Goal: Transaction & Acquisition: Purchase product/service

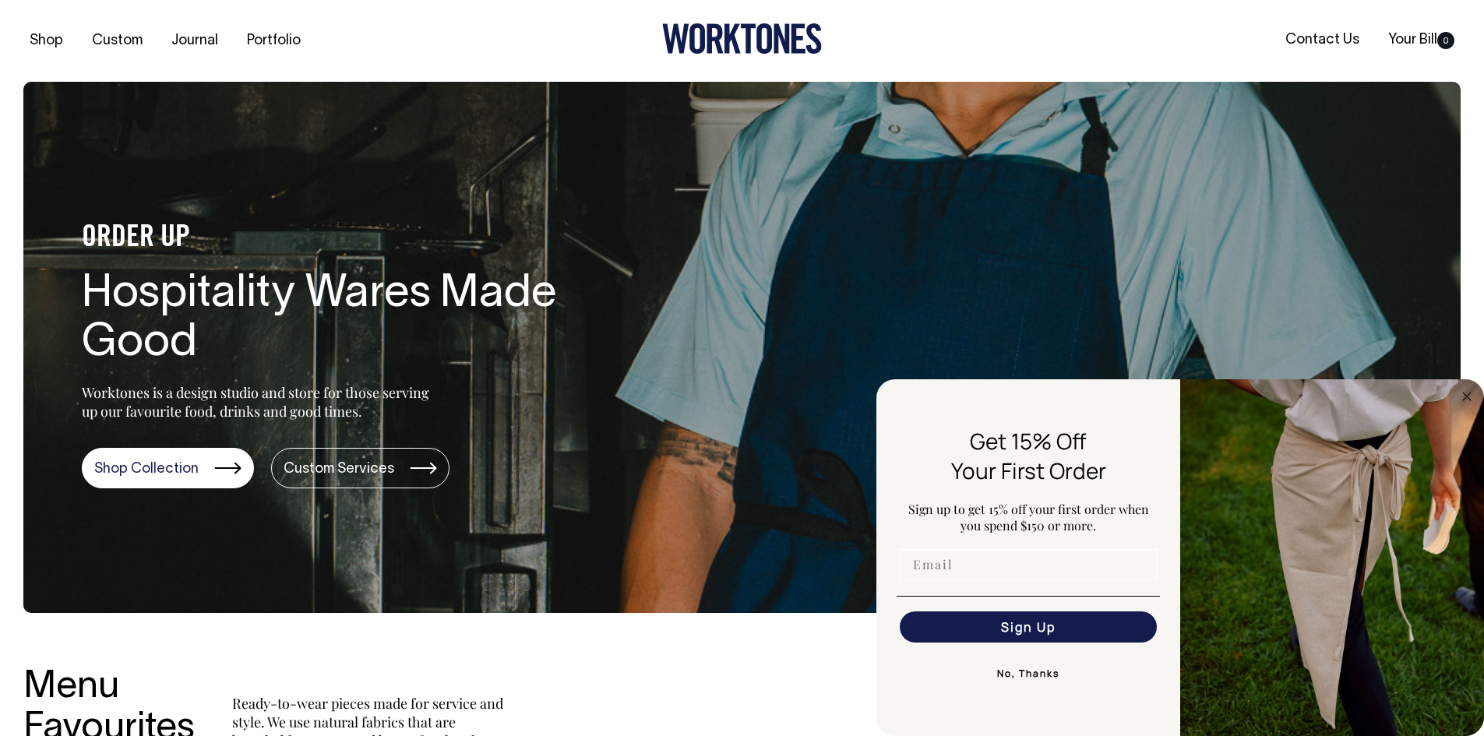
click at [958, 574] on input "Email" at bounding box center [1028, 564] width 257 height 31
type input "[PERSON_NAME][EMAIL_ADDRESS][DOMAIN_NAME]"
click at [1027, 627] on button "Sign Up" at bounding box center [1028, 627] width 257 height 31
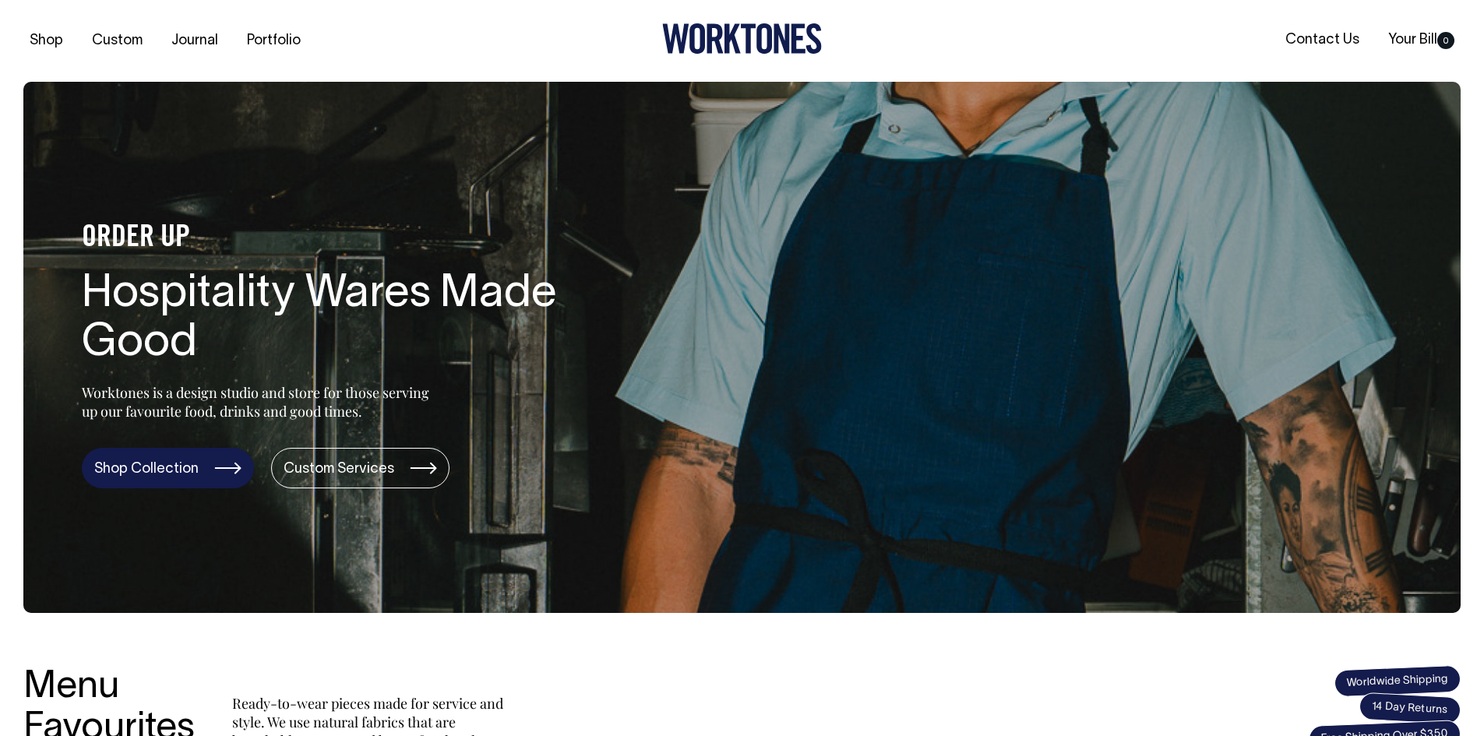
click at [136, 472] on link "Shop Collection" at bounding box center [168, 468] width 172 height 41
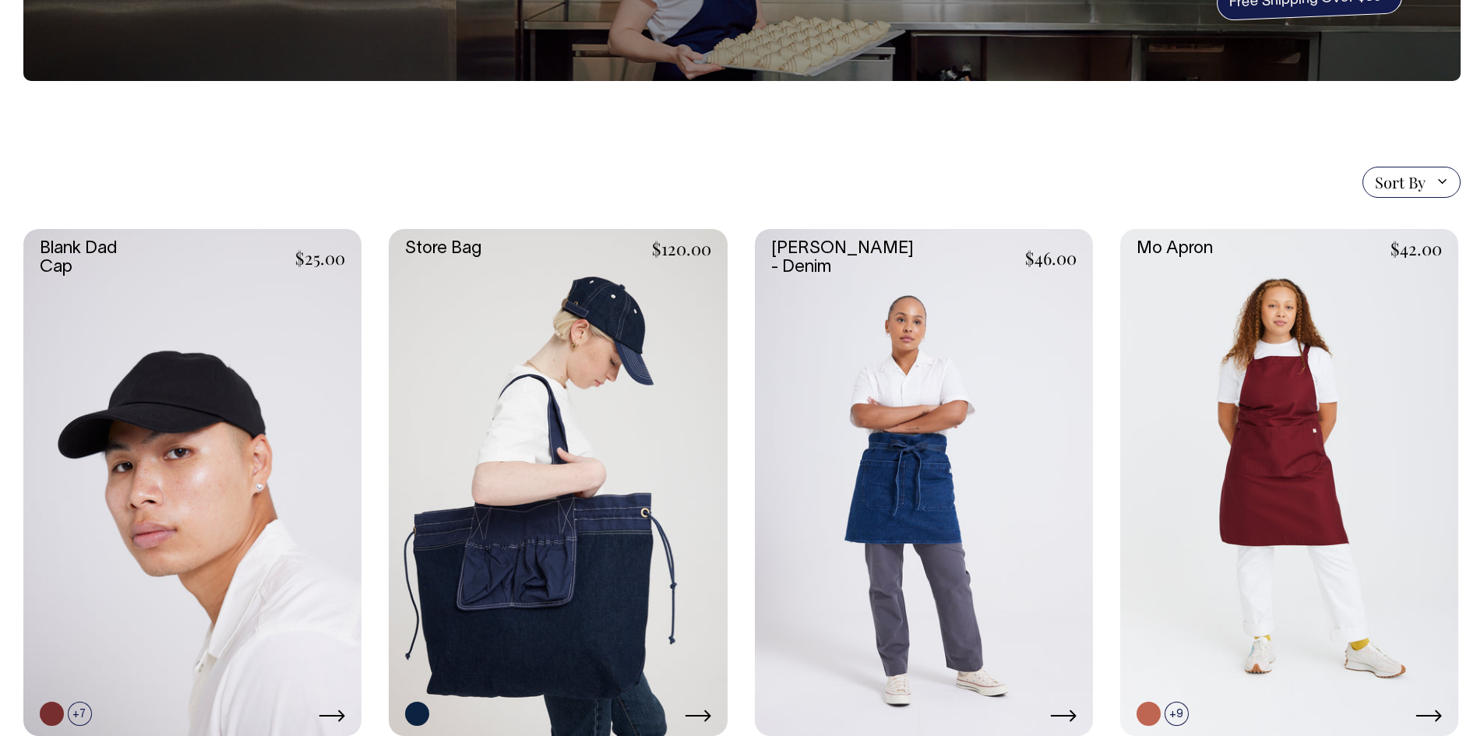
scroll to position [242, 0]
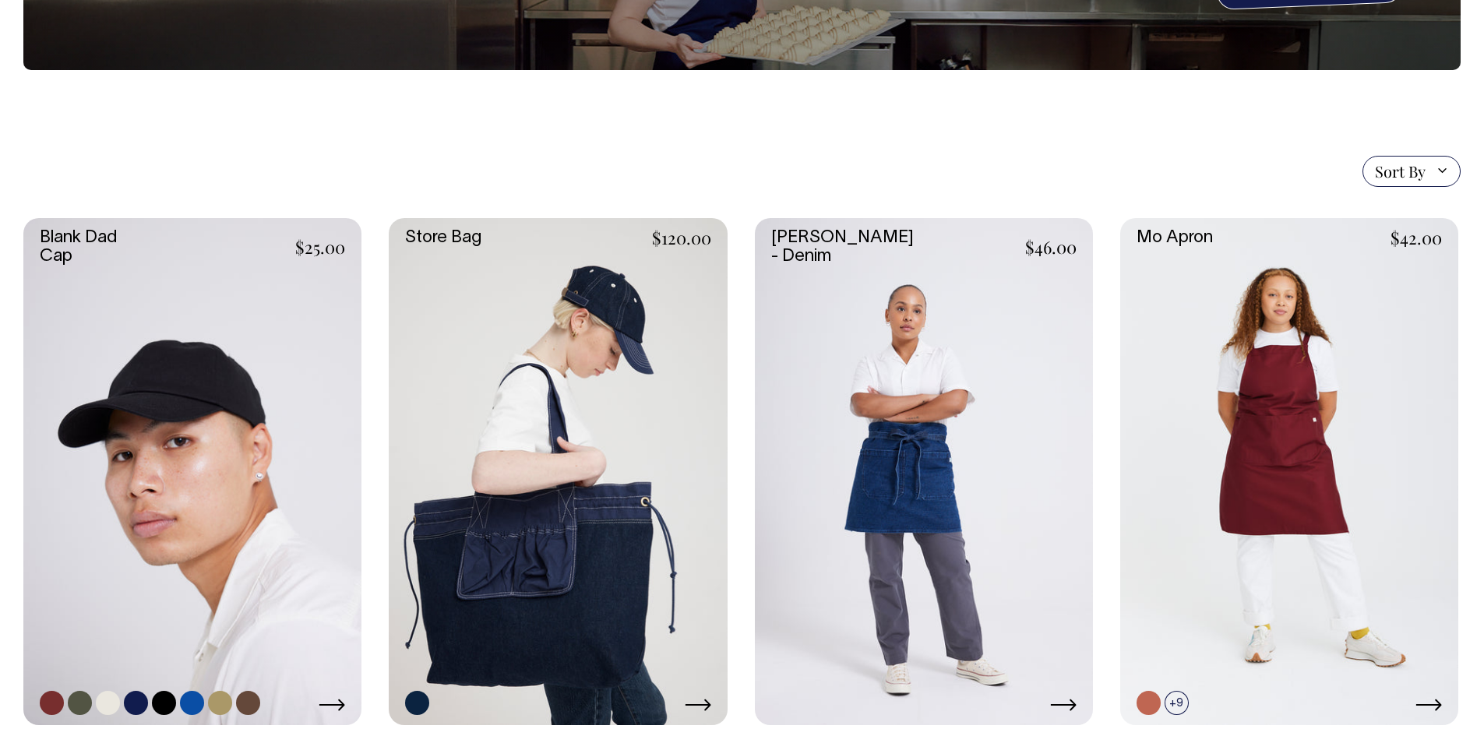
click at [171, 445] on link at bounding box center [192, 471] width 338 height 507
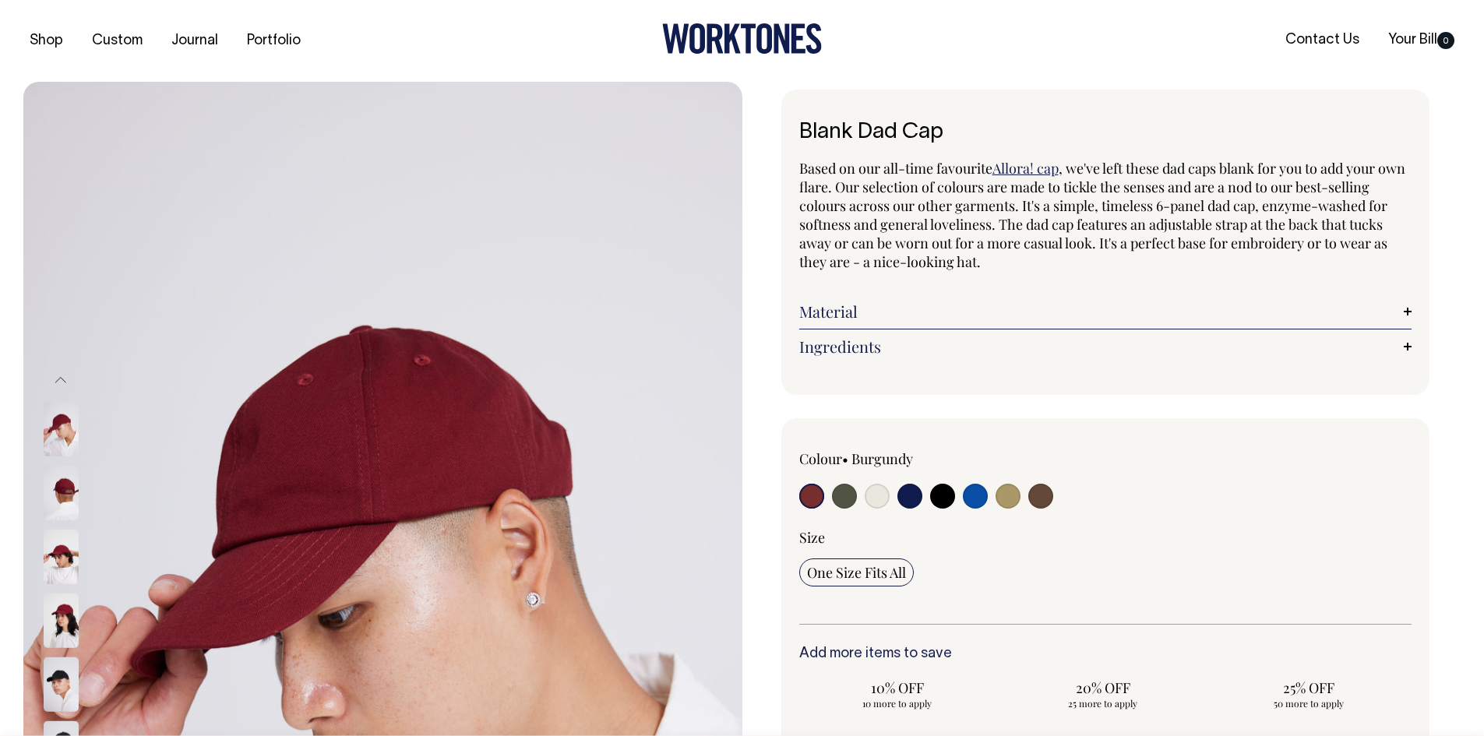
scroll to position [199, 0]
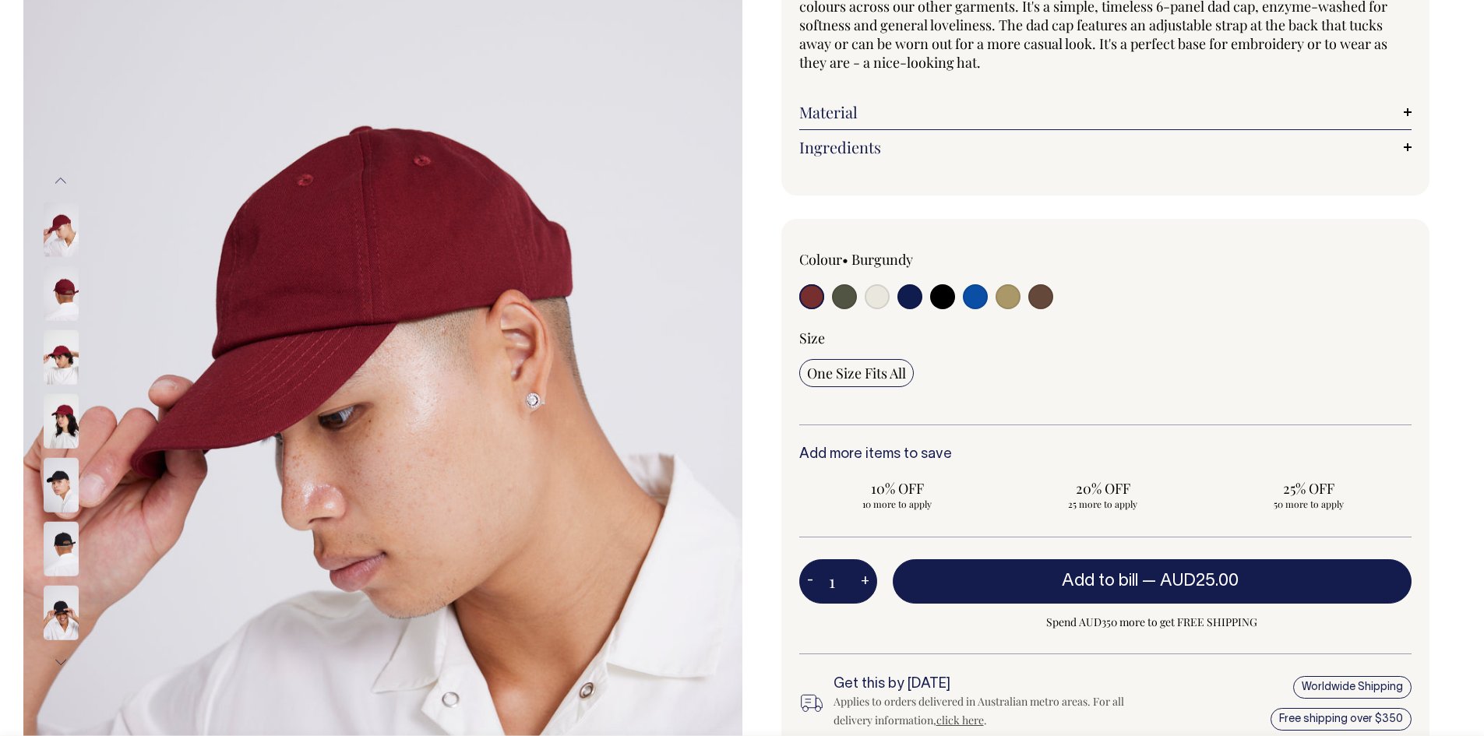
click at [62, 407] on img at bounding box center [61, 421] width 35 height 55
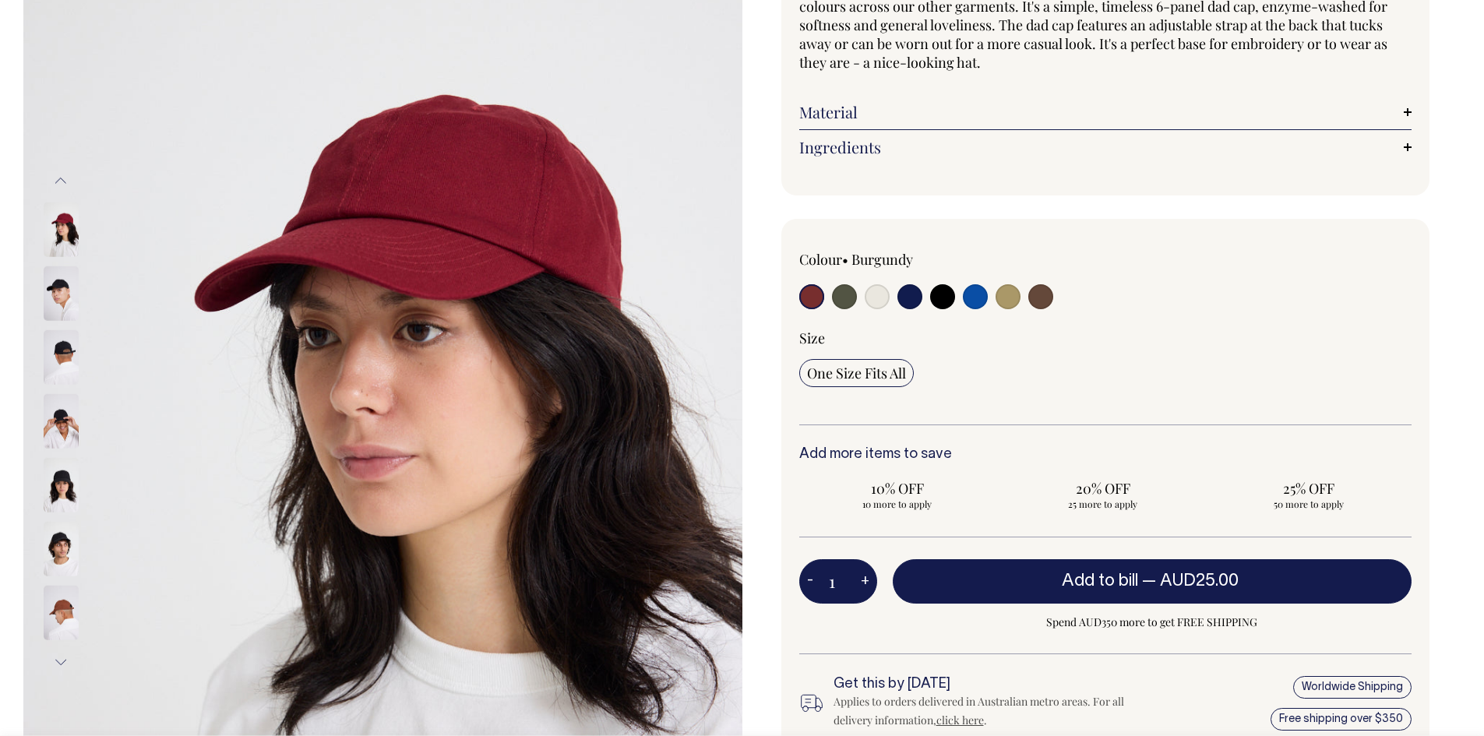
click at [62, 499] on img at bounding box center [61, 485] width 35 height 55
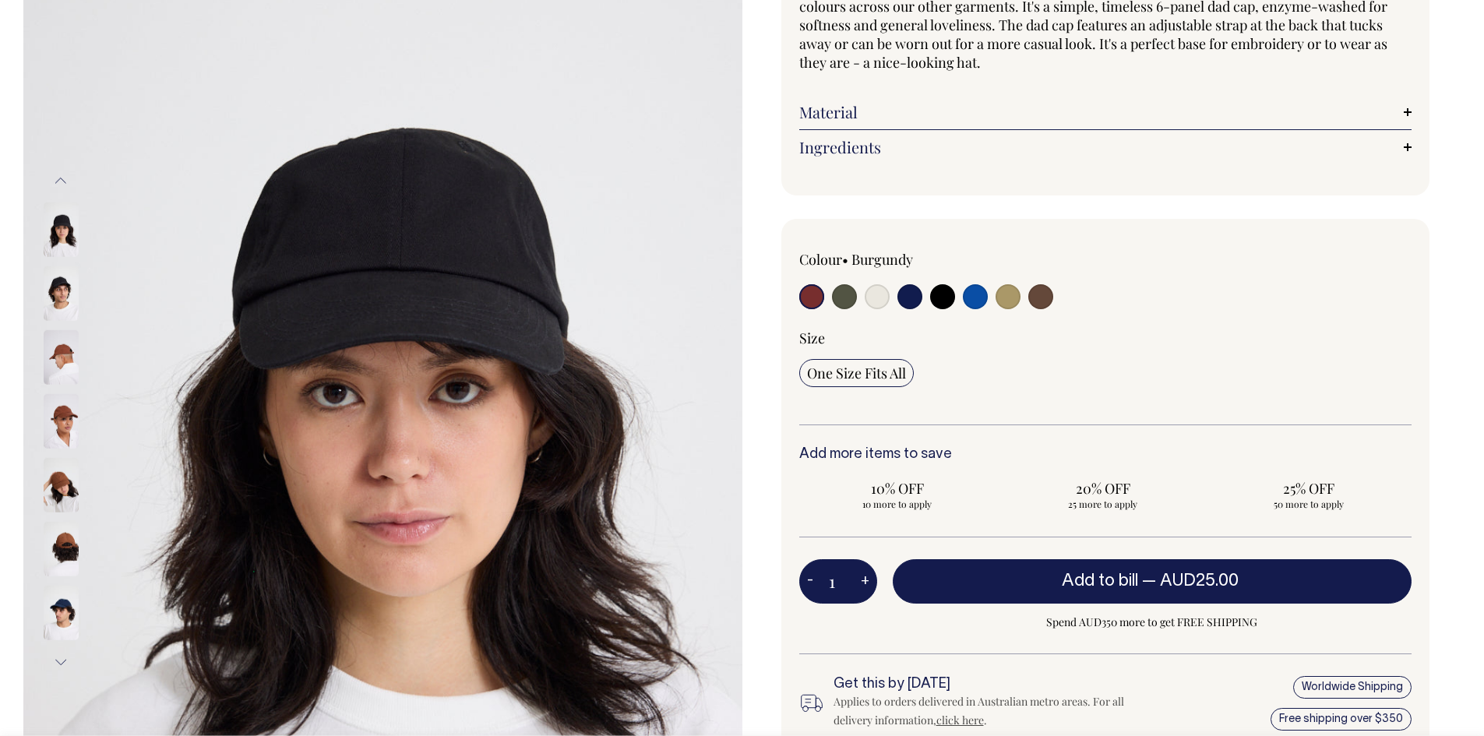
click at [64, 549] on img at bounding box center [61, 549] width 35 height 55
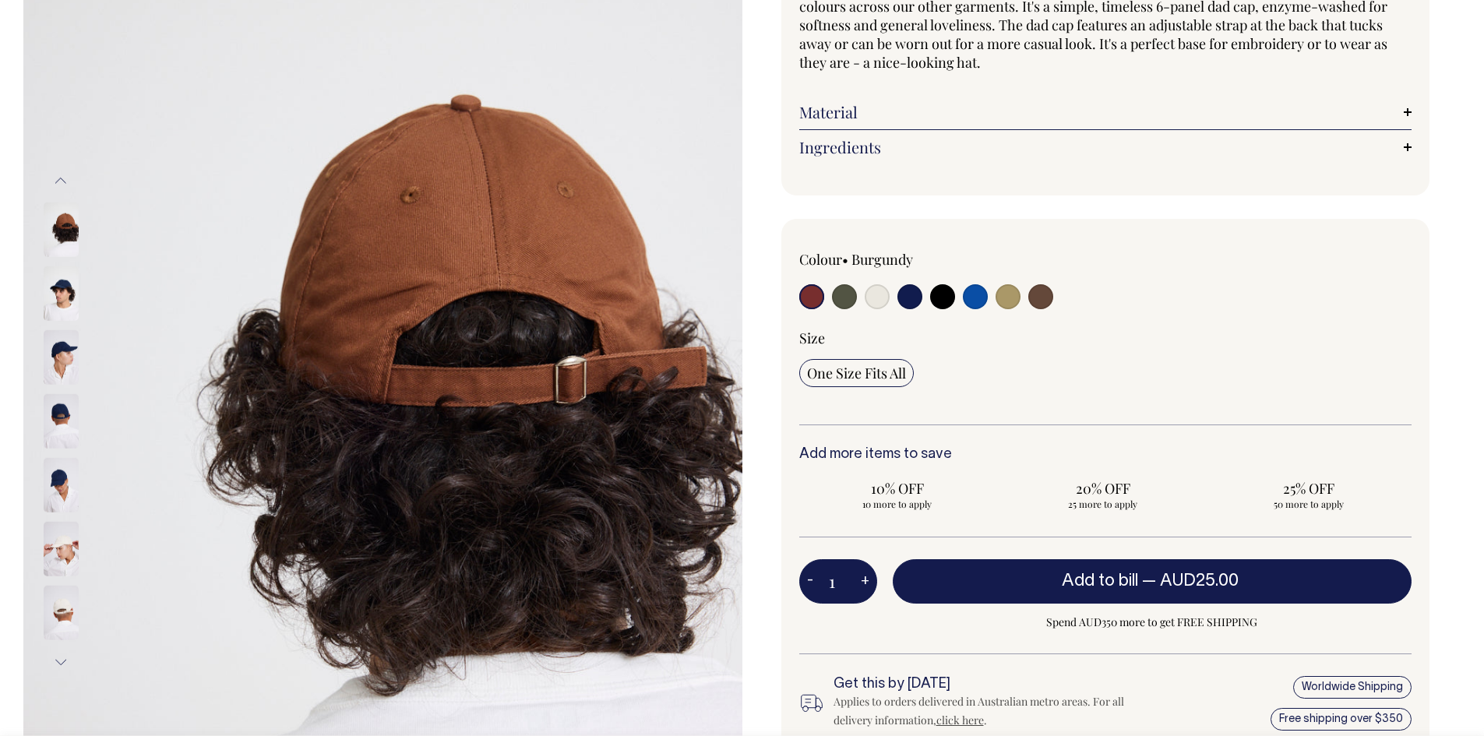
click at [65, 554] on img at bounding box center [61, 549] width 35 height 55
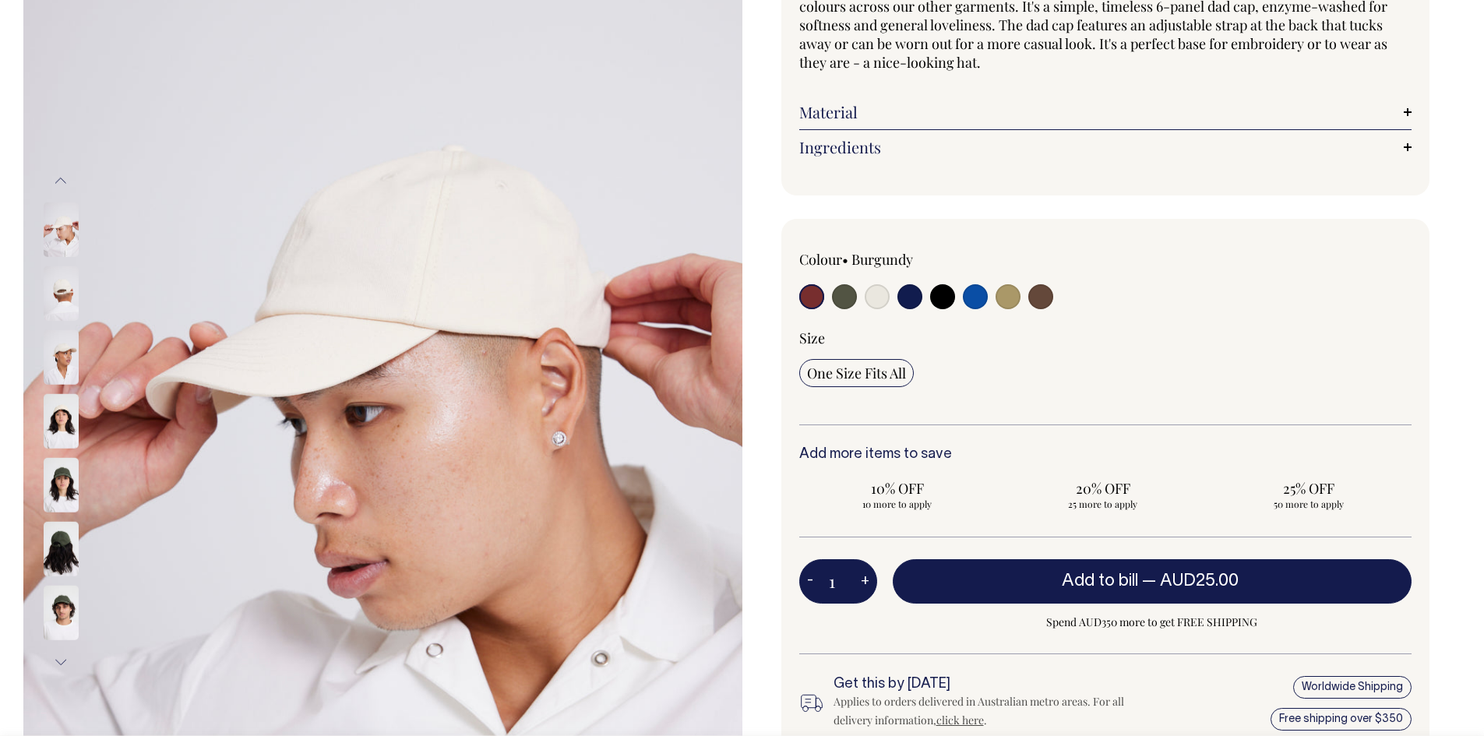
click at [943, 299] on input "radio" at bounding box center [942, 296] width 25 height 25
radio input "true"
select select "Black"
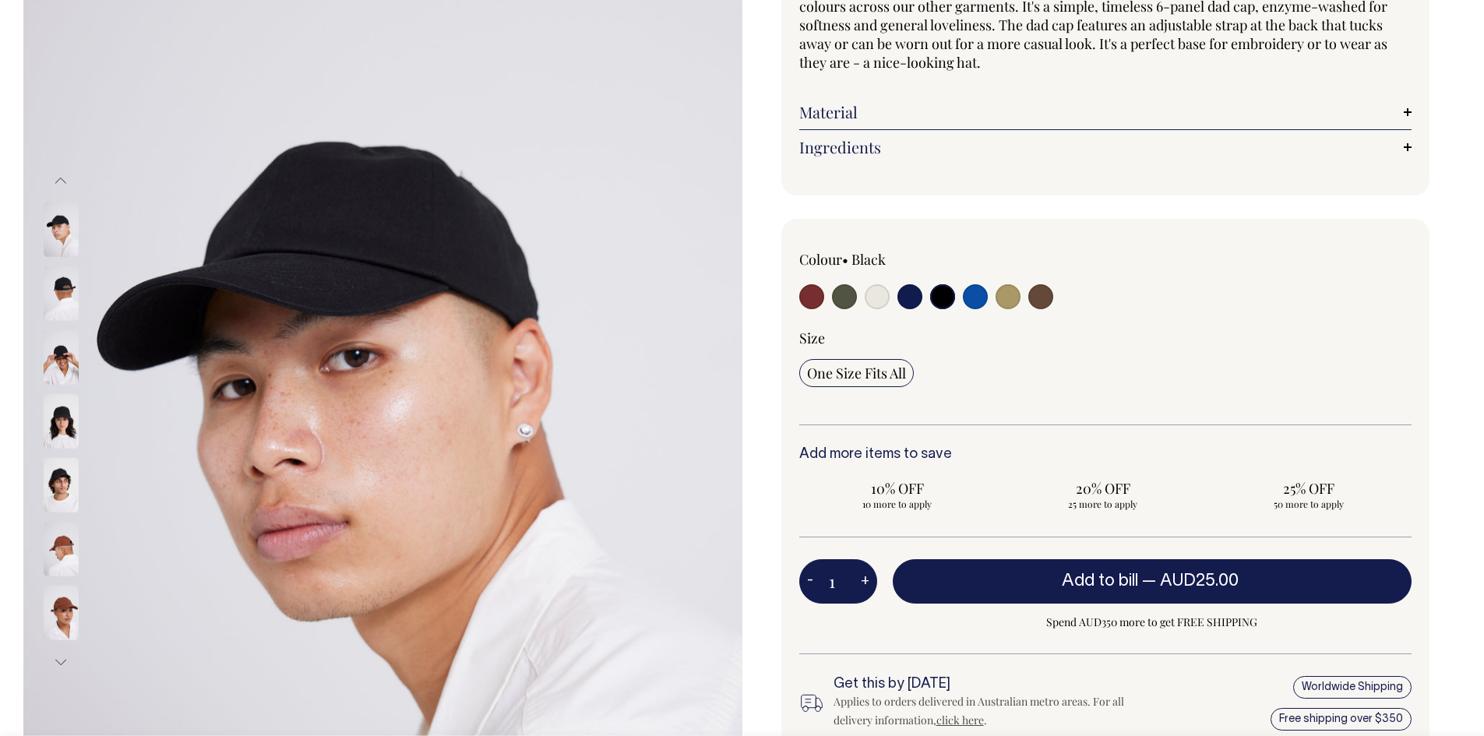
click at [862, 581] on button "+" at bounding box center [865, 581] width 24 height 31
type input "2"
click at [864, 580] on button "+" at bounding box center [865, 581] width 24 height 31
type input "3"
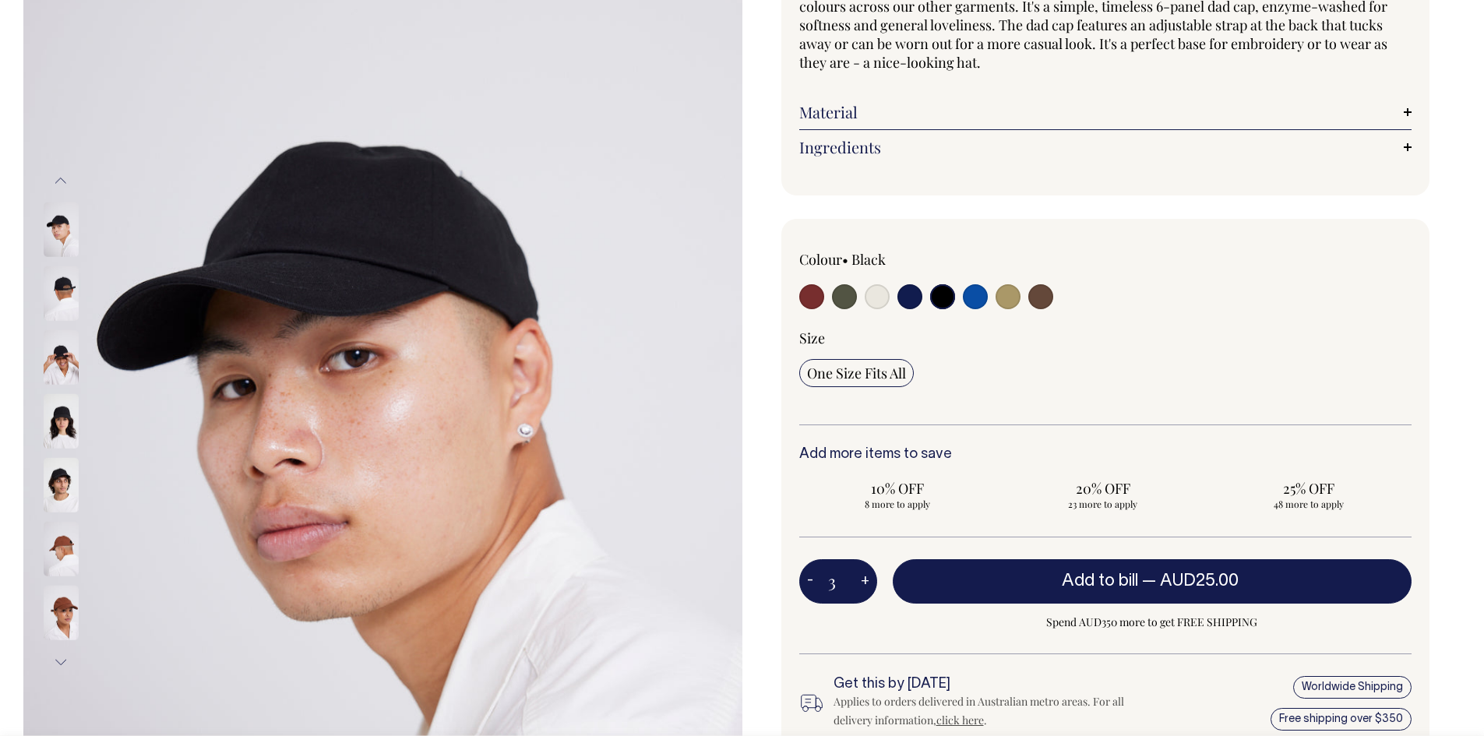
type input "3"
click at [864, 580] on button "+" at bounding box center [865, 581] width 24 height 31
type input "4"
click at [864, 580] on button "+" at bounding box center [865, 581] width 24 height 31
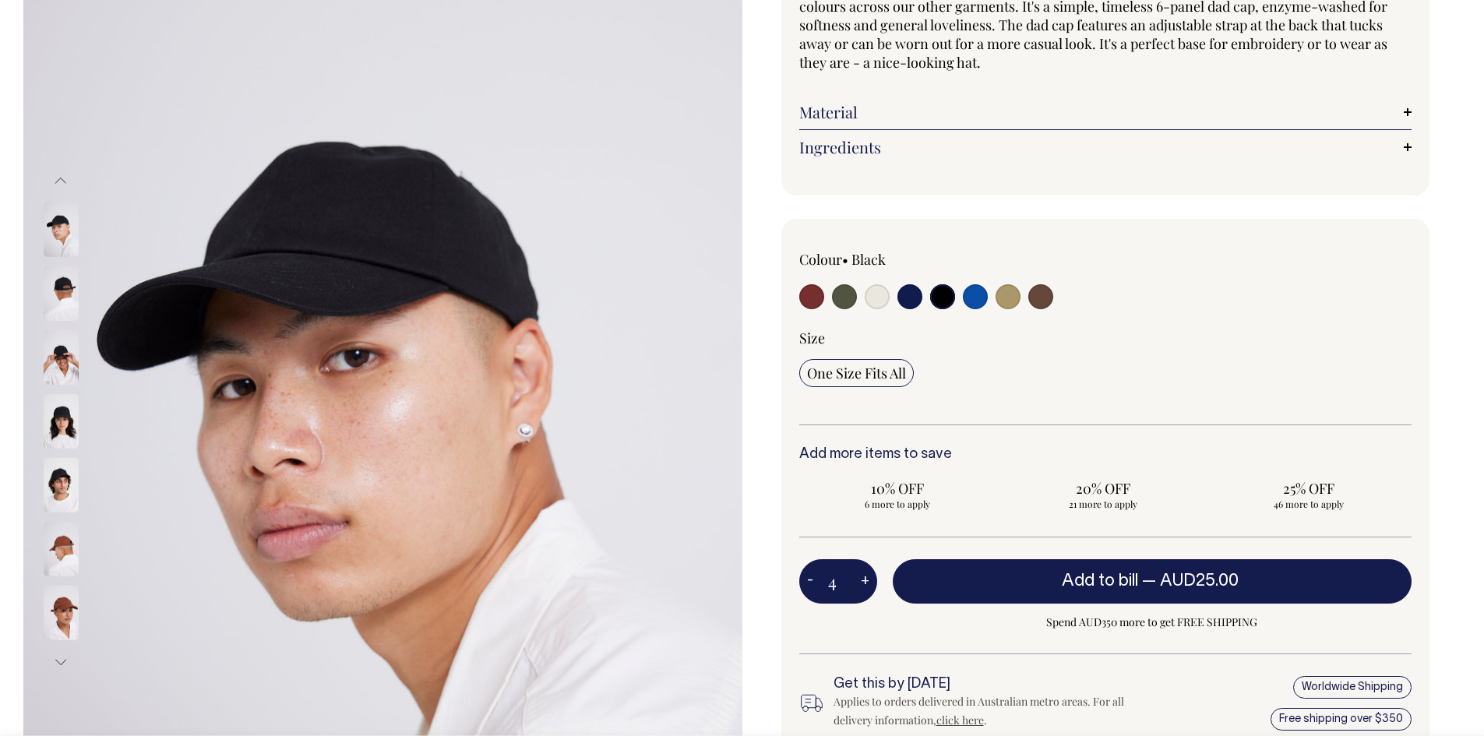
type input "5"
click at [864, 580] on button "+" at bounding box center [865, 581] width 24 height 31
type input "6"
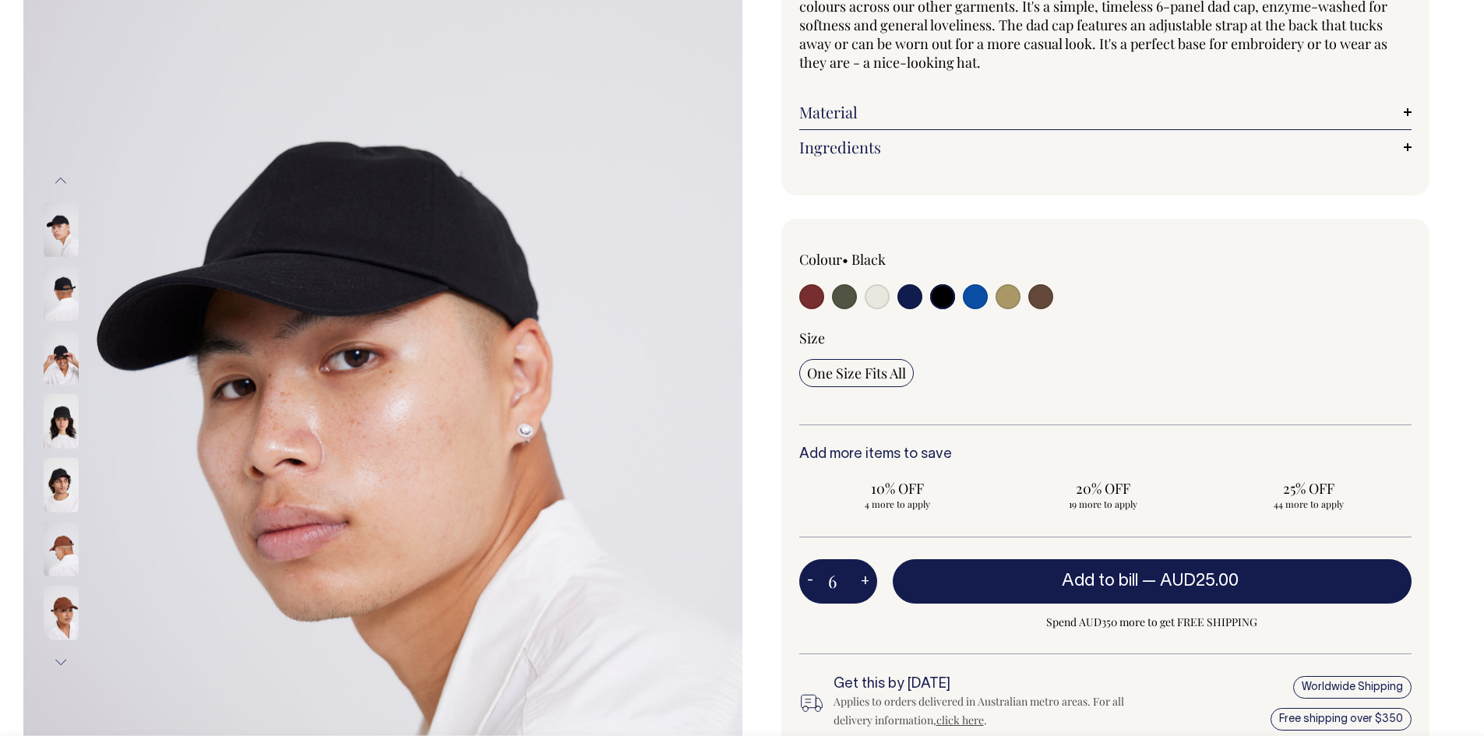
click at [864, 580] on button "+" at bounding box center [865, 581] width 24 height 31
type input "7"
click at [864, 580] on button "+" at bounding box center [865, 581] width 24 height 31
type input "8"
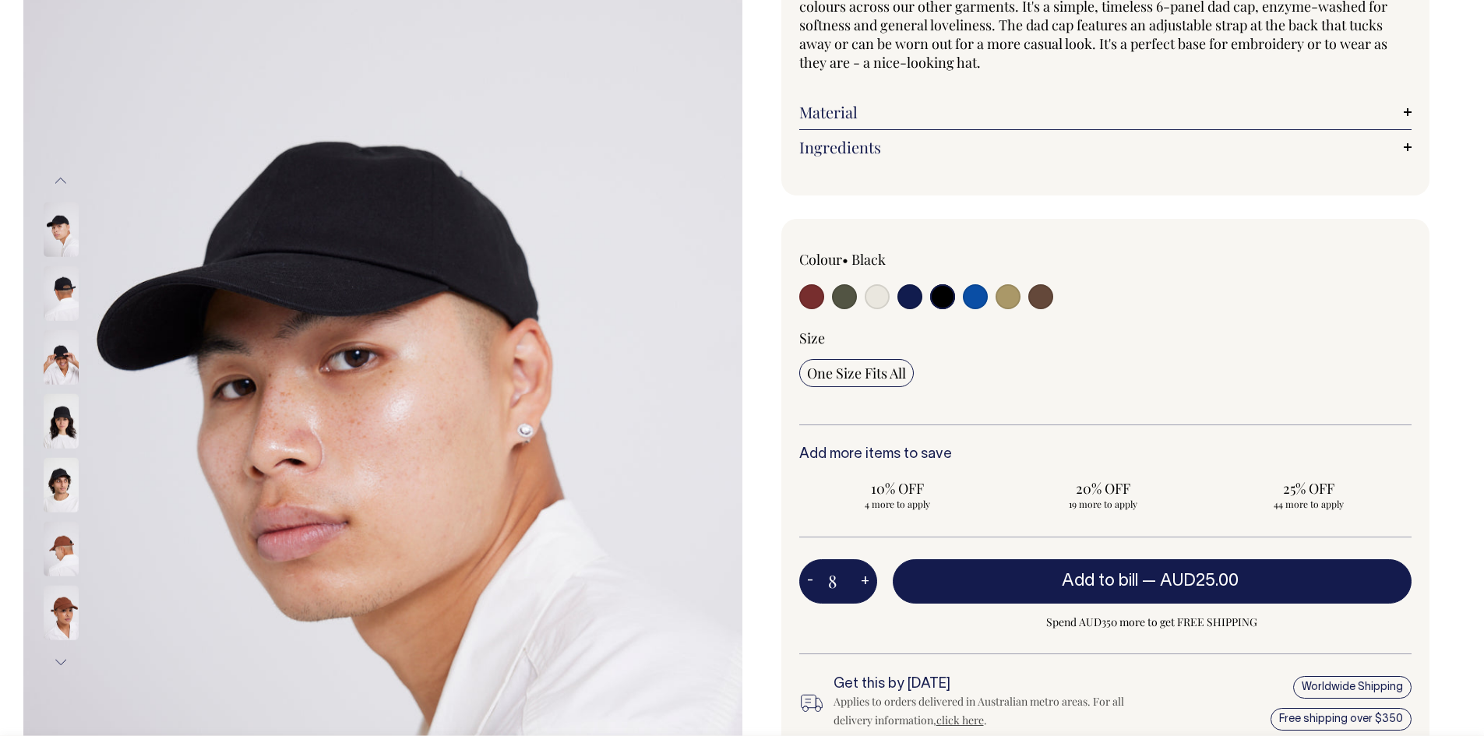
type input "8"
click at [864, 580] on button "+" at bounding box center [865, 581] width 24 height 31
type input "9"
click at [864, 580] on button "+" at bounding box center [865, 581] width 24 height 31
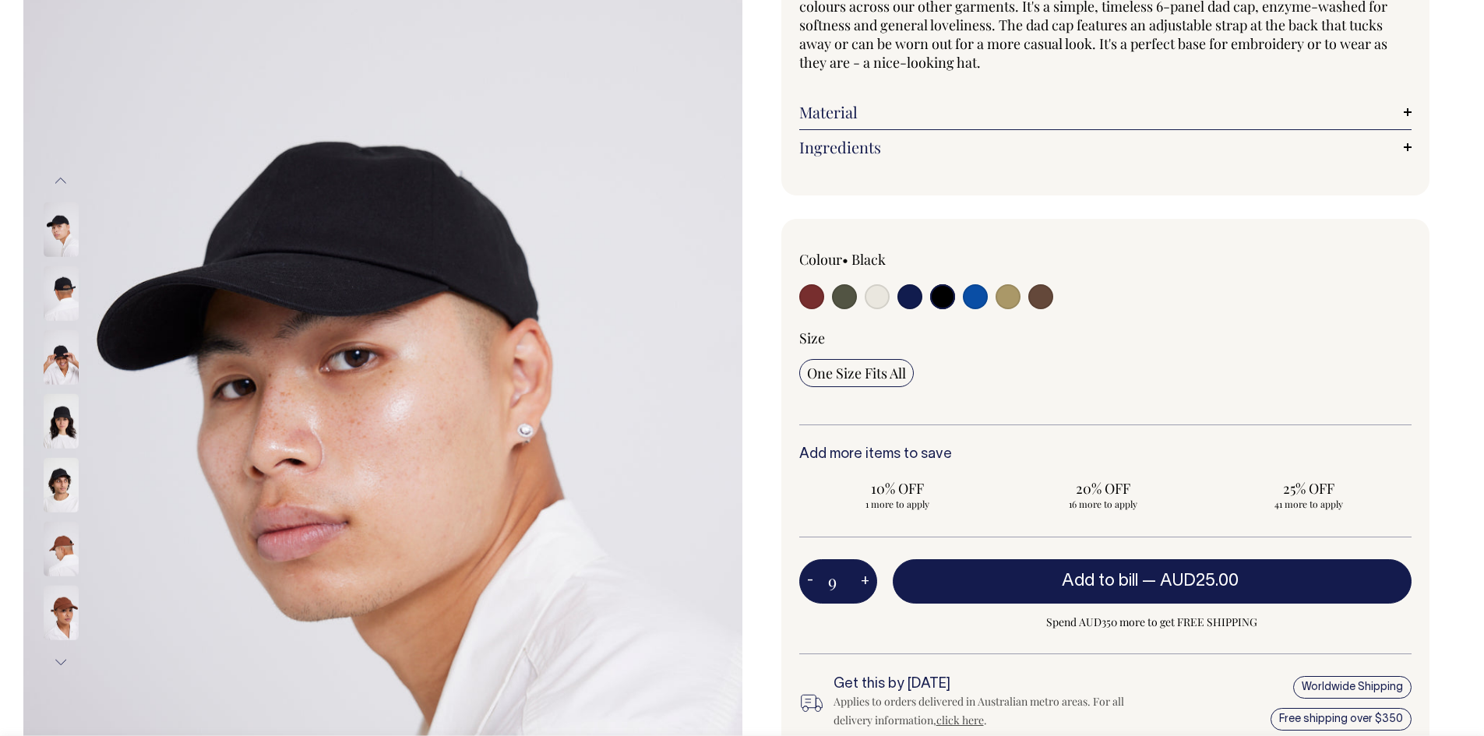
type input "10"
radio input "true"
type input "10"
click at [863, 578] on button "+" at bounding box center [865, 581] width 24 height 31
type input "11"
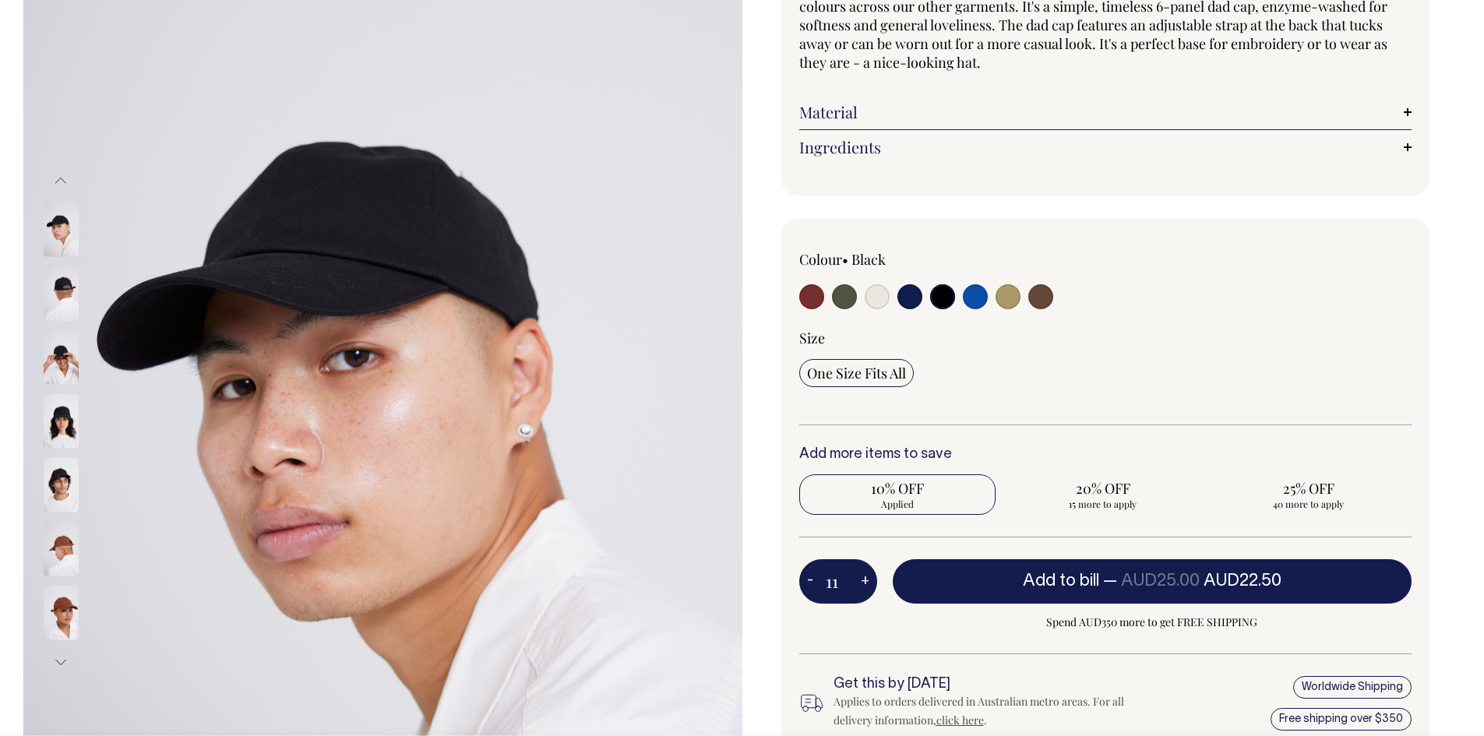
radio input "true"
type input "11"
click at [863, 578] on button "+" at bounding box center [865, 581] width 24 height 31
type input "12"
radio input "true"
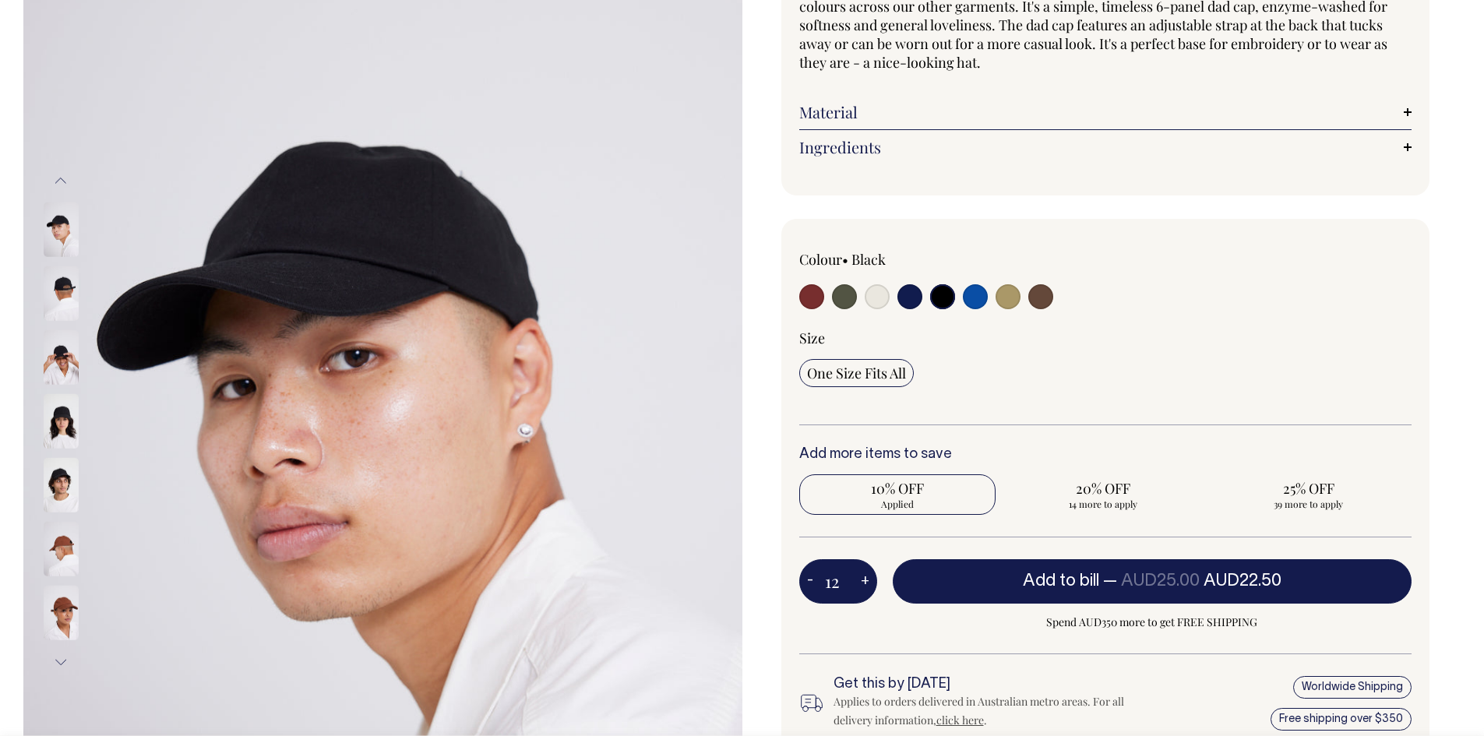
type input "12"
click at [863, 578] on button "+" at bounding box center [865, 581] width 24 height 31
type input "13"
radio input "true"
type input "13"
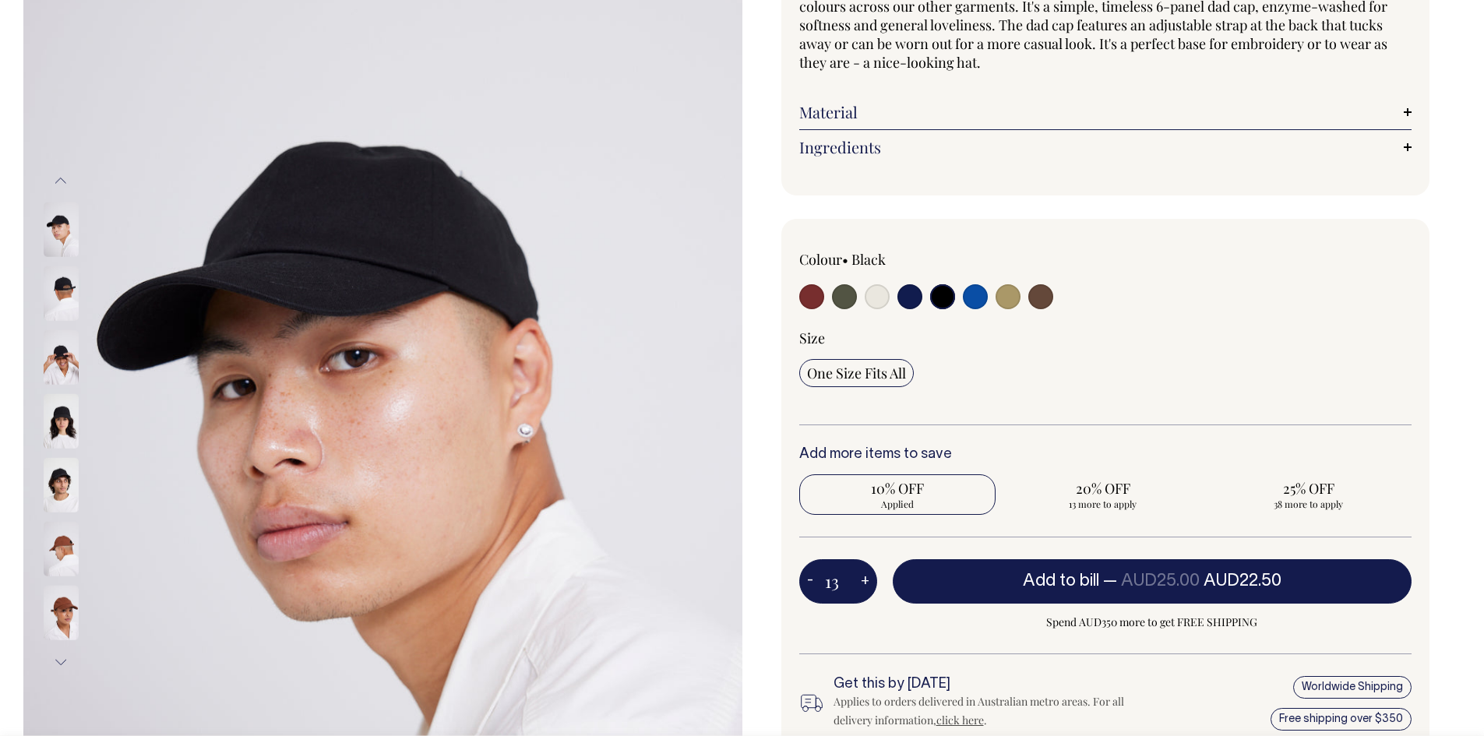
click at [863, 578] on button "+" at bounding box center [865, 581] width 24 height 31
type input "14"
radio input "true"
type input "14"
click at [863, 578] on button "+" at bounding box center [865, 581] width 24 height 31
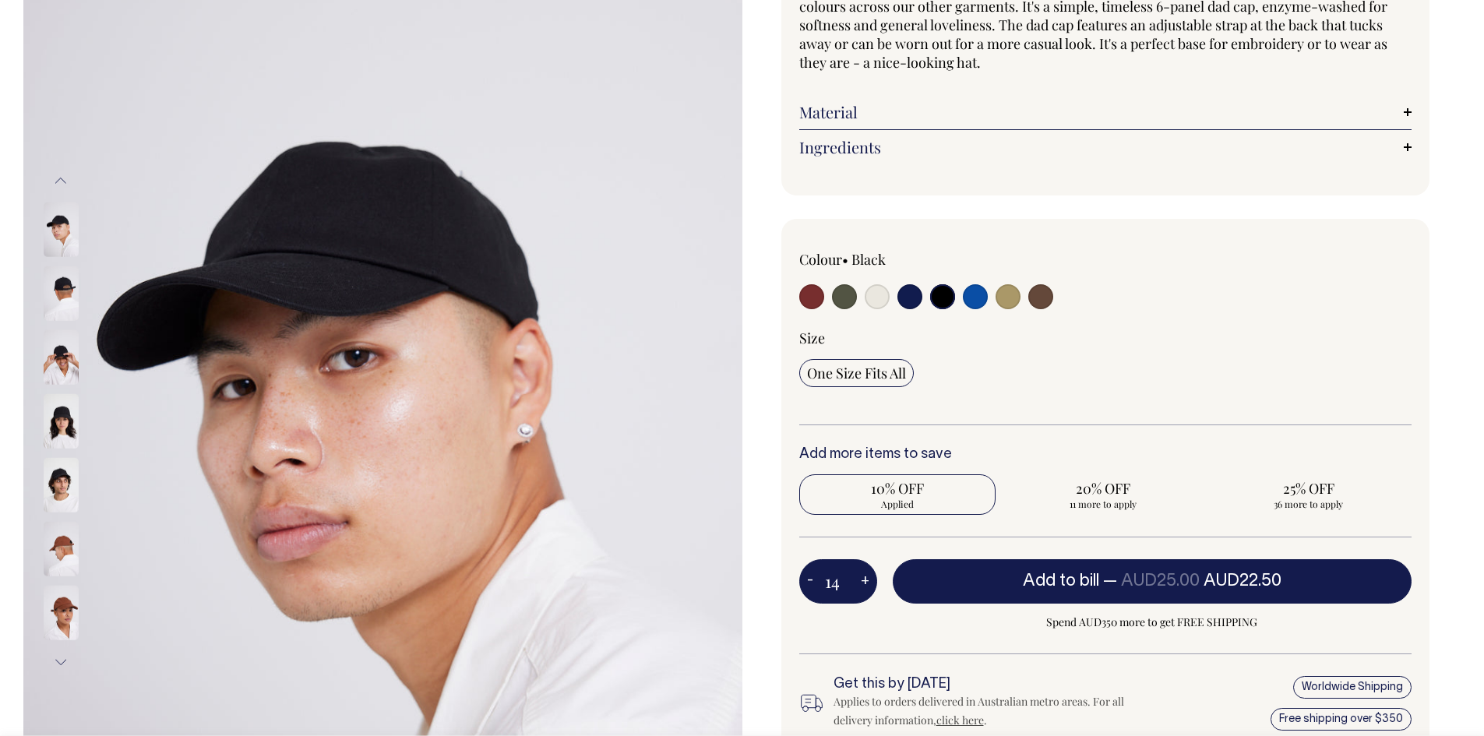
type input "15"
radio input "true"
type input "15"
click at [863, 578] on button "+" at bounding box center [865, 581] width 24 height 31
type input "16"
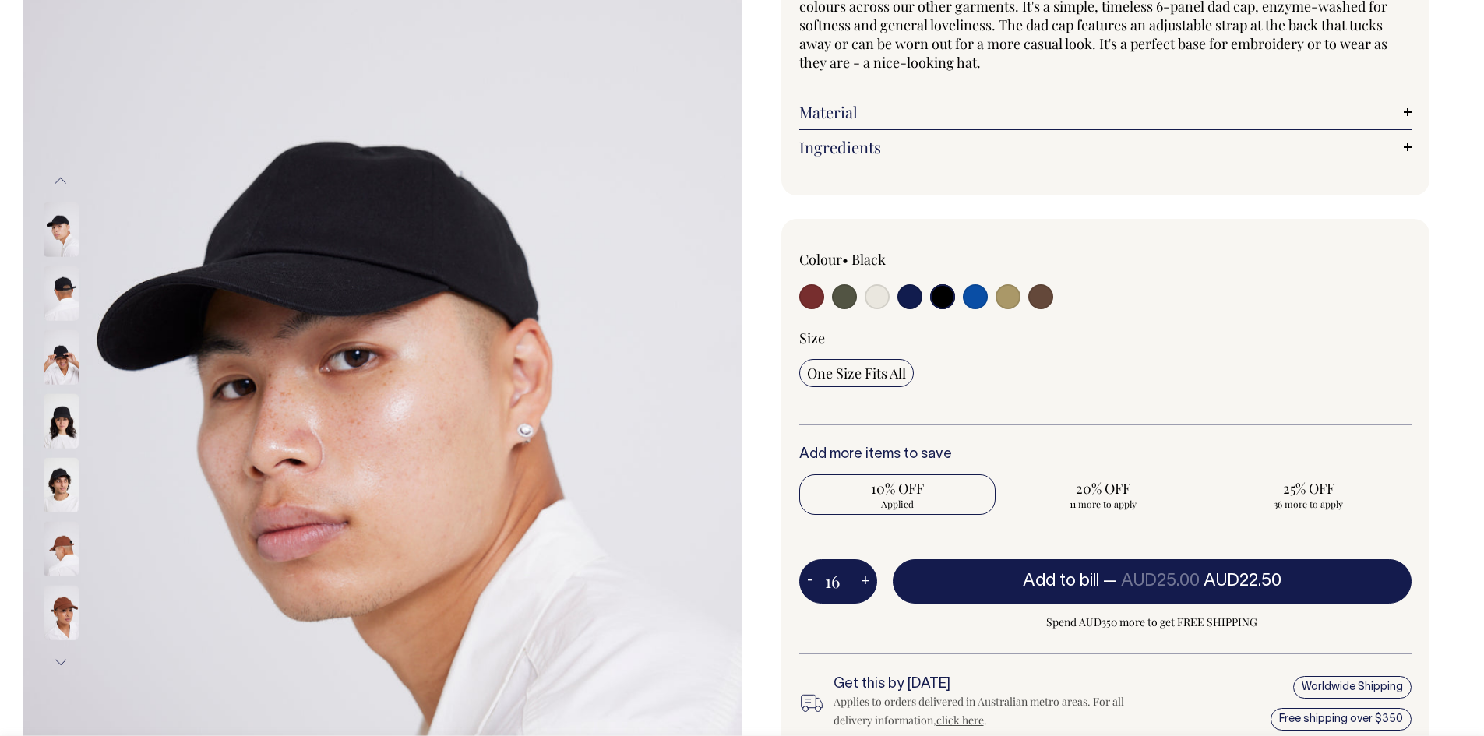
radio input "true"
type input "16"
click at [863, 578] on button "+" at bounding box center [865, 581] width 24 height 31
type input "17"
radio input "true"
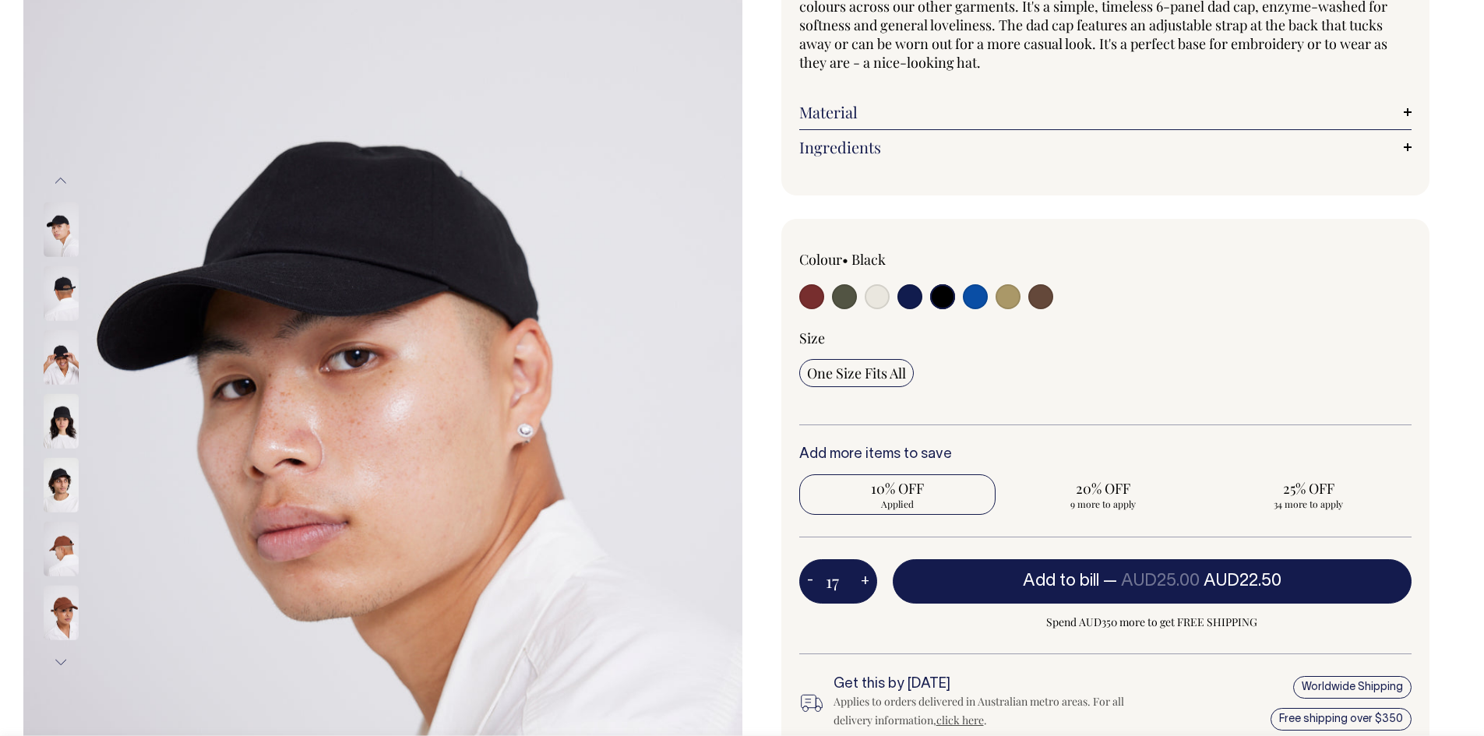
type input "17"
click at [863, 578] on button "+" at bounding box center [865, 581] width 24 height 31
type input "18"
radio input "true"
type input "18"
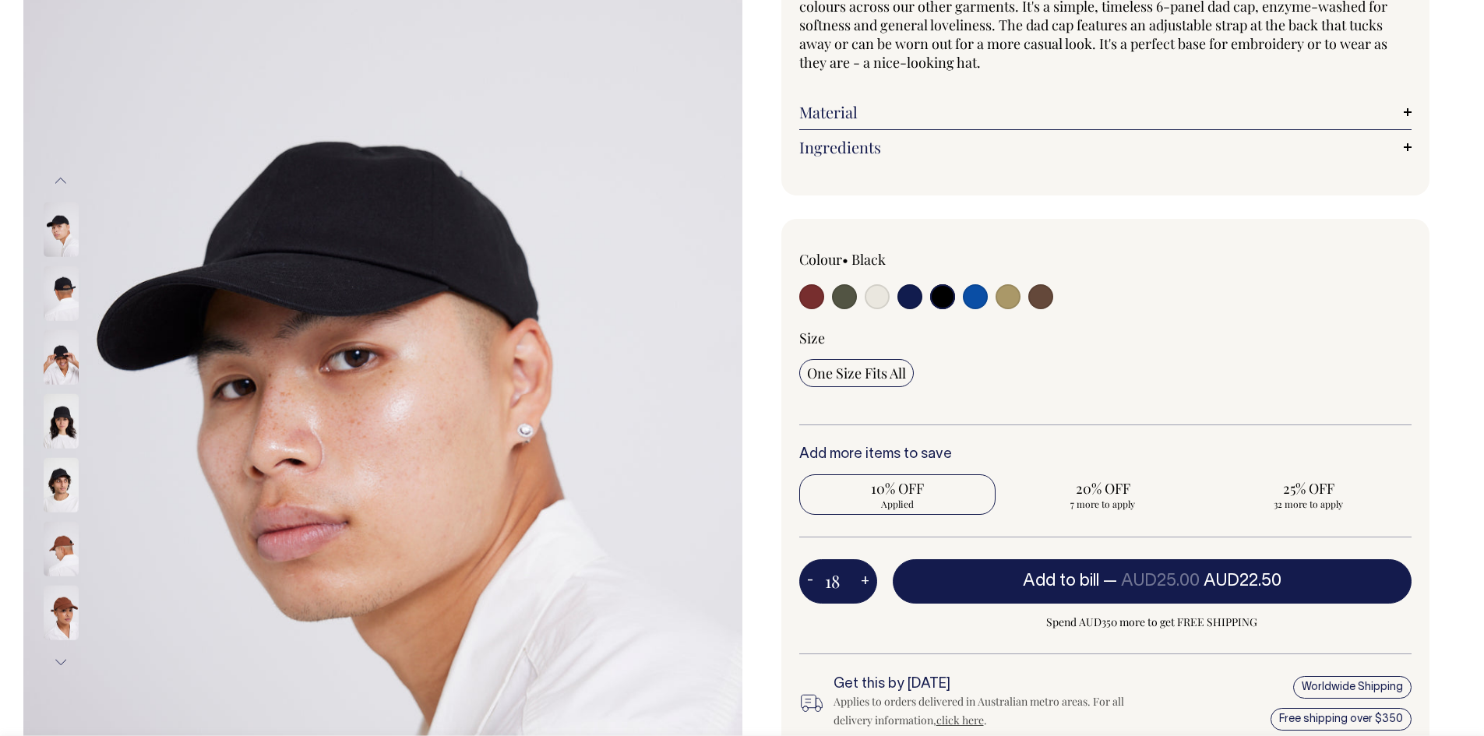
click at [863, 578] on button "+" at bounding box center [865, 581] width 24 height 31
type input "19"
radio input "true"
type input "19"
click at [863, 578] on button "+" at bounding box center [865, 581] width 24 height 31
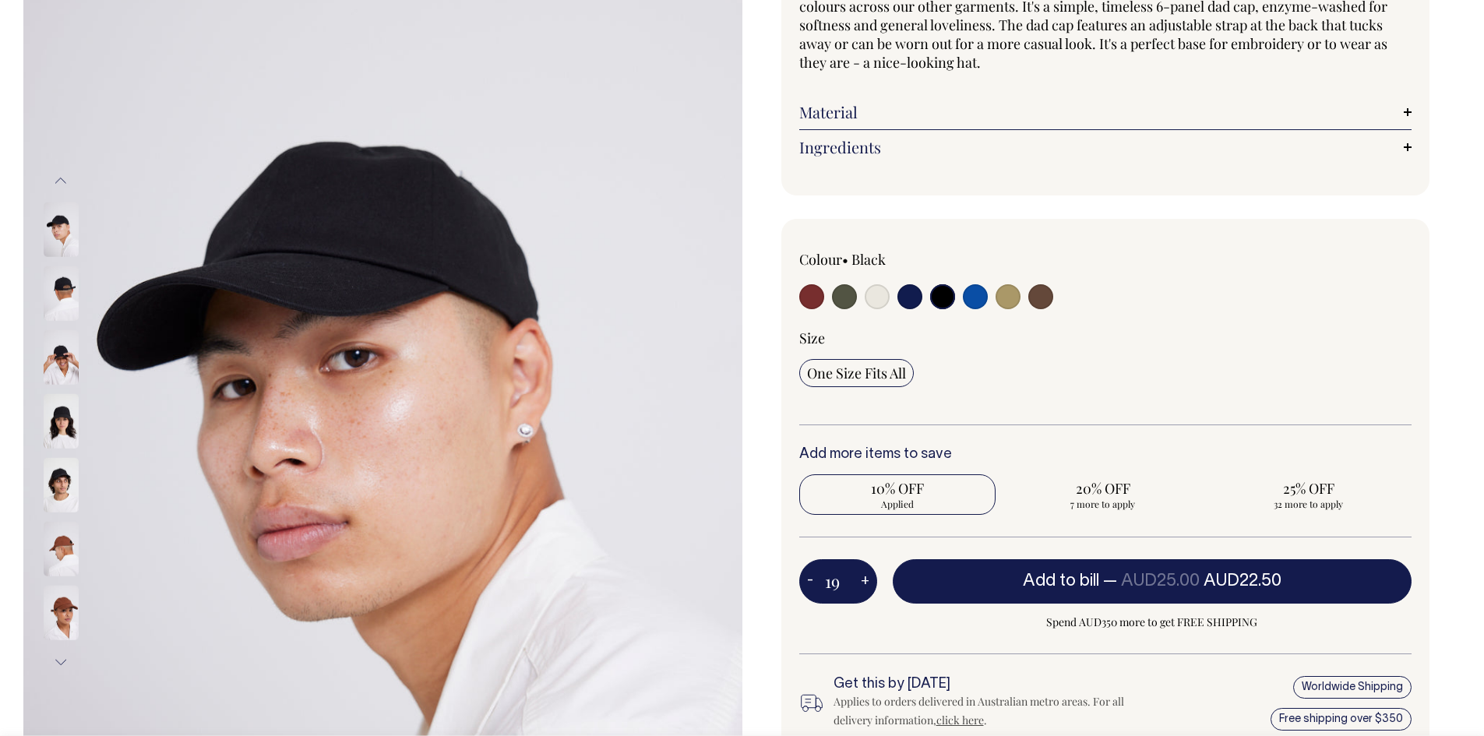
type input "20"
radio input "true"
type input "20"
click at [863, 578] on button "+" at bounding box center [865, 581] width 24 height 31
type input "21"
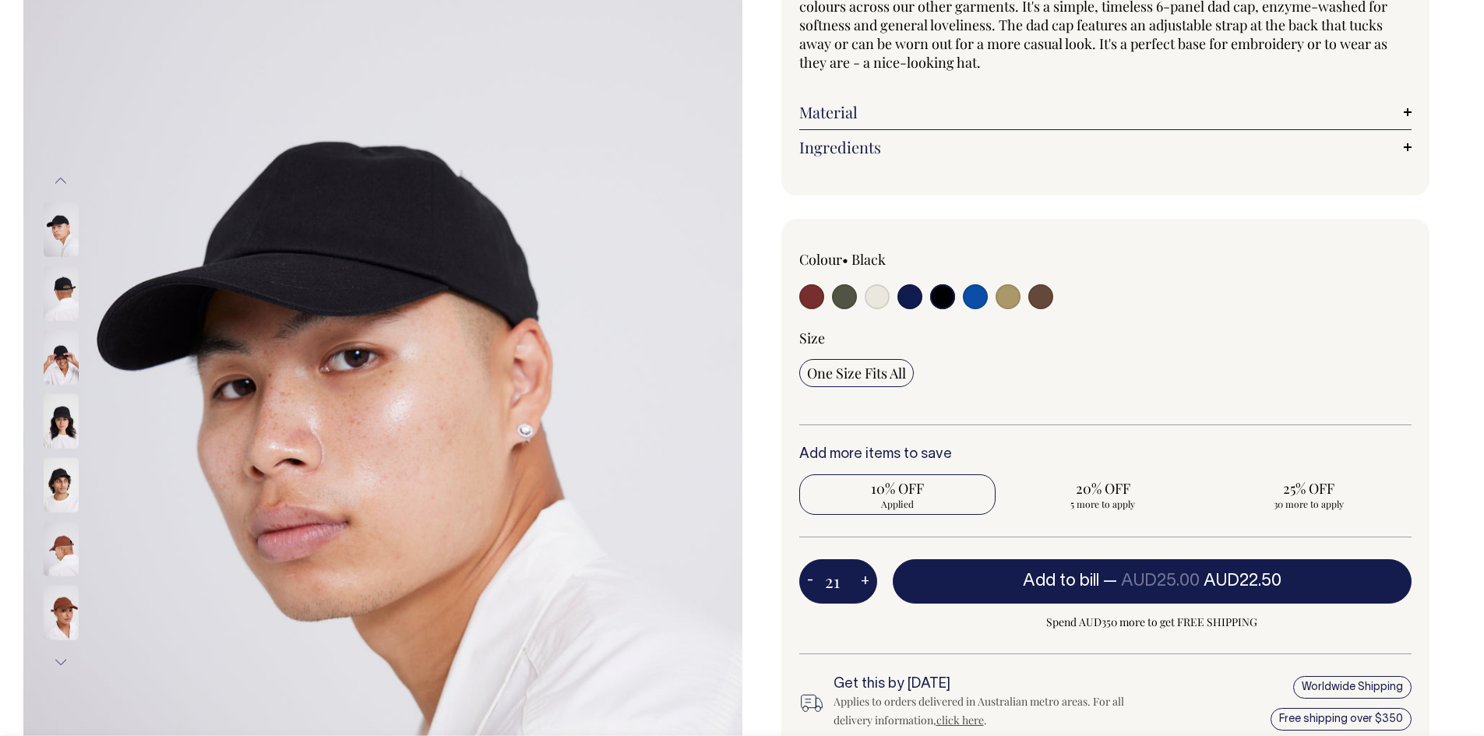
radio input "true"
type input "21"
click at [863, 578] on button "+" at bounding box center [865, 581] width 24 height 31
type input "22"
radio input "true"
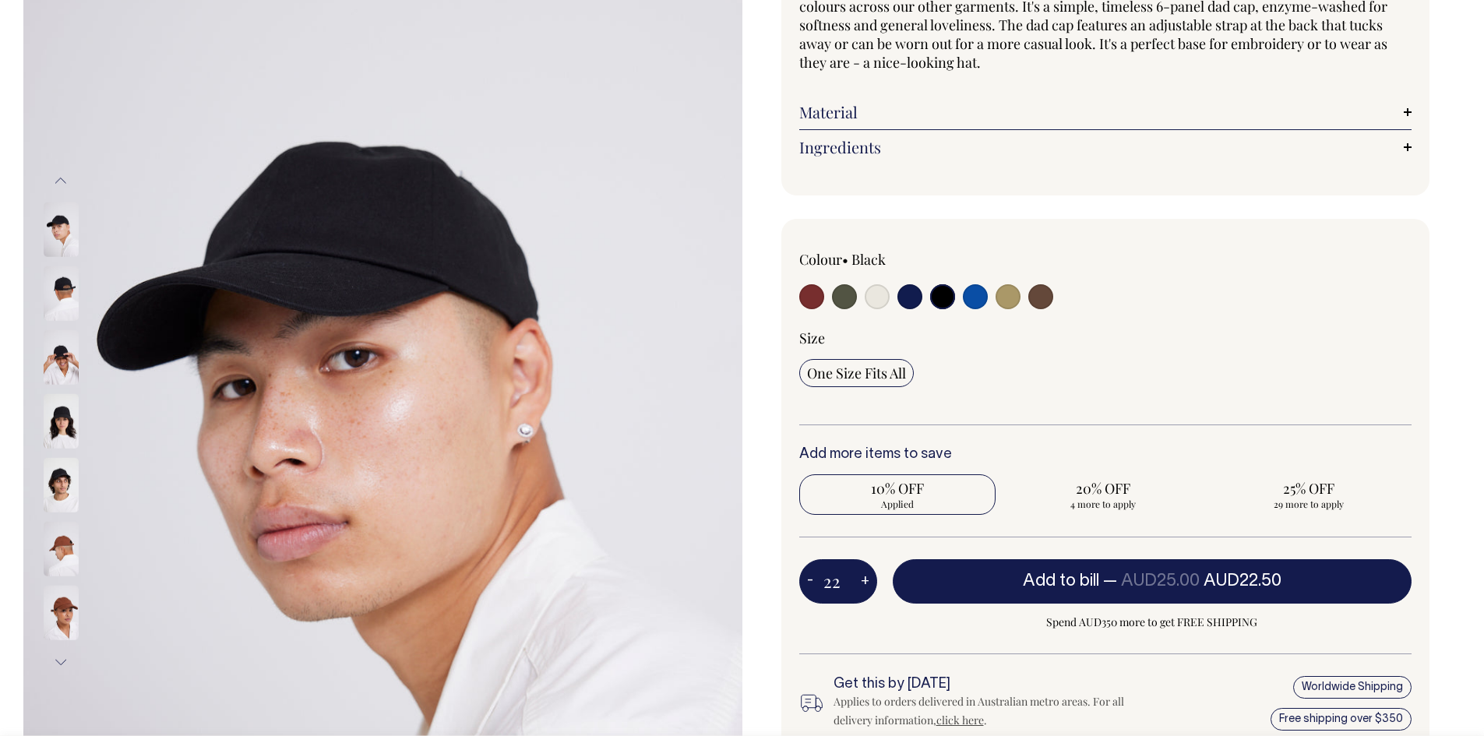
type input "22"
click at [863, 578] on button "+" at bounding box center [865, 581] width 24 height 31
type input "23"
radio input "true"
type input "23"
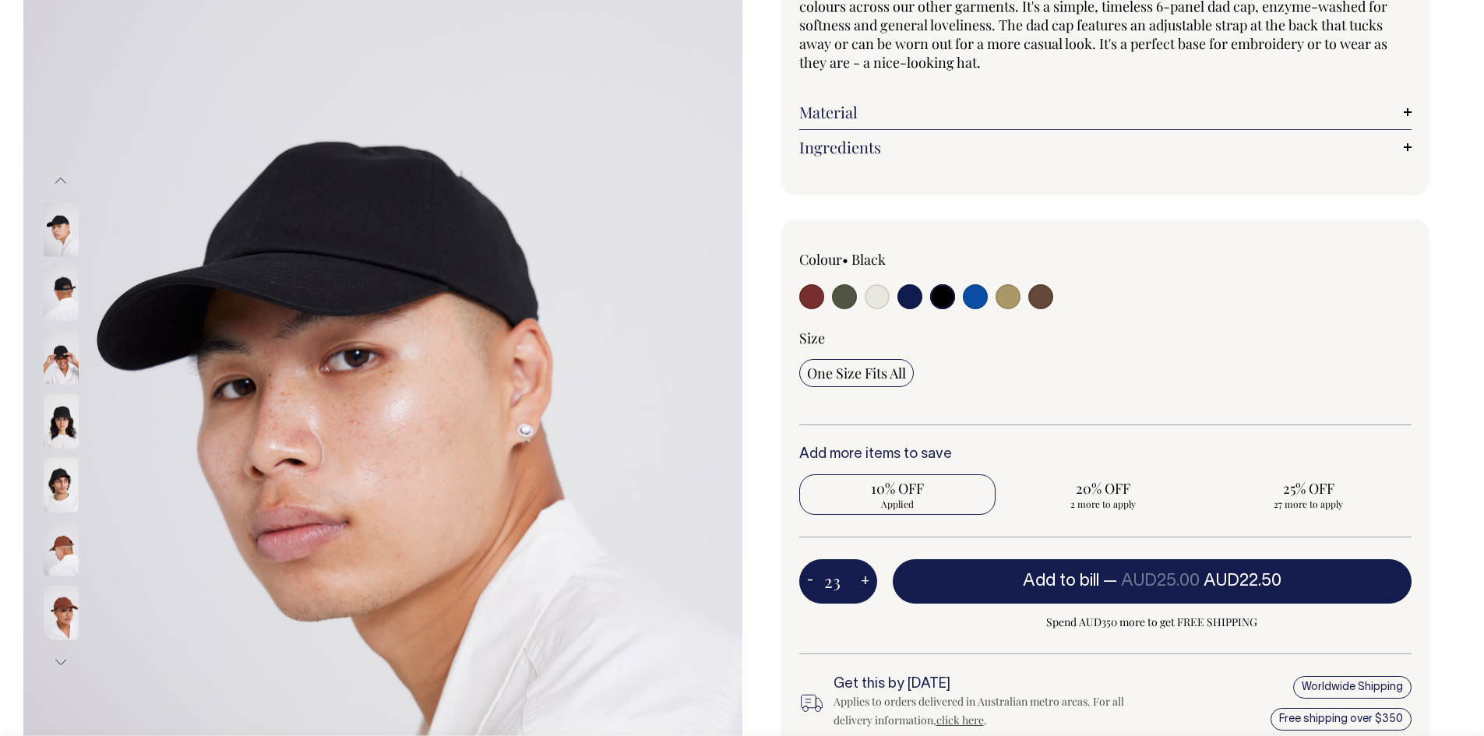
click at [863, 578] on button "+" at bounding box center [865, 581] width 24 height 31
type input "24"
radio input "true"
type input "24"
click at [863, 578] on button "+" at bounding box center [865, 581] width 24 height 31
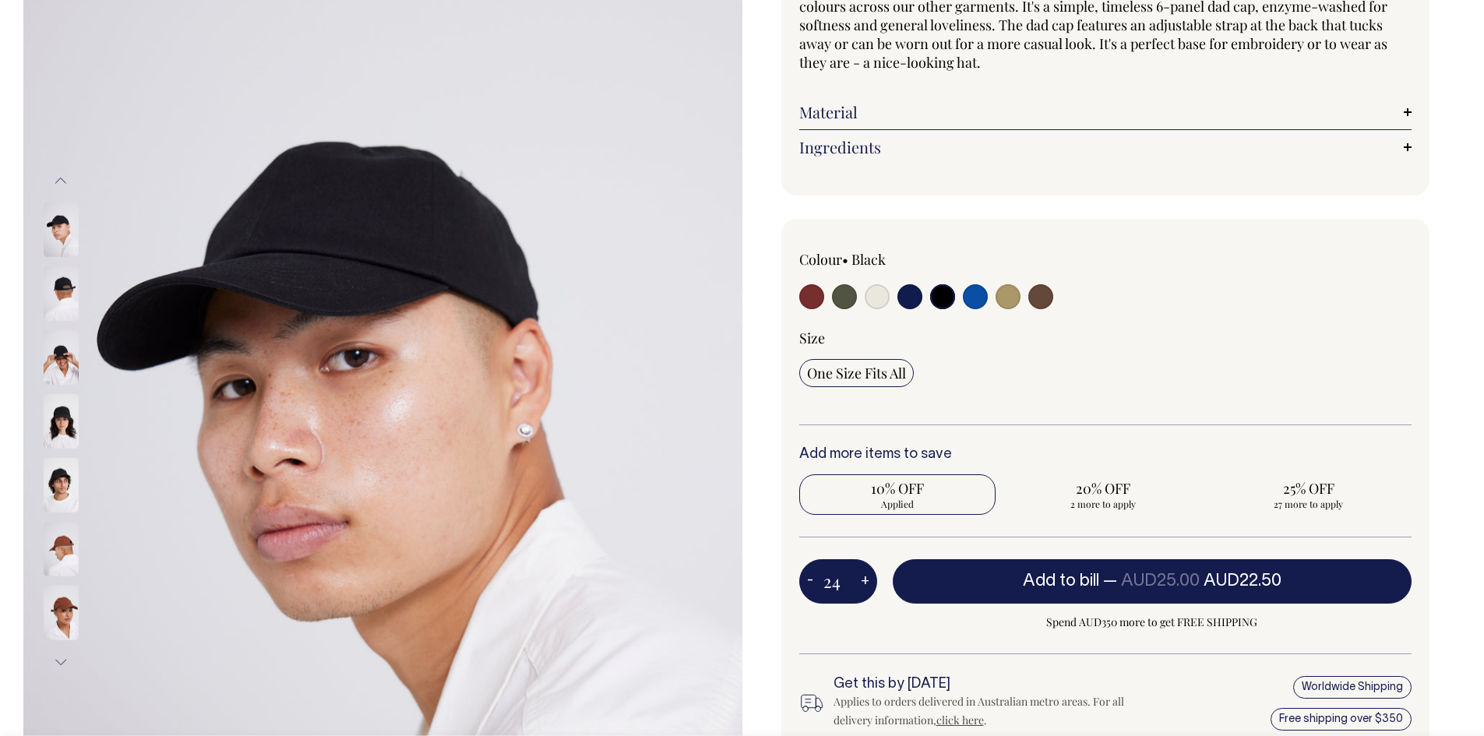
type input "25"
radio input "false"
radio input "true"
type input "25"
click at [863, 578] on button "+" at bounding box center [865, 581] width 24 height 31
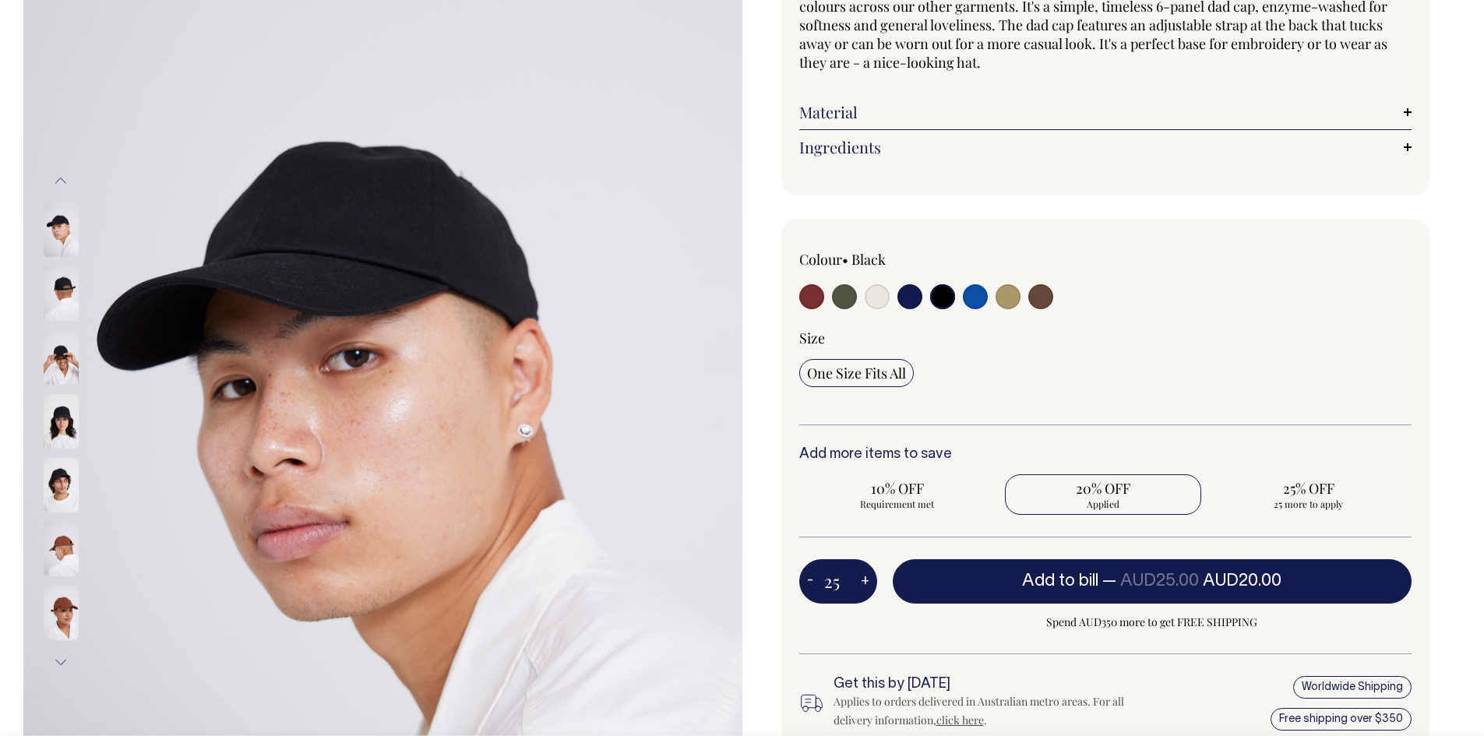
type input "26"
radio input "true"
type input "26"
click at [863, 578] on button "+" at bounding box center [865, 581] width 24 height 31
type input "27"
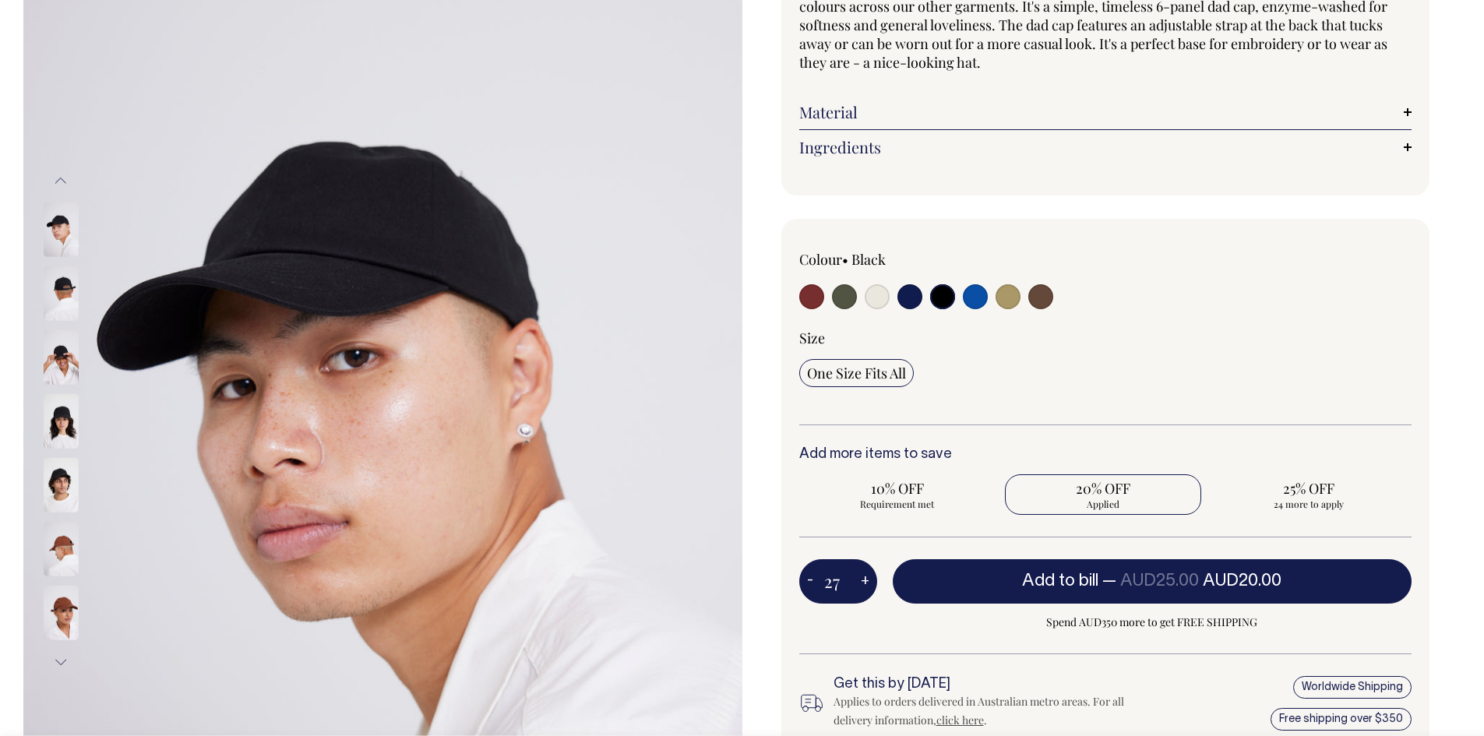
radio input "true"
type input "27"
click at [863, 578] on button "+" at bounding box center [865, 581] width 24 height 31
type input "28"
radio input "true"
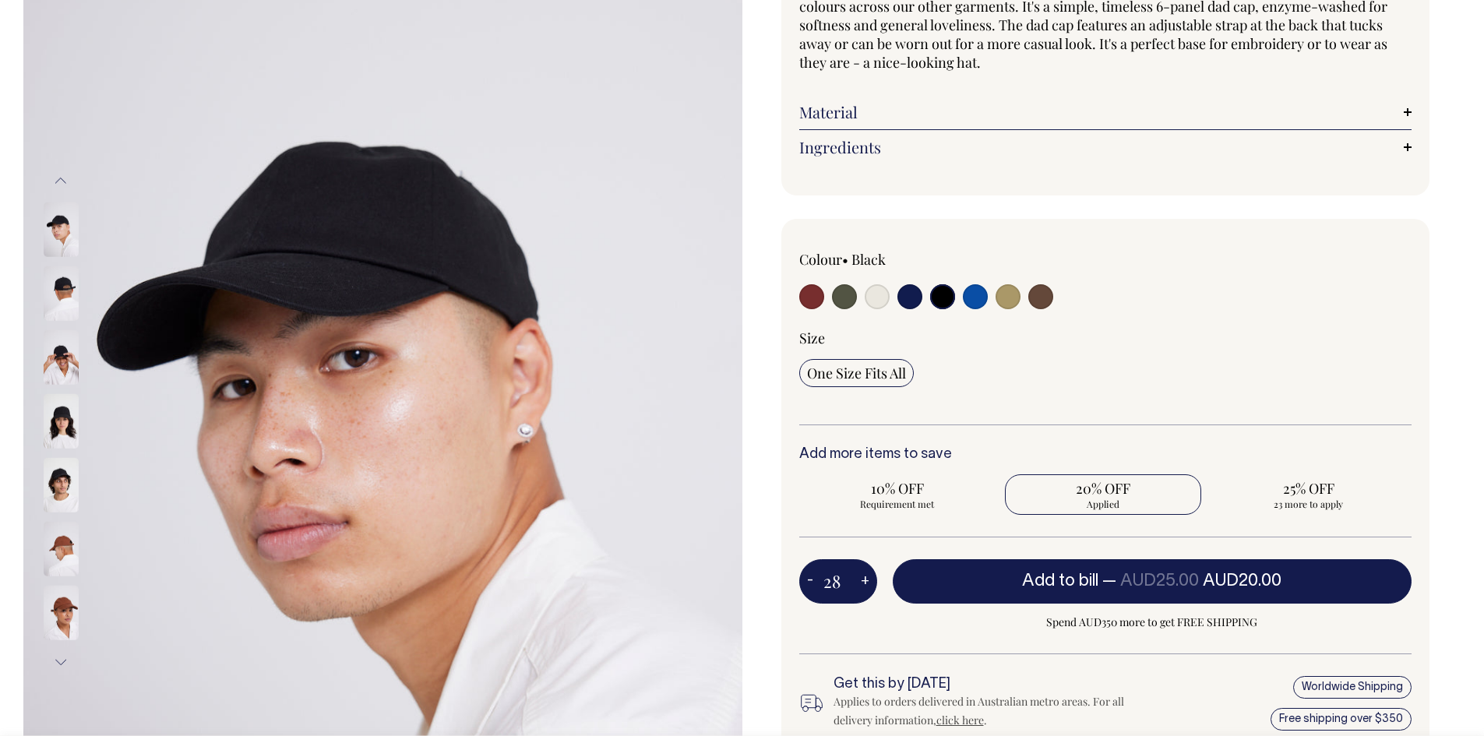
type input "28"
click at [863, 578] on button "+" at bounding box center [865, 581] width 24 height 31
type input "29"
radio input "true"
type input "29"
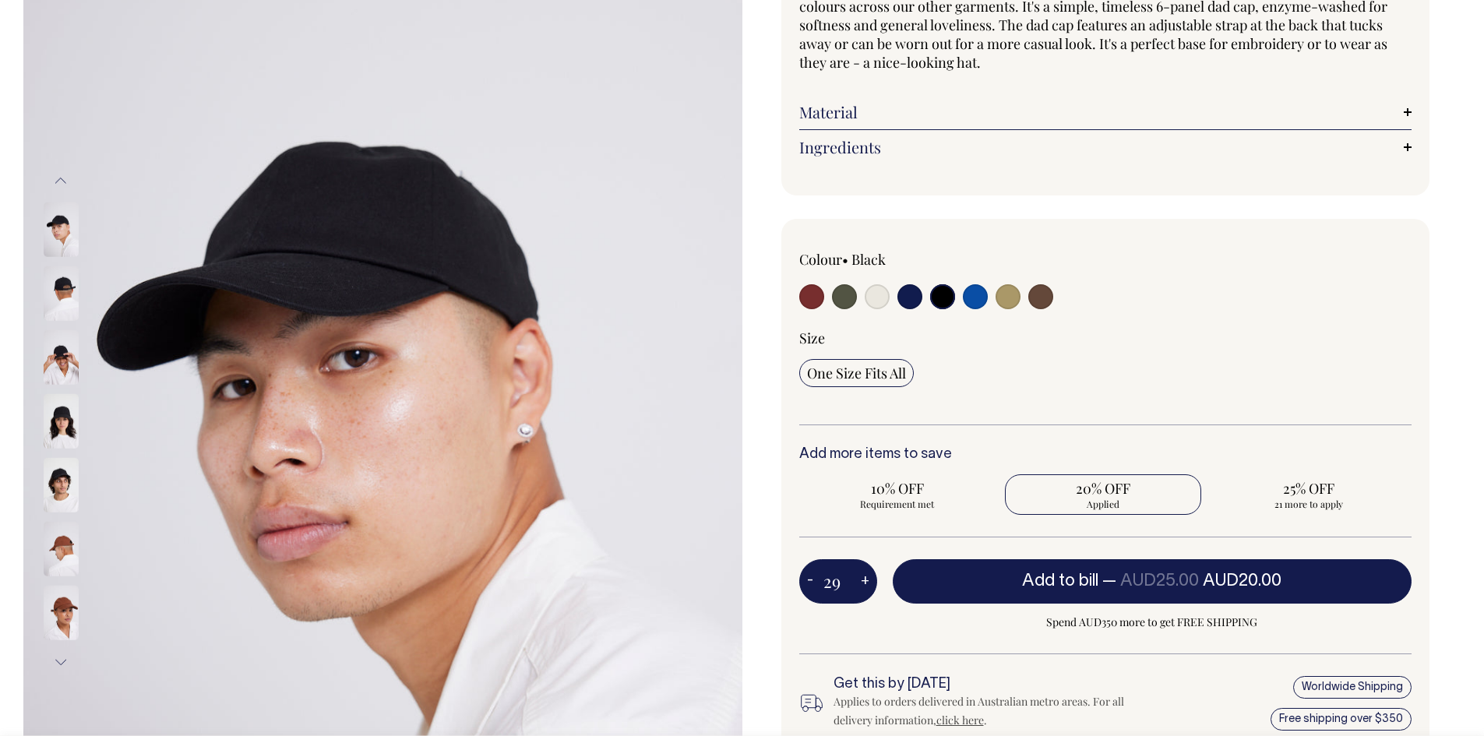
click at [863, 578] on button "+" at bounding box center [865, 581] width 24 height 31
type input "30"
radio input "true"
type input "30"
click at [863, 578] on button "+" at bounding box center [865, 581] width 24 height 31
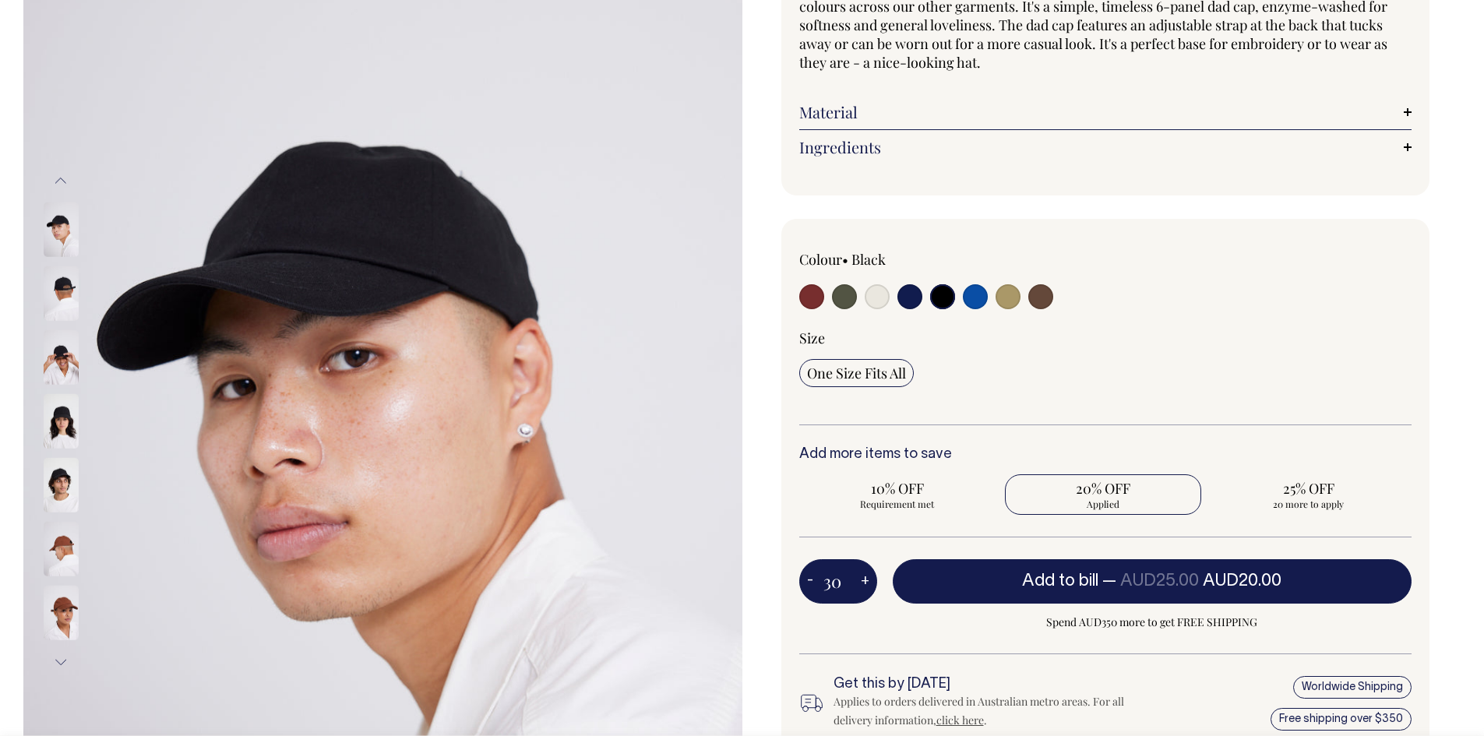
type input "31"
radio input "true"
type input "31"
click at [863, 578] on button "+" at bounding box center [865, 581] width 24 height 31
type input "32"
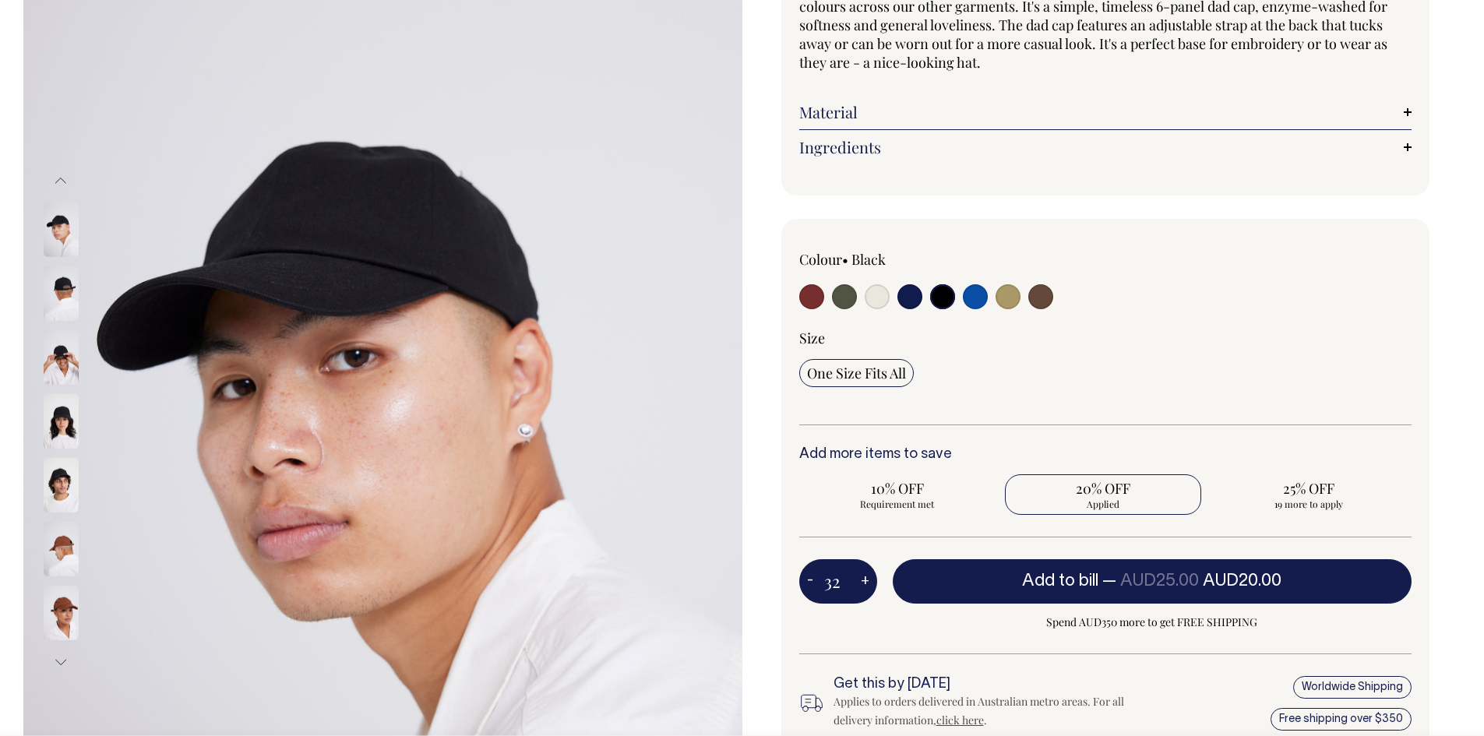
radio input "true"
type input "32"
click at [863, 578] on button "+" at bounding box center [865, 581] width 24 height 31
type input "33"
radio input "true"
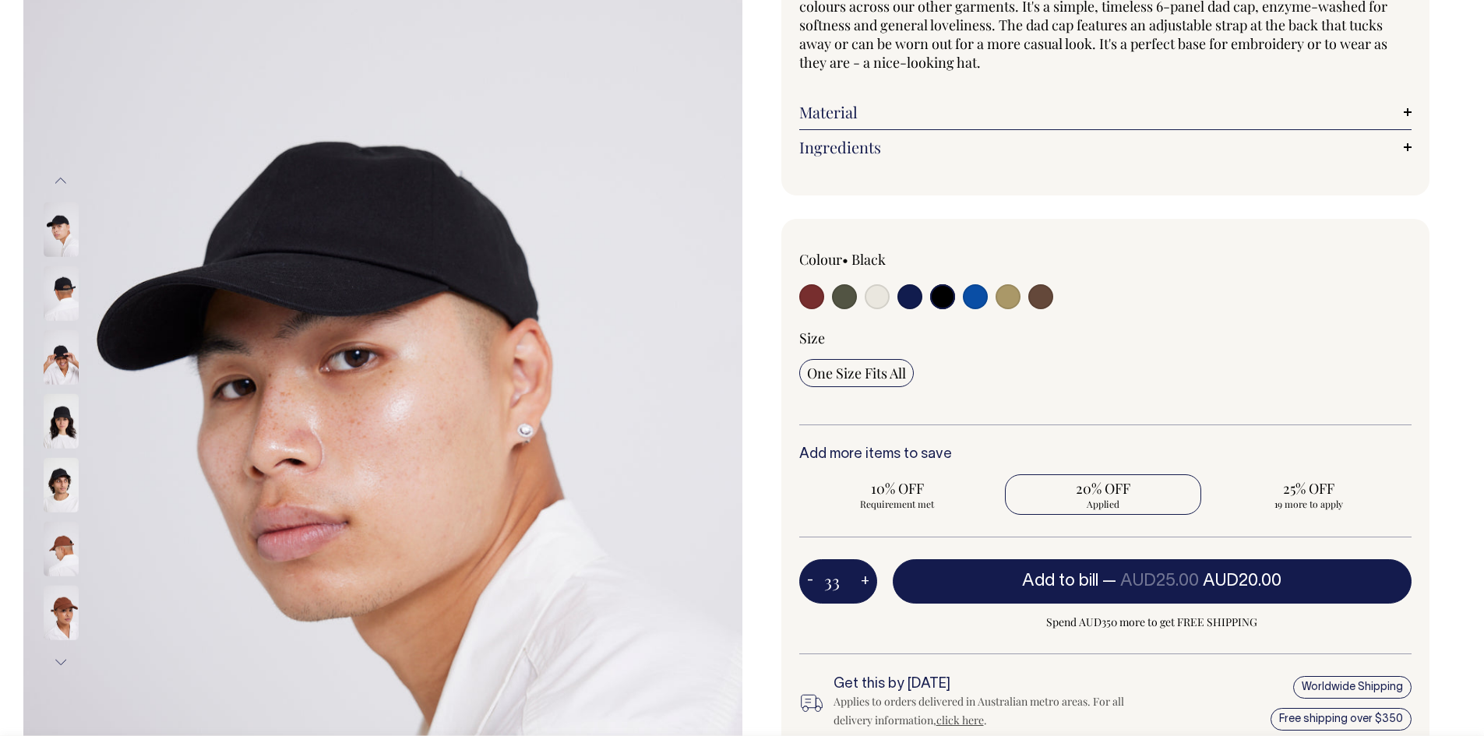
type input "33"
click at [863, 578] on button "+" at bounding box center [865, 581] width 24 height 31
type input "34"
radio input "true"
type input "34"
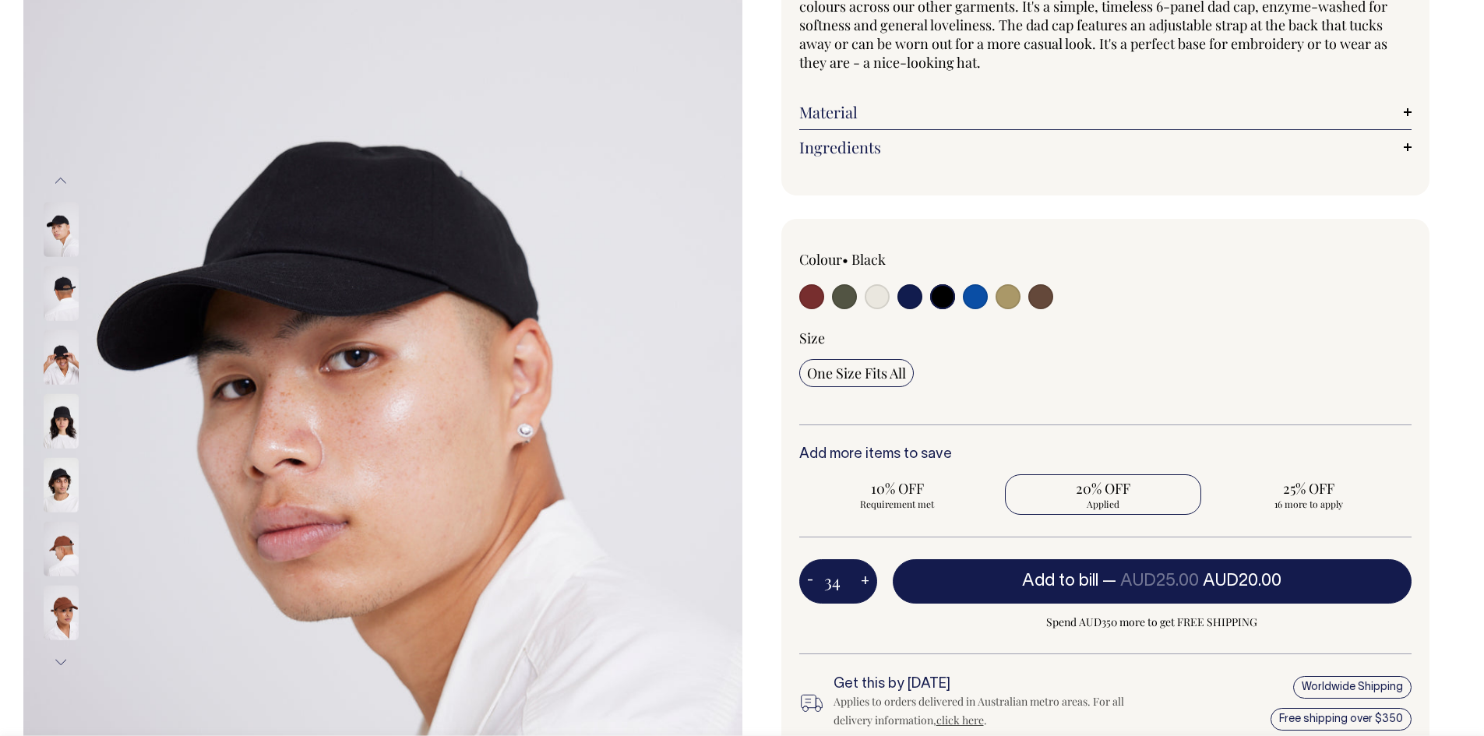
click at [863, 578] on button "+" at bounding box center [865, 581] width 24 height 31
type input "35"
radio input "true"
type input "35"
click at [863, 578] on button "+" at bounding box center [865, 581] width 24 height 31
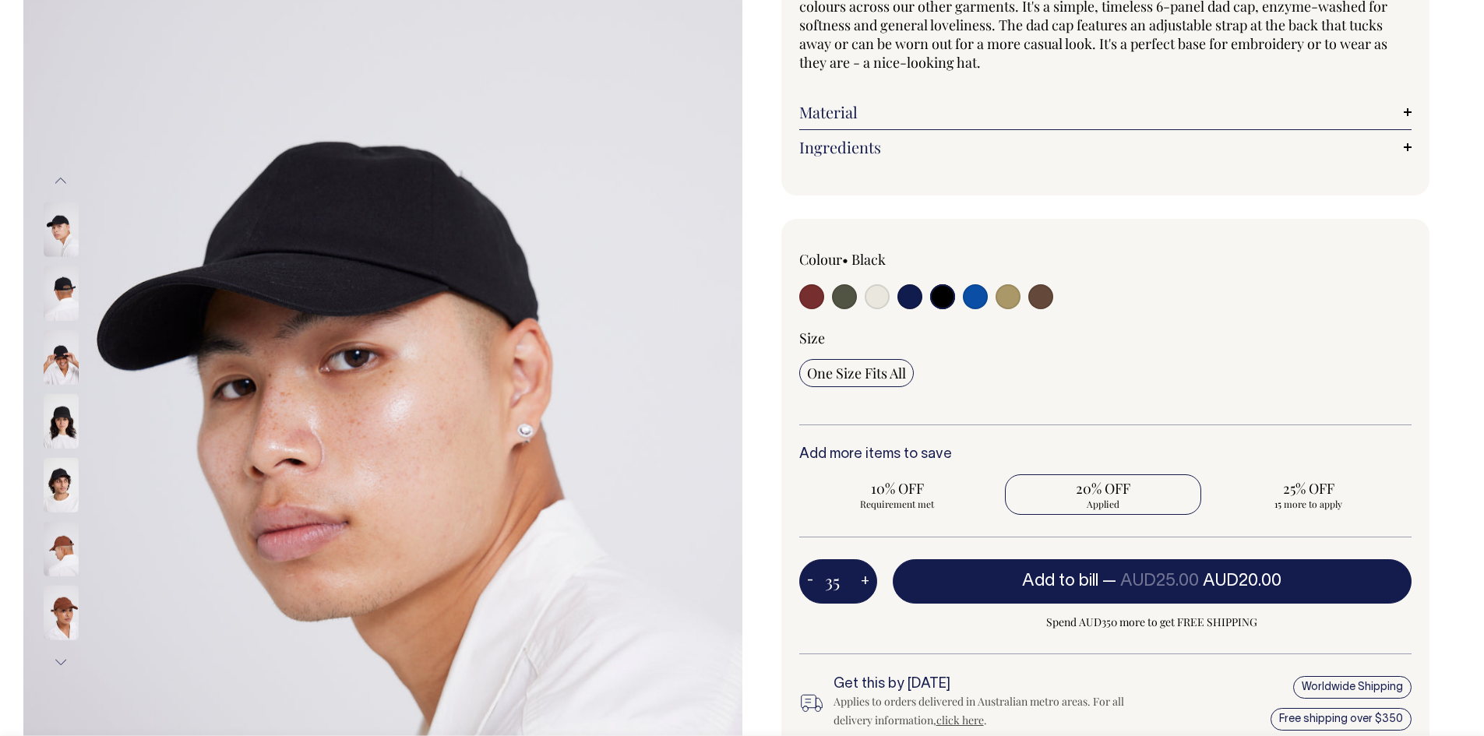
type input "36"
radio input "true"
type input "36"
click at [863, 578] on button "+" at bounding box center [865, 581] width 24 height 31
type input "37"
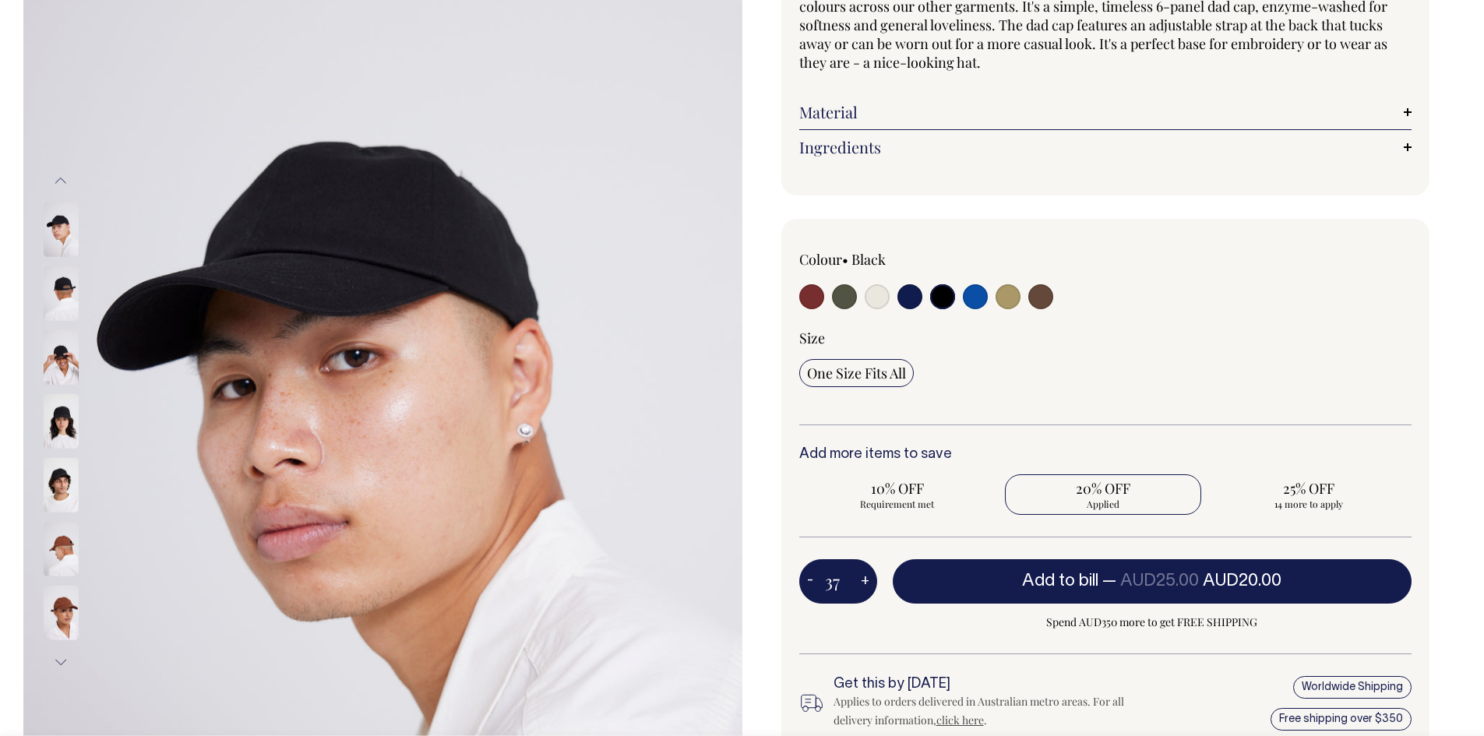
radio input "true"
type input "37"
click at [863, 578] on button "+" at bounding box center [865, 581] width 24 height 31
type input "38"
radio input "true"
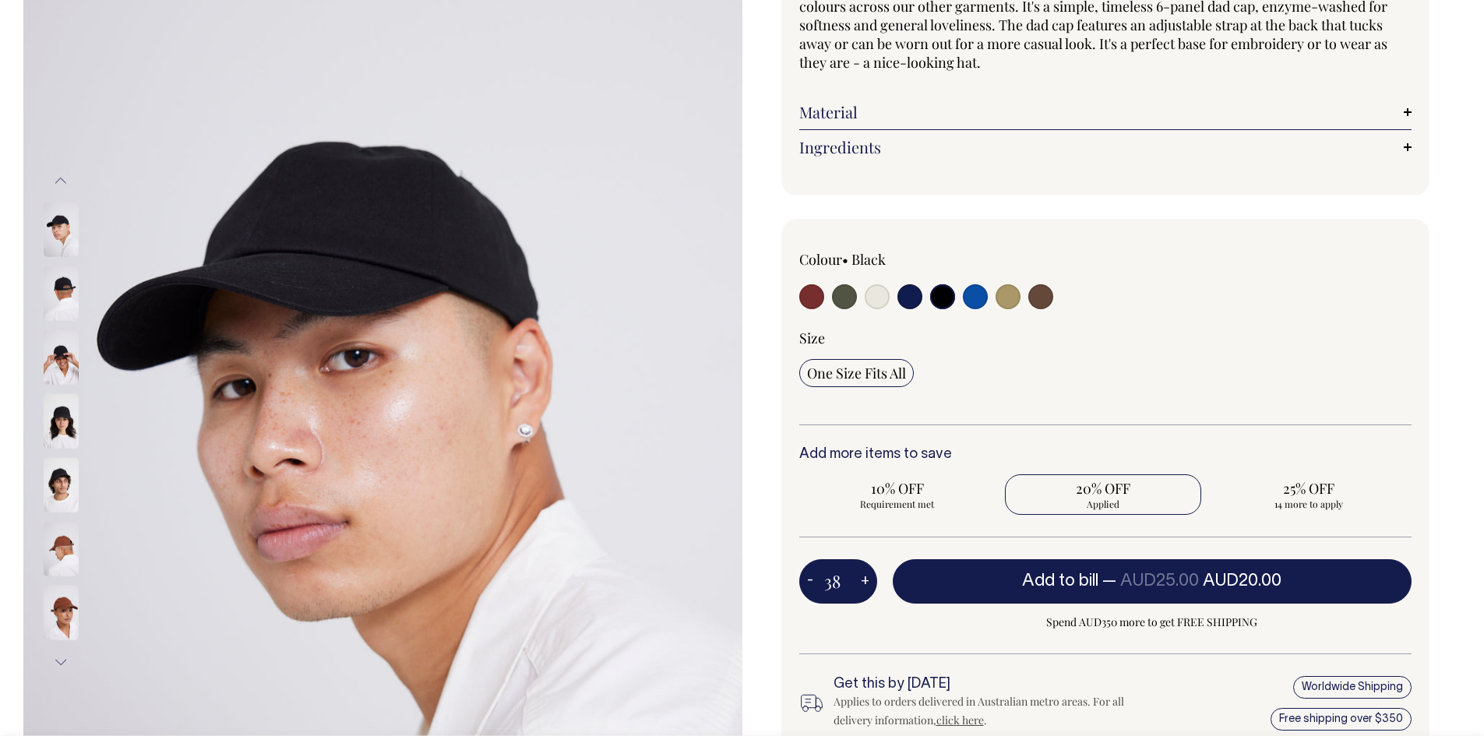
type input "38"
click at [863, 578] on button "+" at bounding box center [865, 581] width 24 height 31
type input "39"
radio input "true"
type input "39"
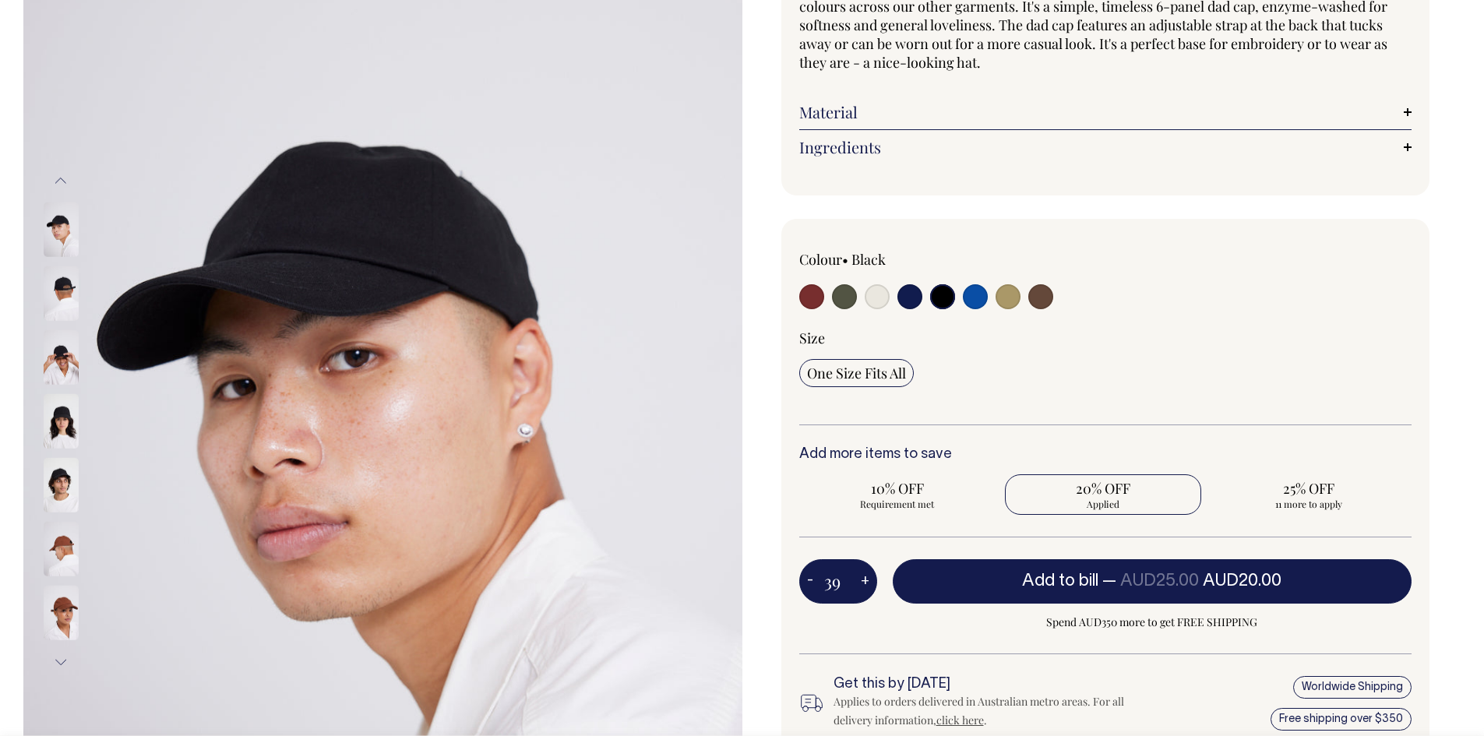
click at [863, 578] on button "+" at bounding box center [865, 581] width 24 height 31
type input "40"
radio input "true"
type input "40"
click at [863, 578] on button "+" at bounding box center [865, 581] width 24 height 31
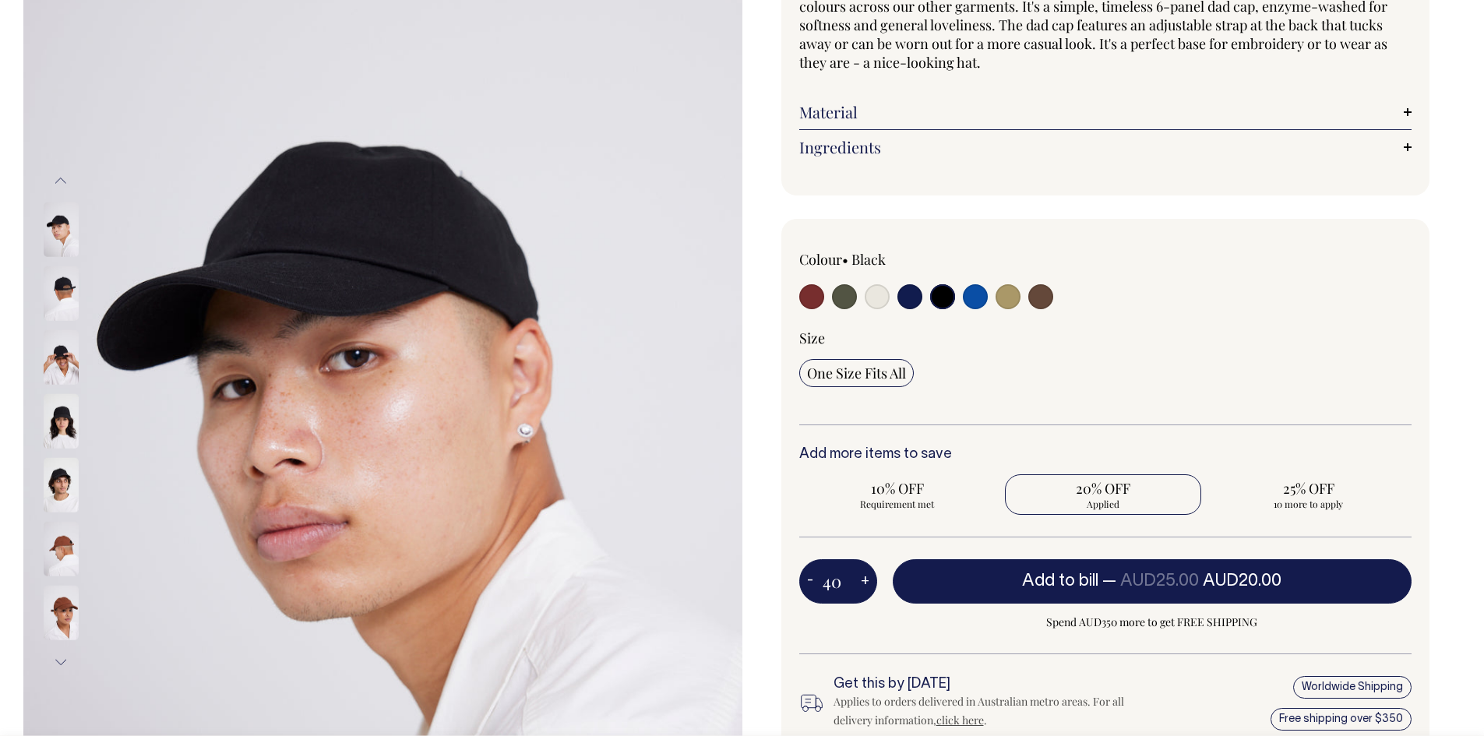
type input "41"
radio input "true"
type input "41"
click at [863, 578] on button "+" at bounding box center [865, 581] width 24 height 31
type input "42"
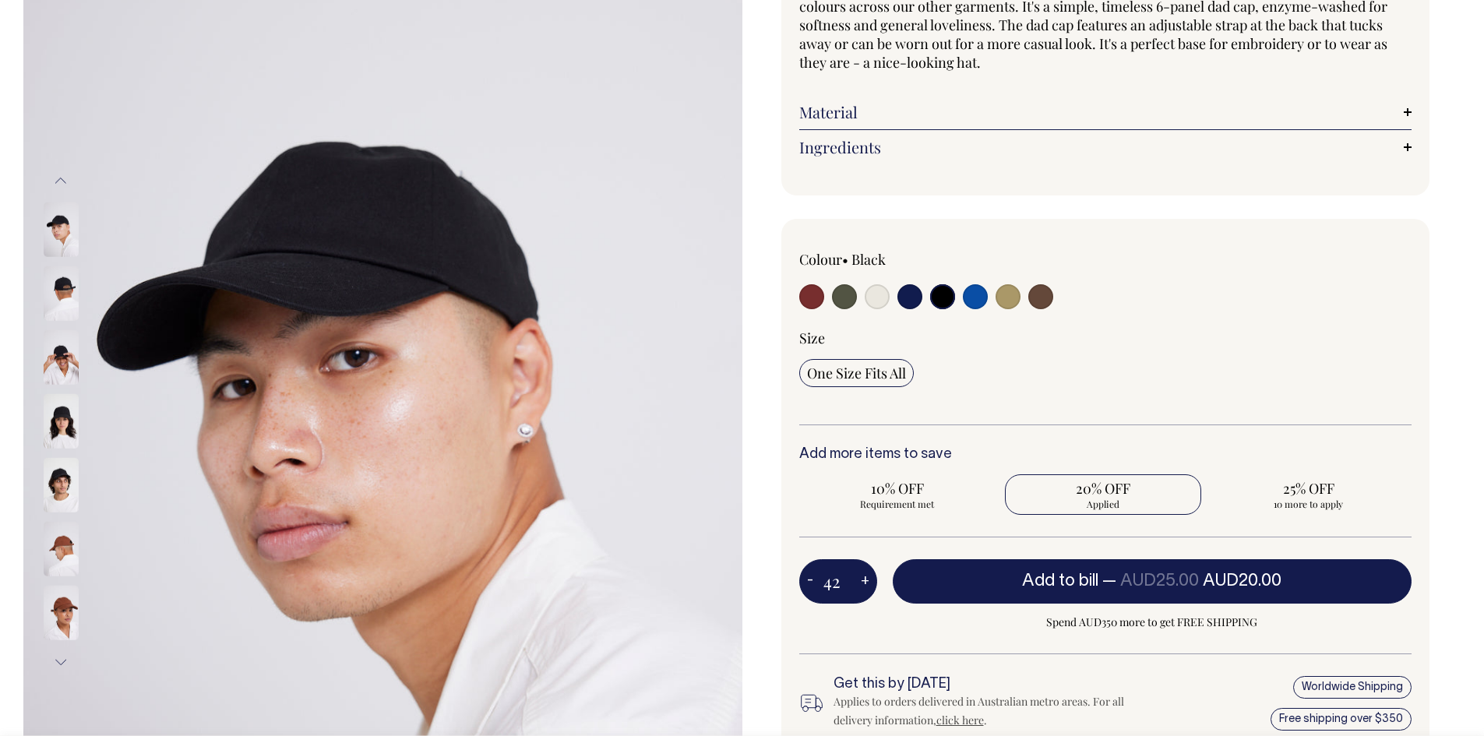
radio input "true"
type input "42"
click at [863, 578] on button "+" at bounding box center [865, 581] width 24 height 31
type input "43"
radio input "true"
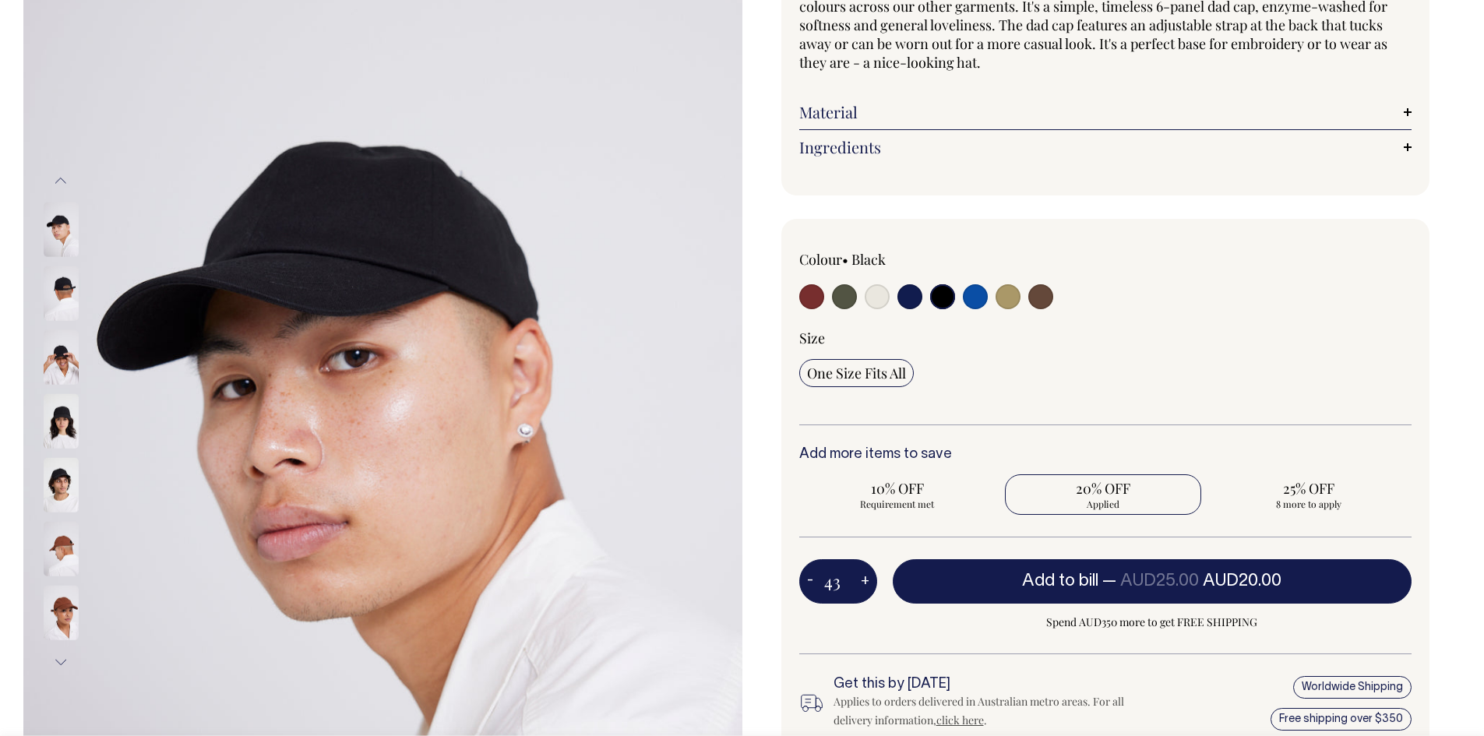
type input "43"
click at [863, 578] on button "+" at bounding box center [865, 581] width 24 height 31
type input "44"
radio input "true"
type input "44"
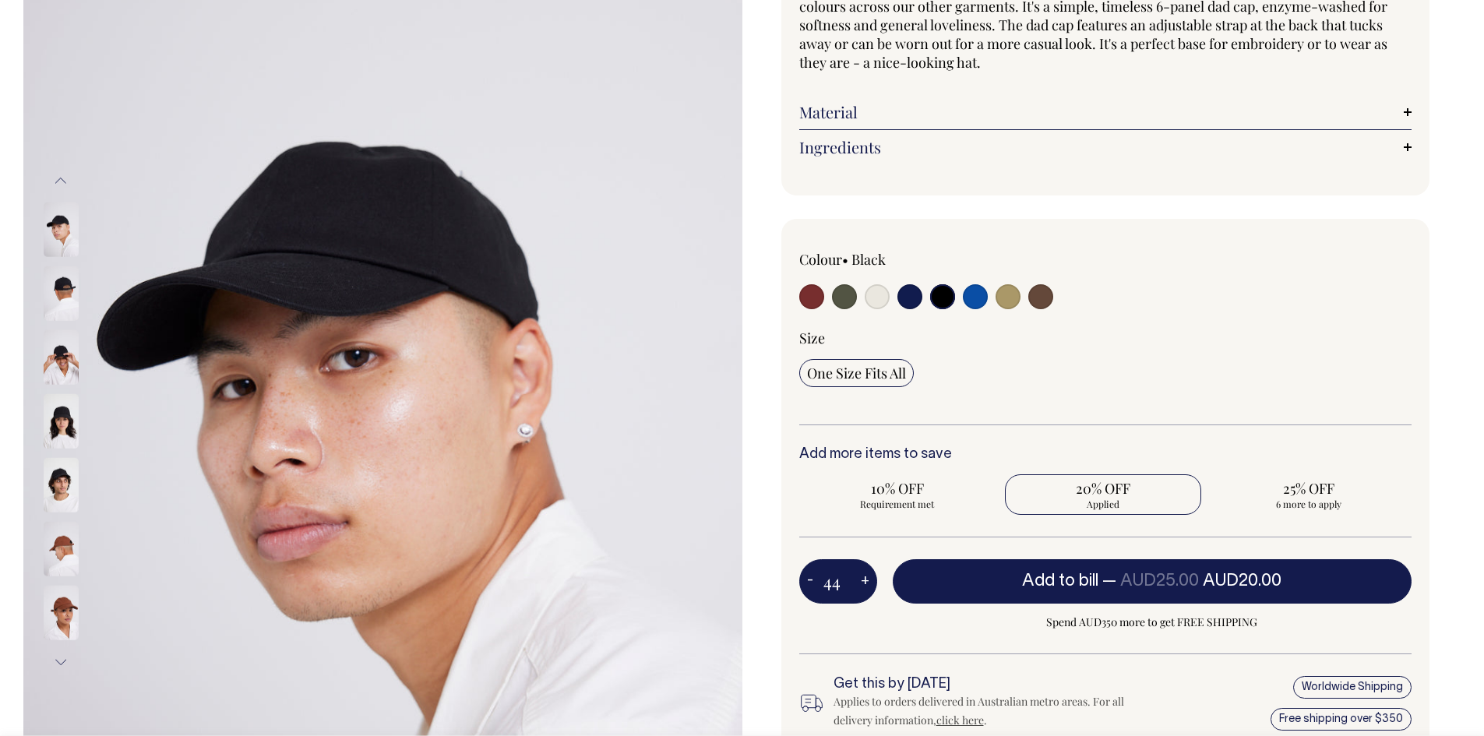
click at [863, 578] on button "+" at bounding box center [865, 581] width 24 height 31
type input "45"
radio input "true"
type input "45"
click at [863, 578] on button "+" at bounding box center [865, 581] width 24 height 31
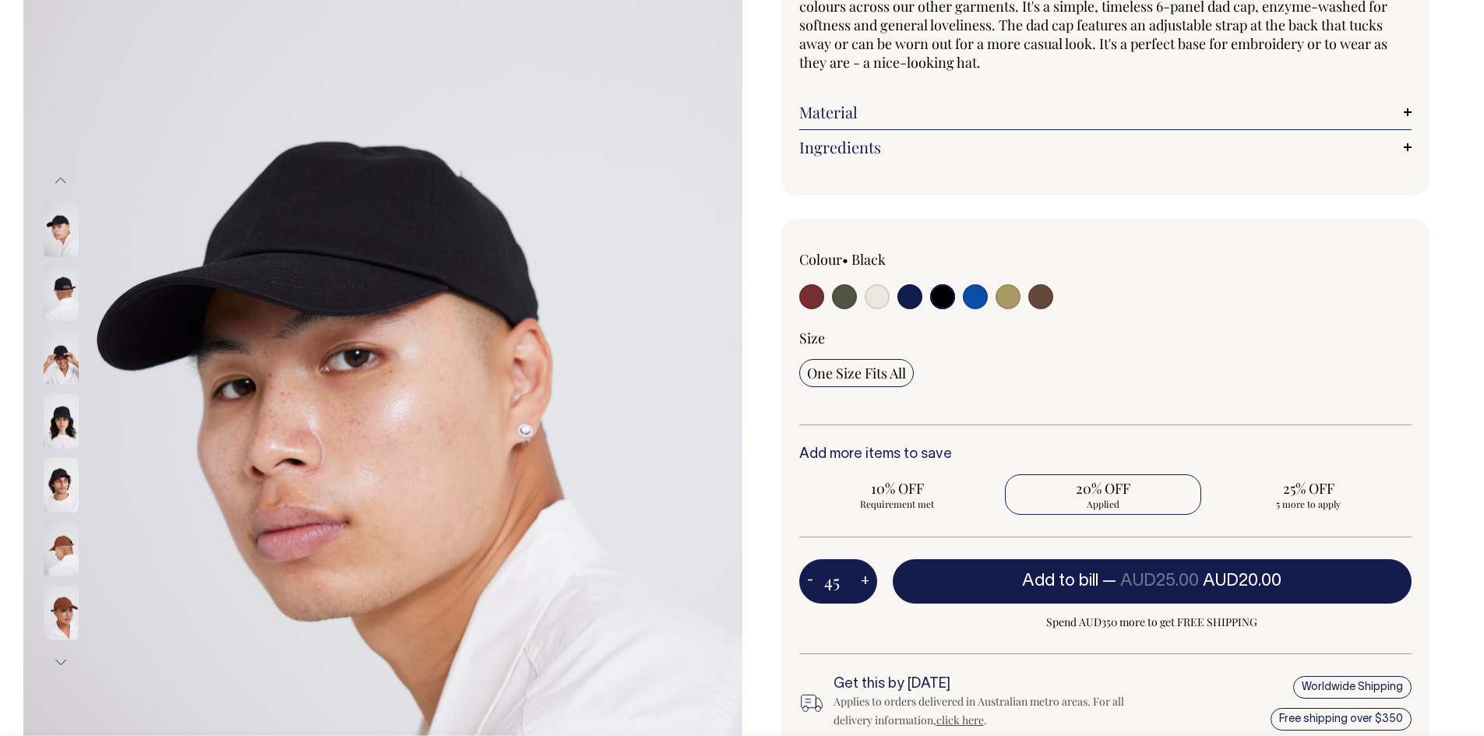
type input "46"
radio input "true"
type input "46"
click at [863, 578] on button "+" at bounding box center [865, 581] width 24 height 31
type input "47"
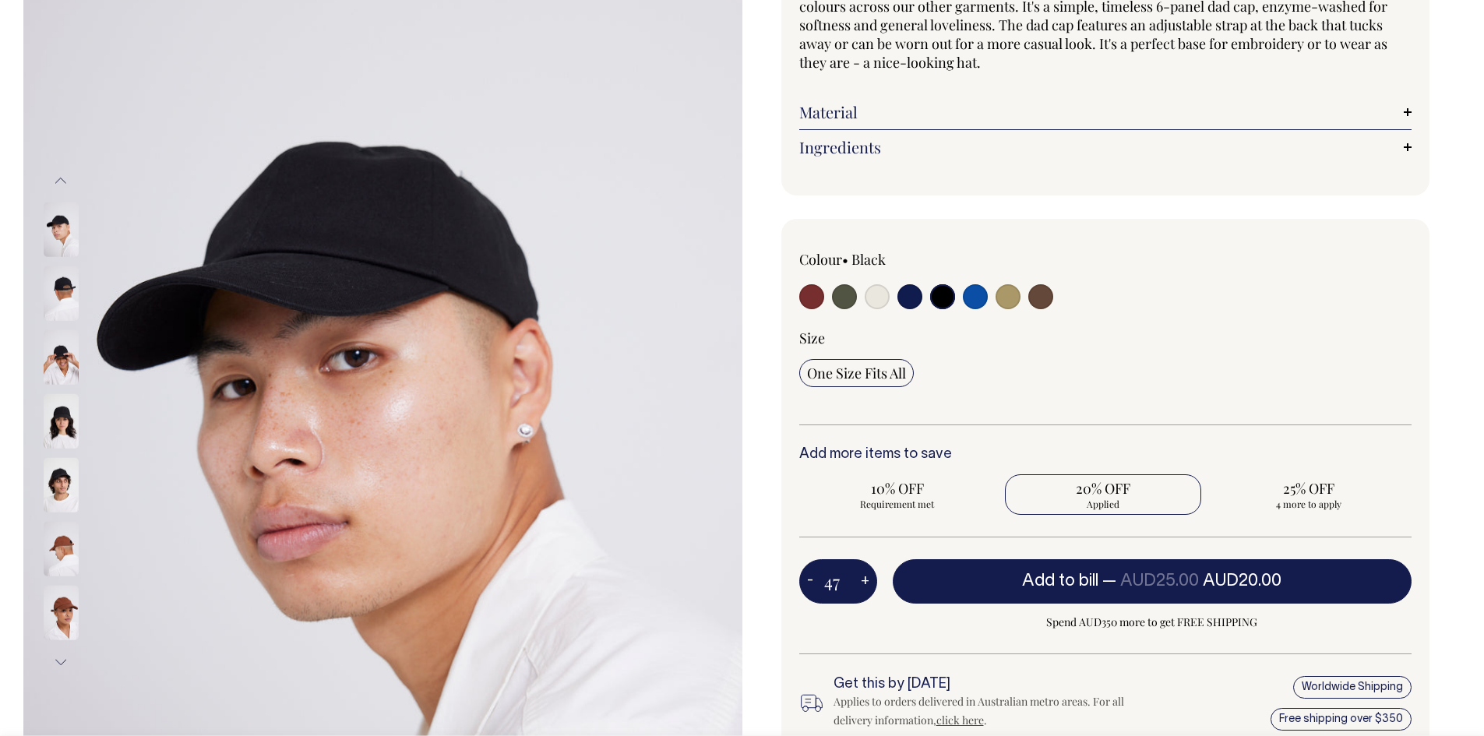
radio input "true"
type input "47"
click at [863, 578] on button "+" at bounding box center [865, 581] width 24 height 31
type input "48"
radio input "true"
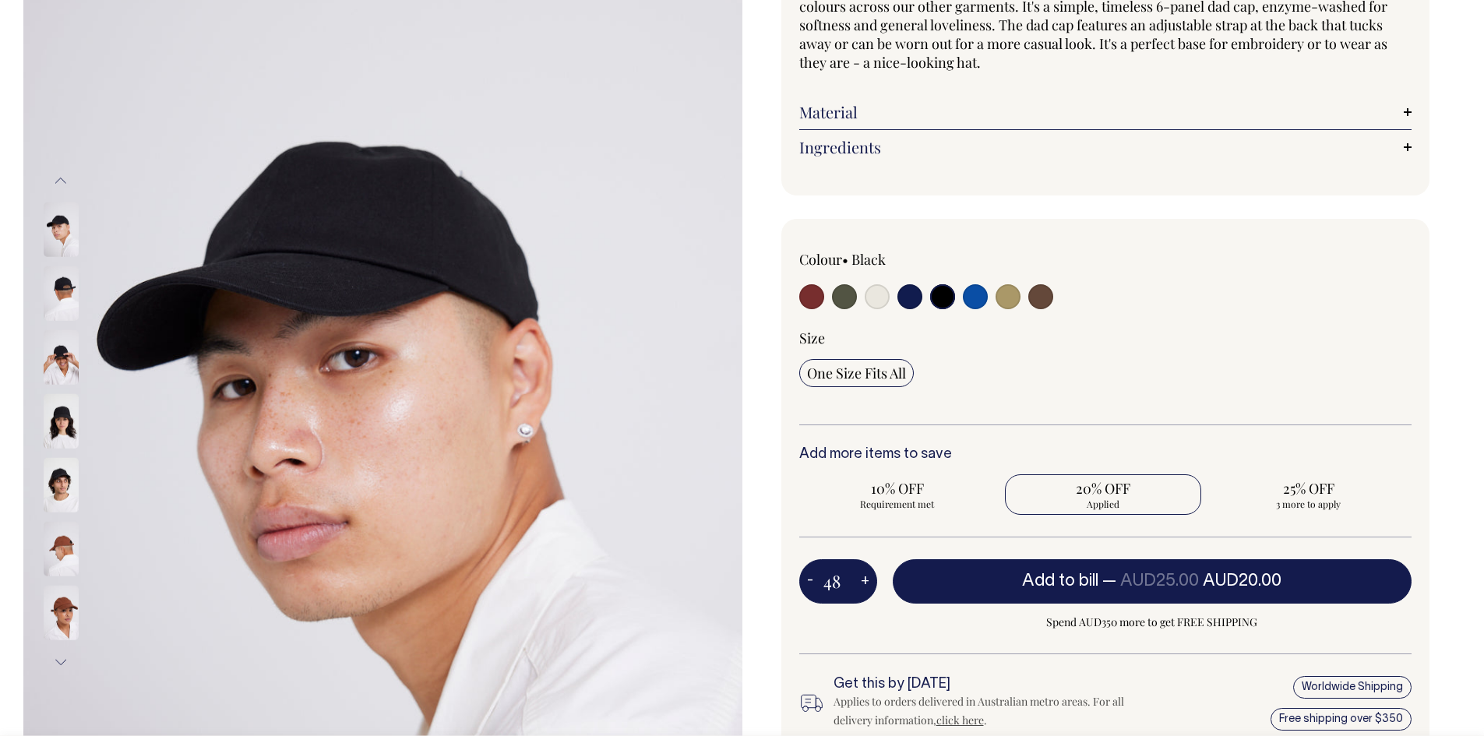
type input "48"
click at [863, 578] on button "+" at bounding box center [865, 581] width 24 height 31
type input "49"
radio input "true"
type input "49"
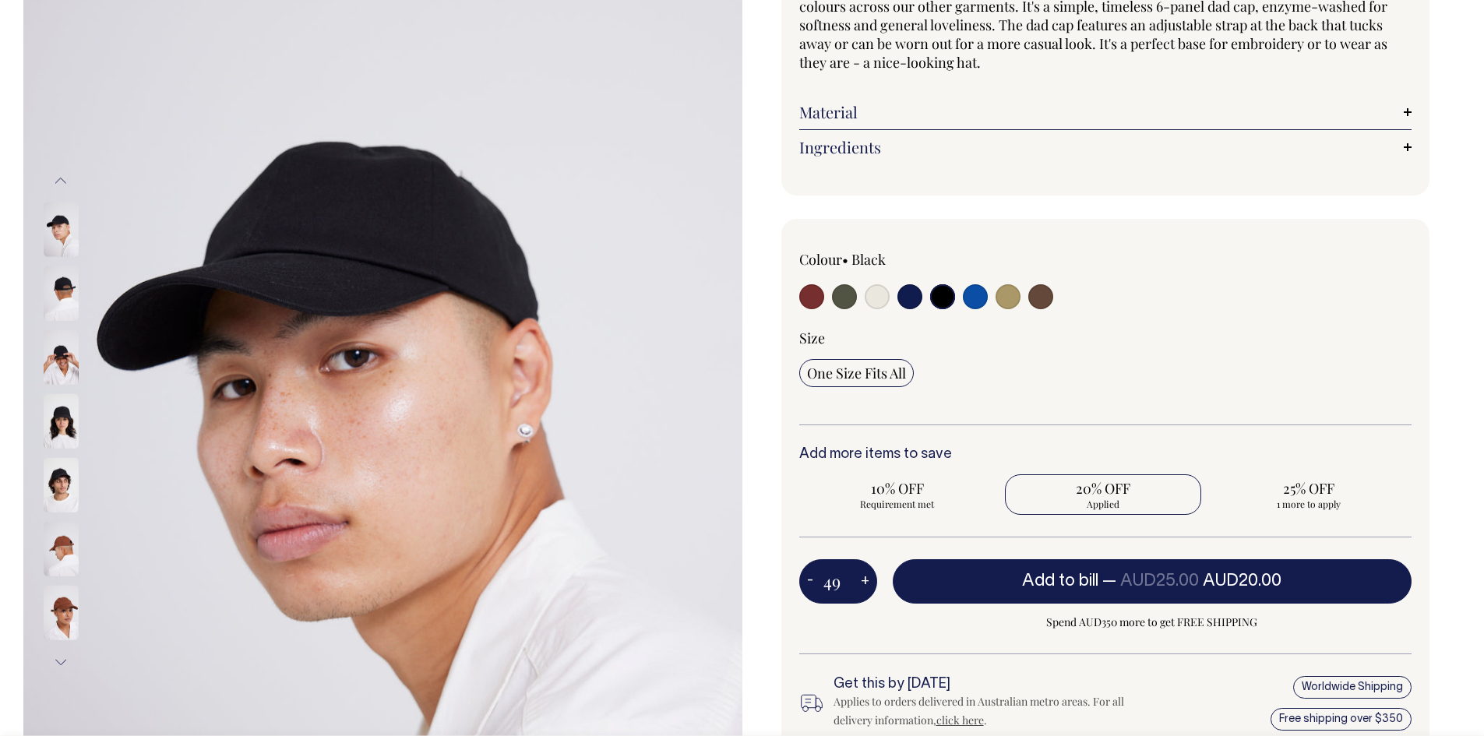
click at [863, 578] on button "+" at bounding box center [865, 581] width 24 height 31
type input "50"
radio input "false"
radio input "true"
type input "50"
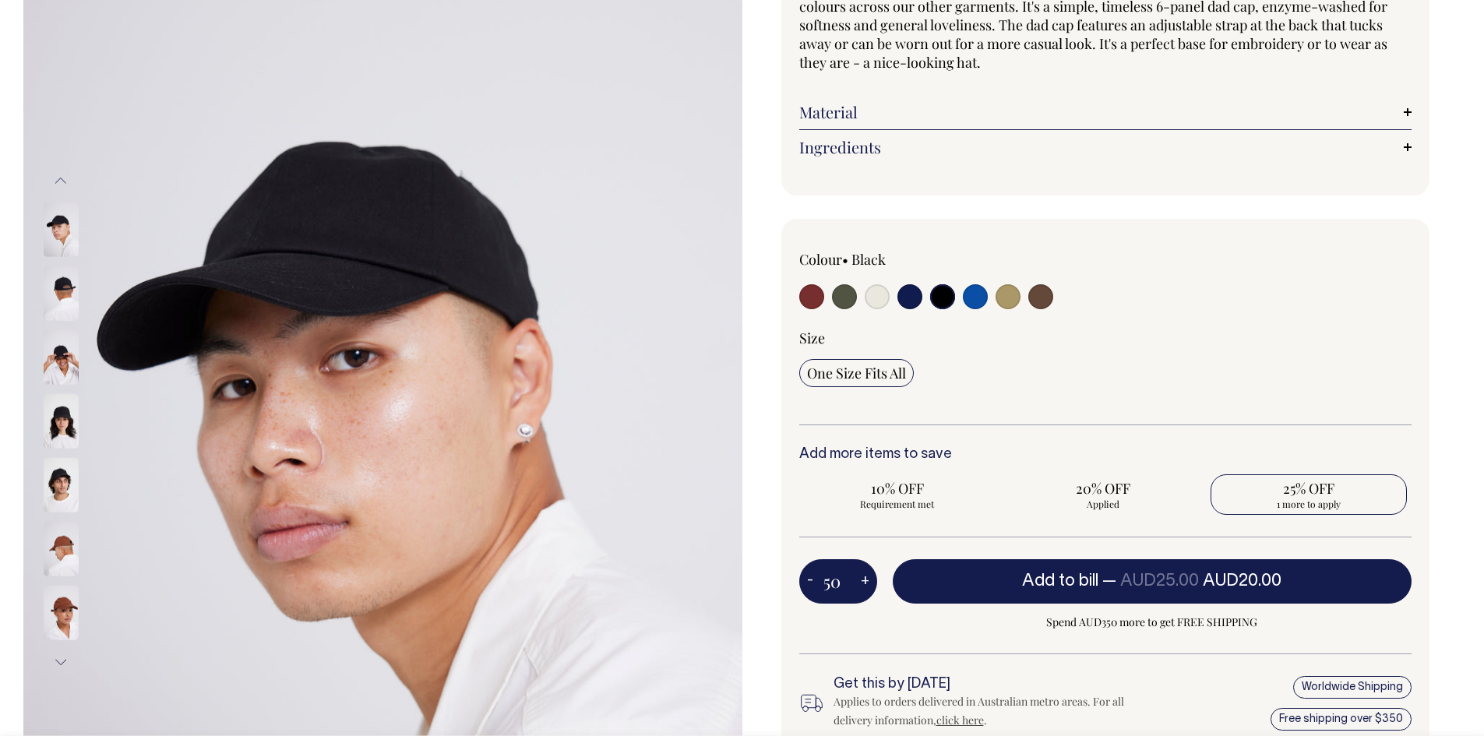
click at [863, 578] on button "+" at bounding box center [865, 581] width 24 height 31
type input "51"
radio input "true"
type input "51"
click at [863, 578] on button "+" at bounding box center [865, 581] width 24 height 31
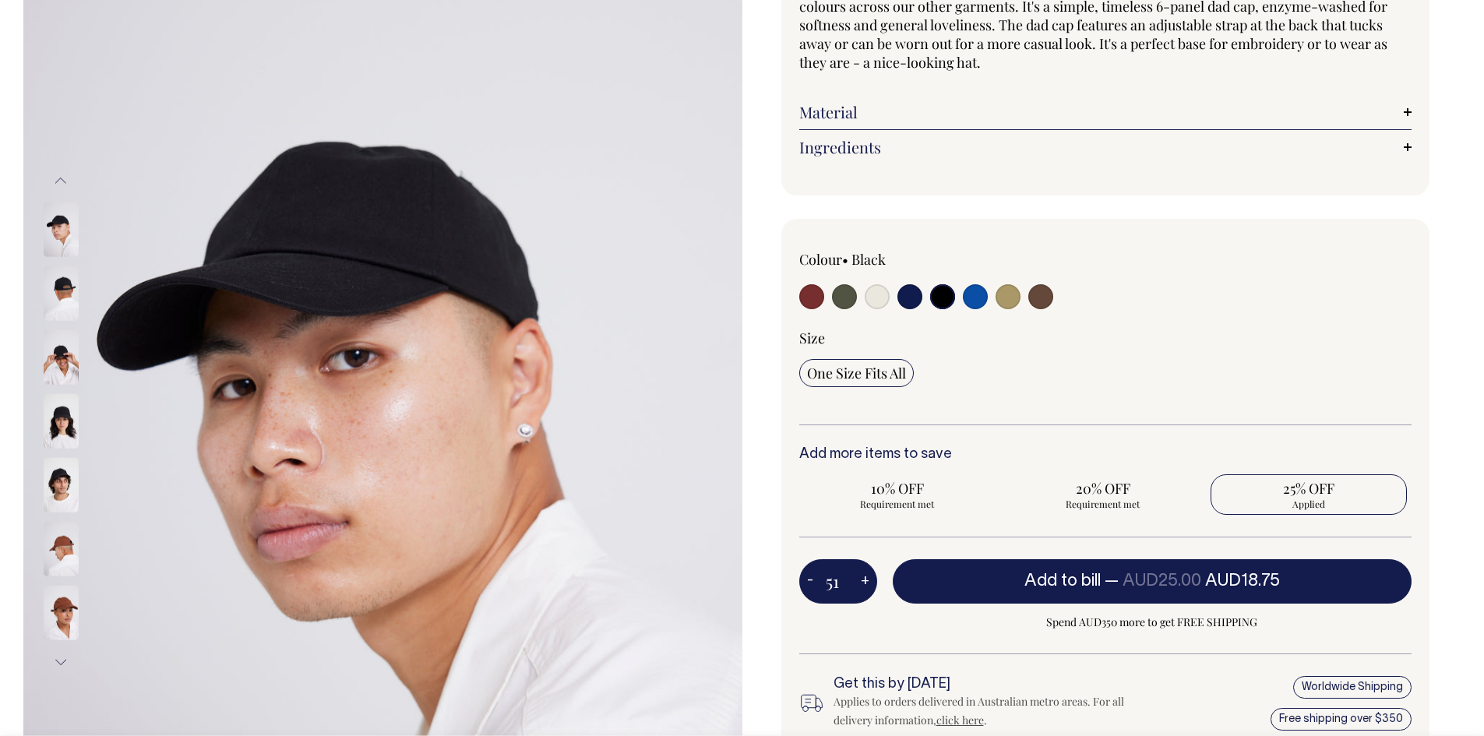
type input "52"
radio input "true"
type input "52"
click at [863, 578] on button "+" at bounding box center [865, 581] width 24 height 31
type input "53"
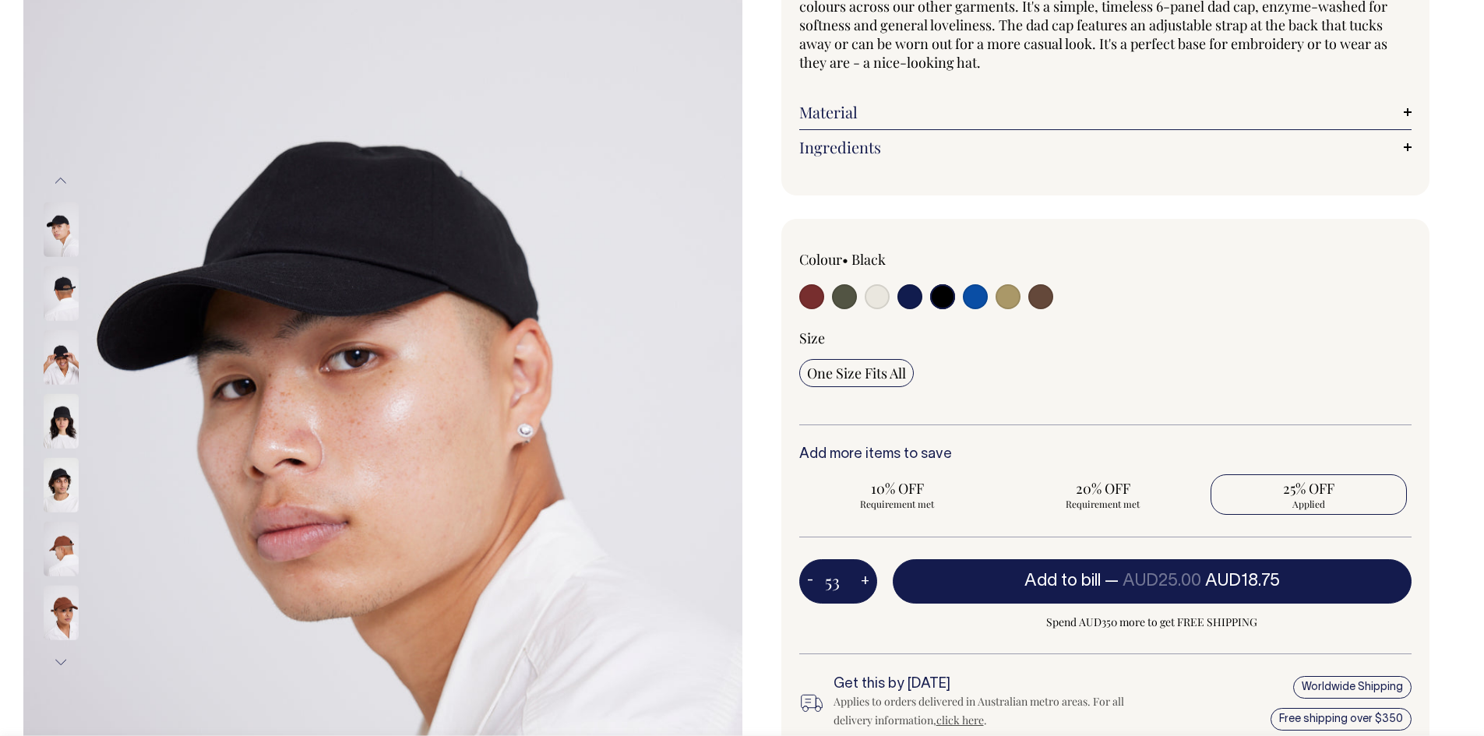
radio input "true"
type input "53"
click at [863, 578] on button "+" at bounding box center [865, 581] width 24 height 31
type input "54"
radio input "true"
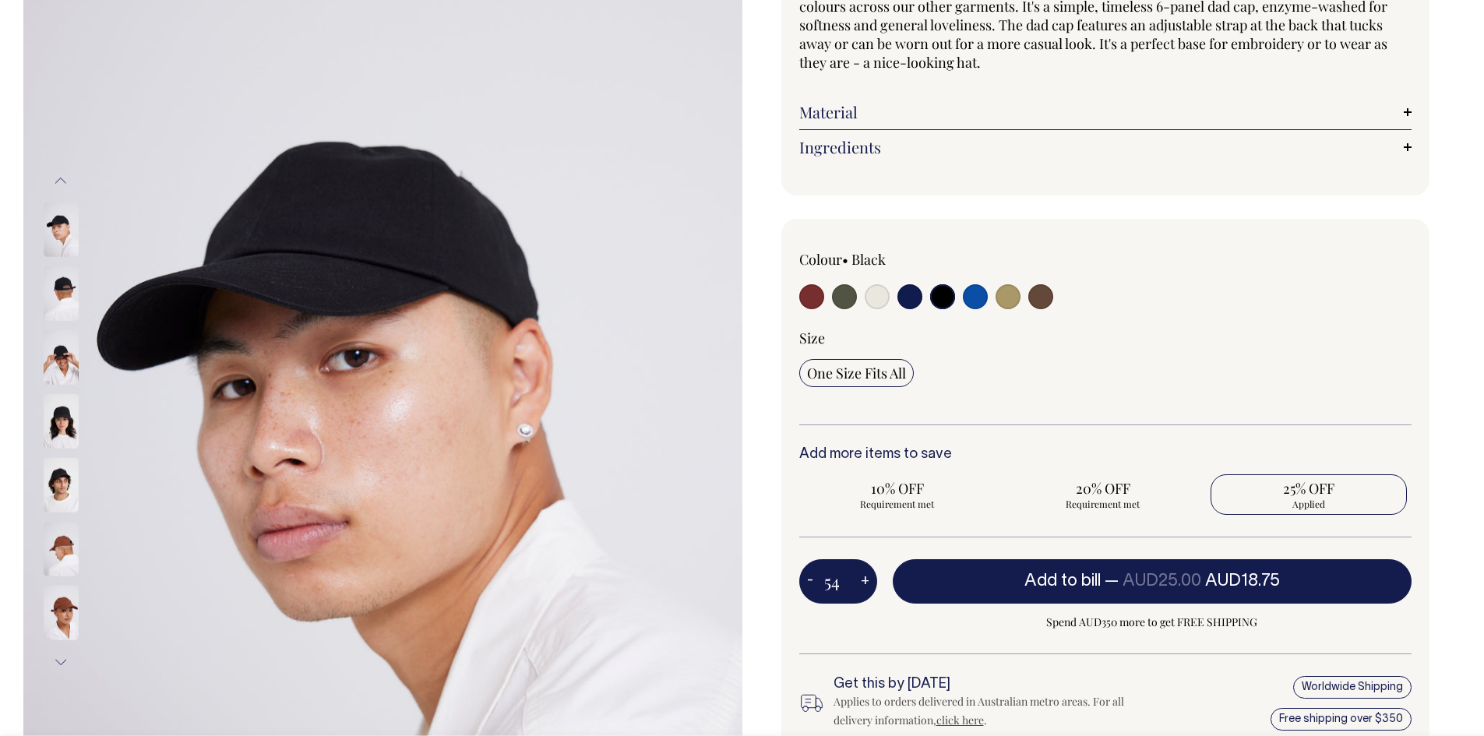
type input "54"
click at [863, 578] on button "+" at bounding box center [865, 581] width 24 height 31
type input "55"
radio input "true"
type input "55"
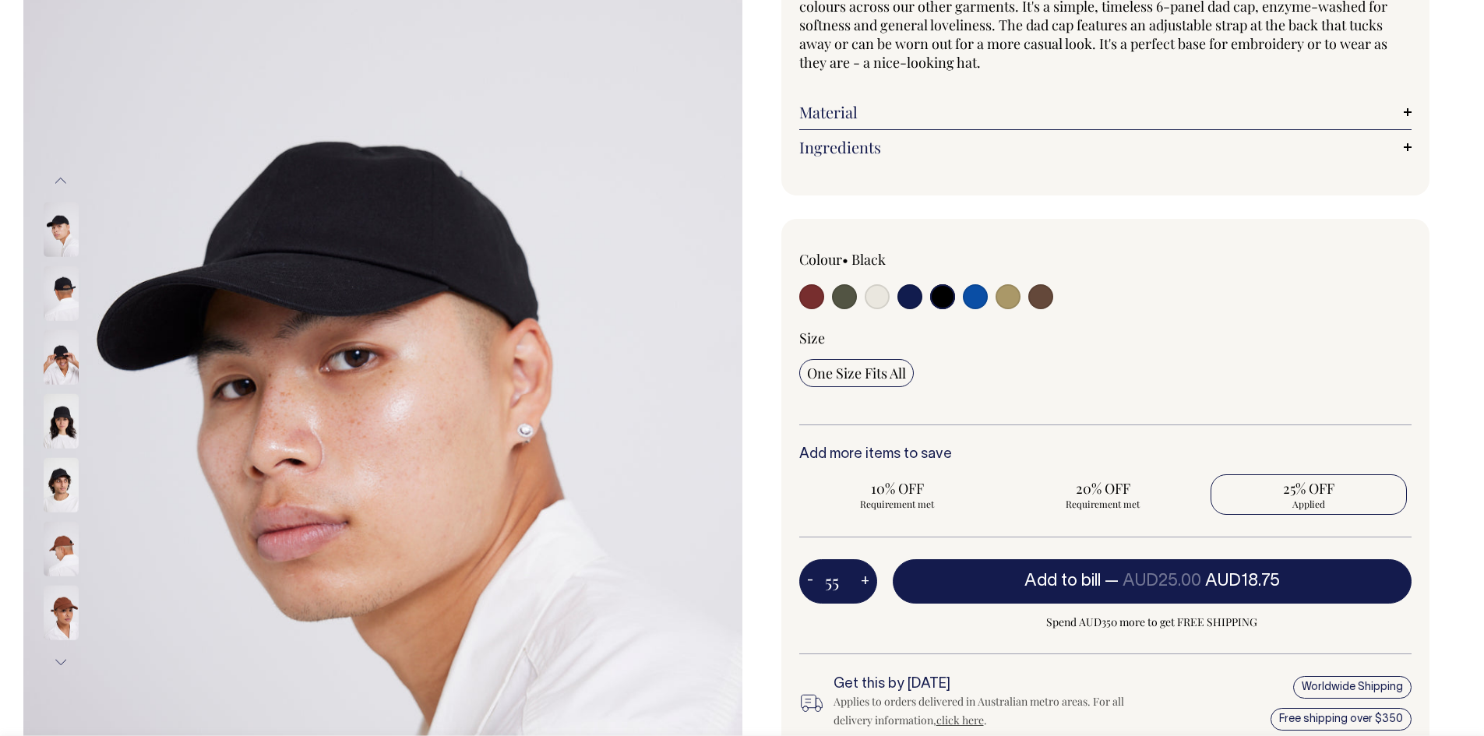
click at [863, 578] on button "+" at bounding box center [865, 581] width 24 height 31
type input "56"
radio input "true"
type input "56"
click at [863, 578] on button "+" at bounding box center [865, 581] width 24 height 31
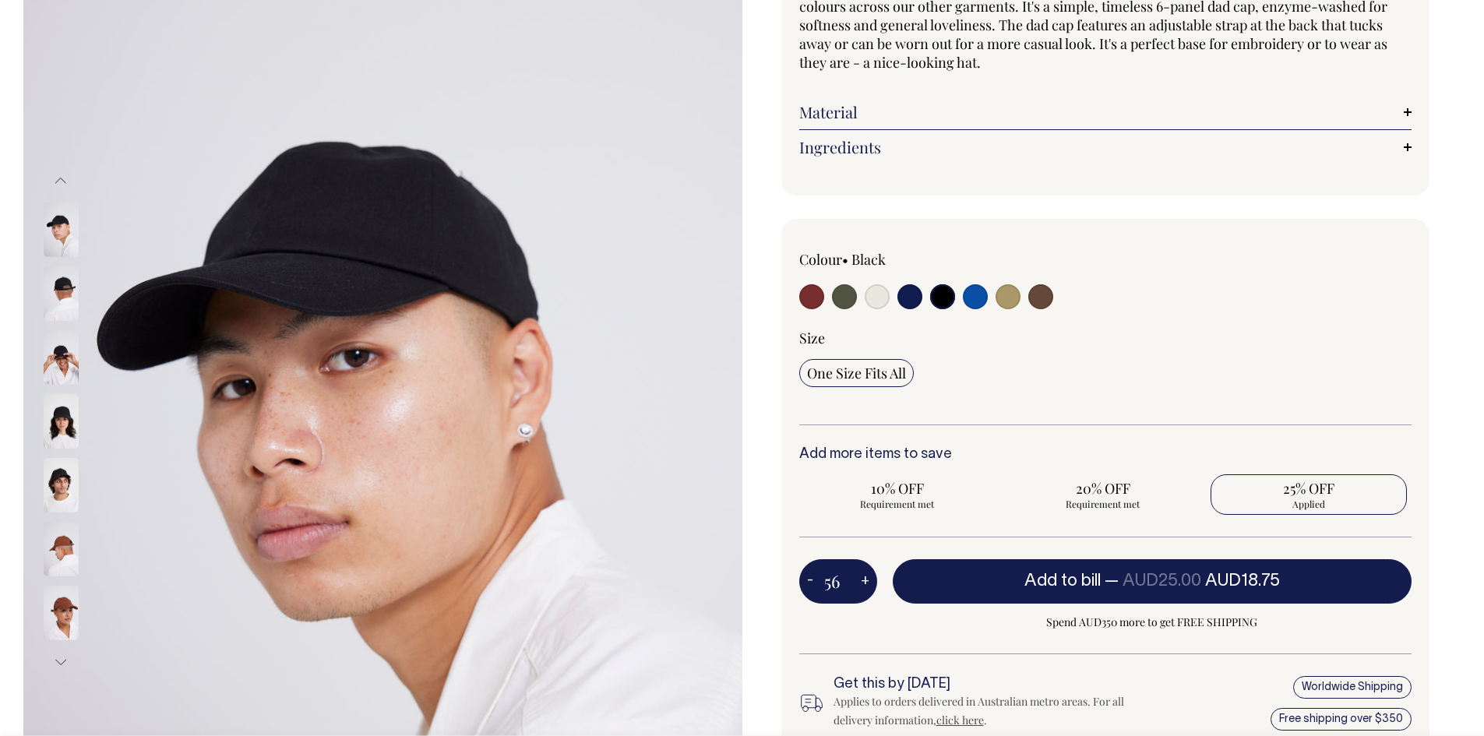
type input "57"
radio input "true"
type input "57"
click at [863, 578] on button "+" at bounding box center [865, 581] width 24 height 31
type input "58"
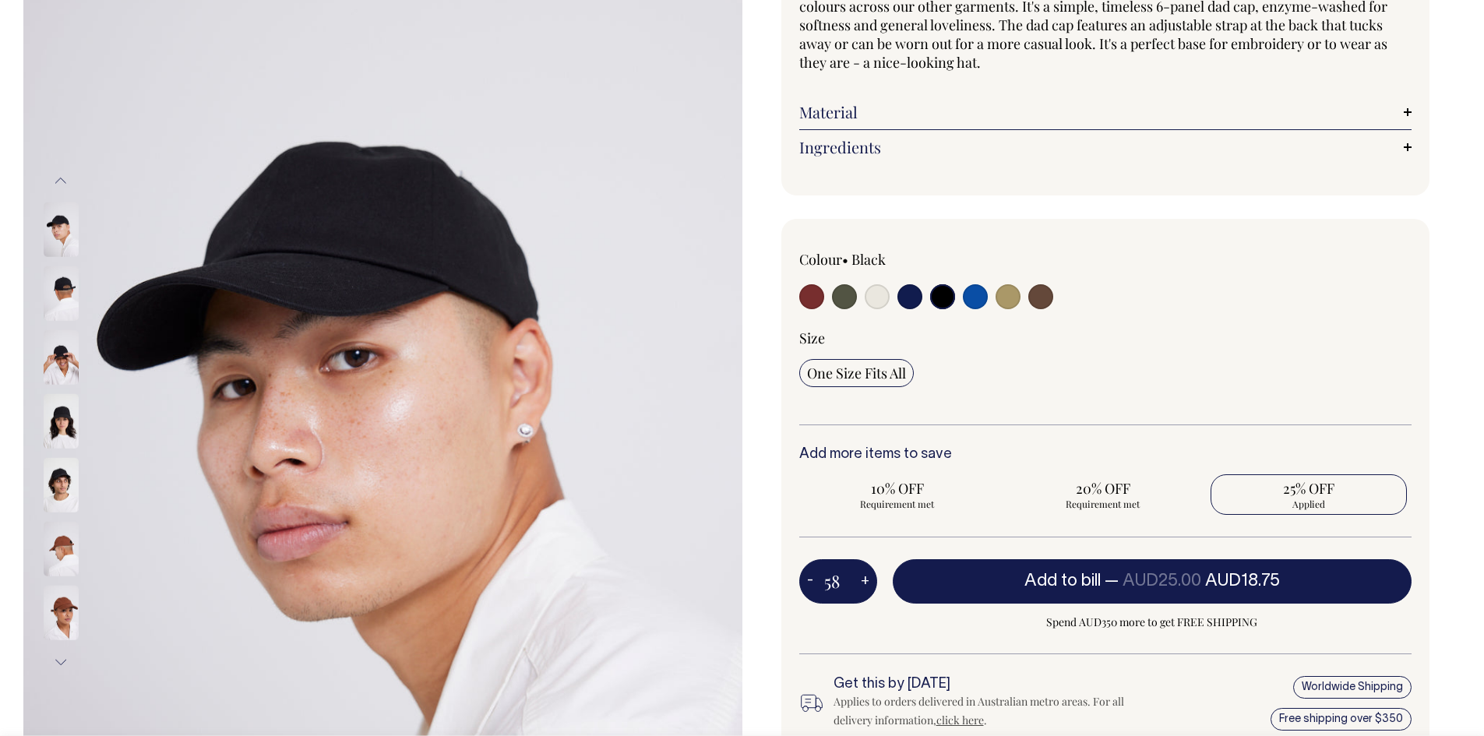
radio input "true"
type input "58"
click at [863, 578] on button "+" at bounding box center [865, 581] width 24 height 31
type input "59"
radio input "true"
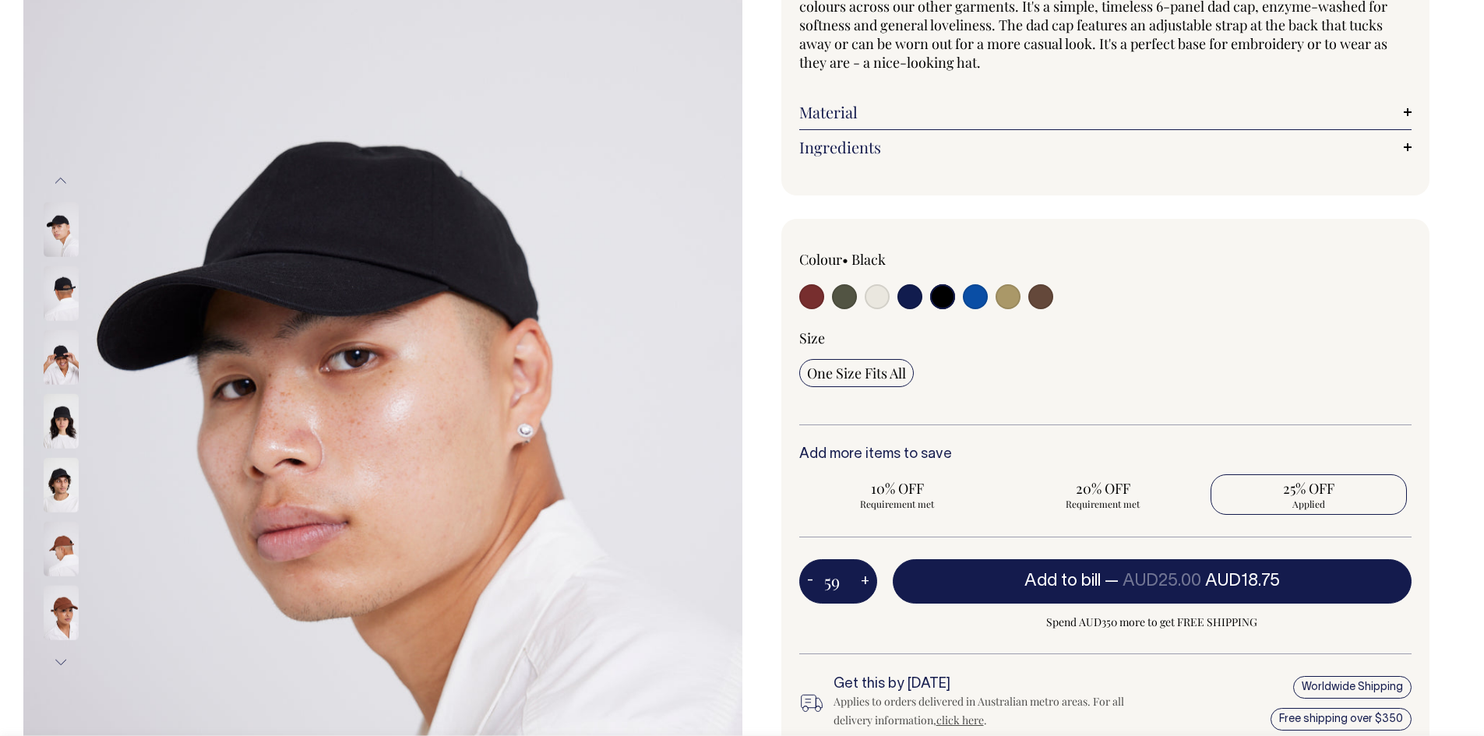
type input "59"
click at [863, 578] on button "+" at bounding box center [865, 581] width 24 height 31
type input "60"
radio input "true"
type input "60"
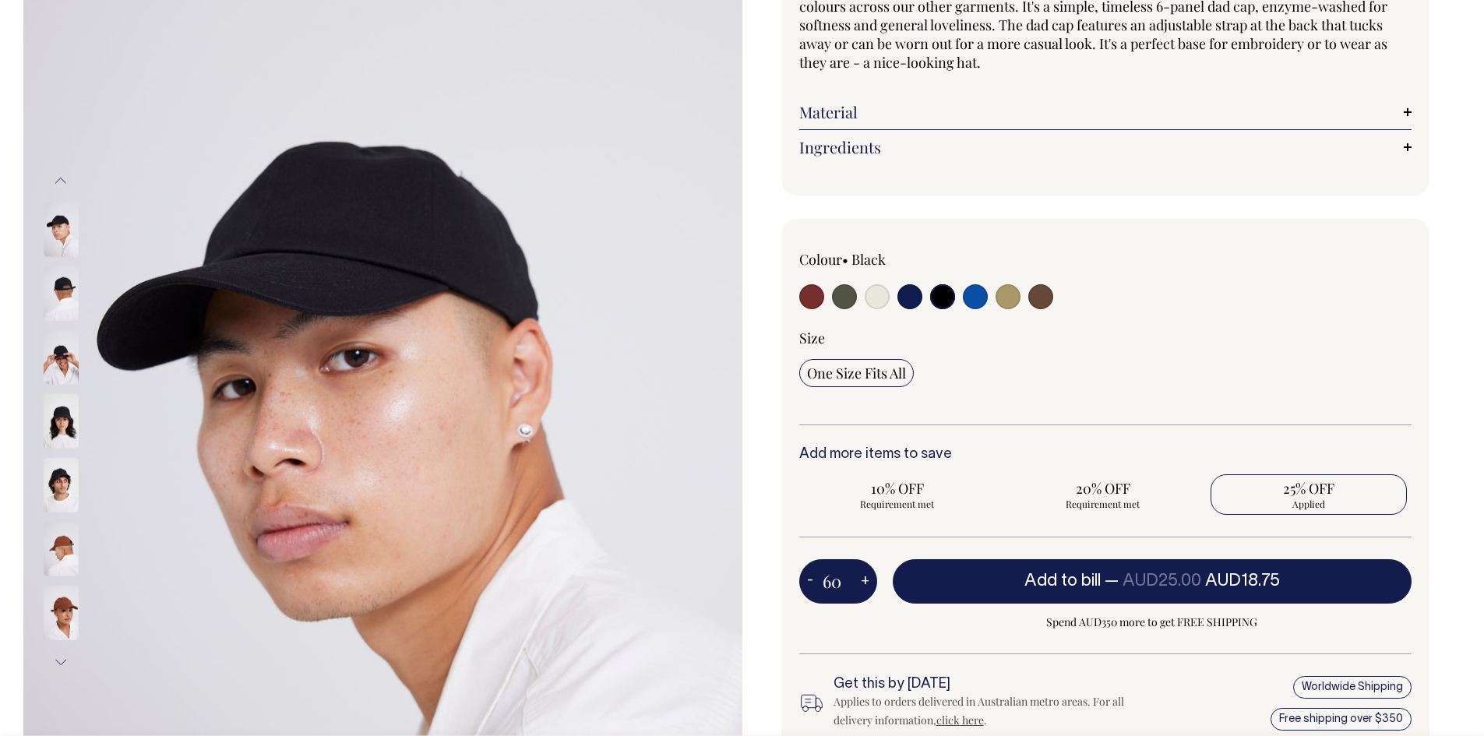
click at [863, 578] on button "+" at bounding box center [865, 581] width 24 height 31
type input "61"
radio input "true"
type input "61"
click at [863, 578] on button "+" at bounding box center [865, 581] width 24 height 31
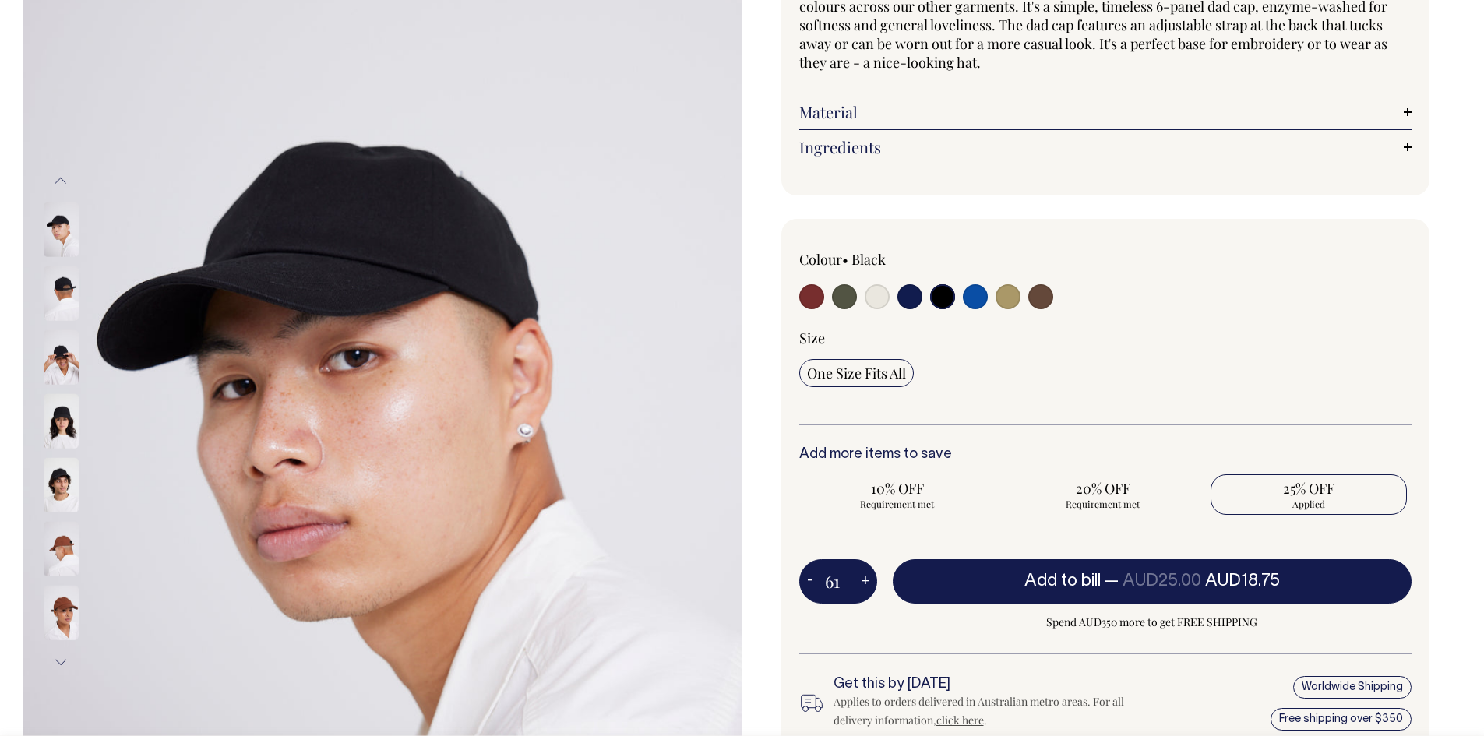
type input "62"
radio input "true"
type input "62"
click at [863, 578] on button "+" at bounding box center [865, 581] width 24 height 31
type input "63"
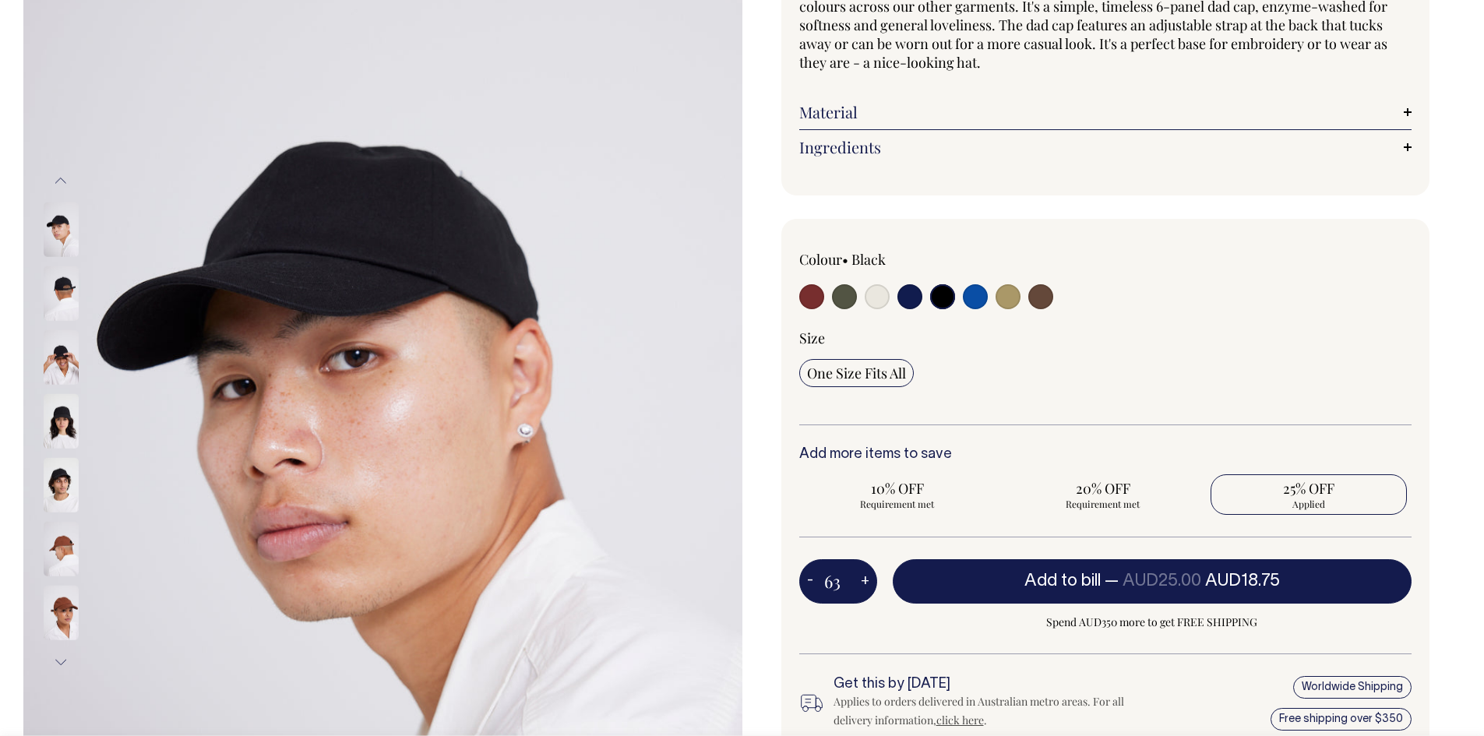
radio input "true"
type input "63"
click at [863, 578] on button "+" at bounding box center [865, 581] width 24 height 31
type input "64"
radio input "true"
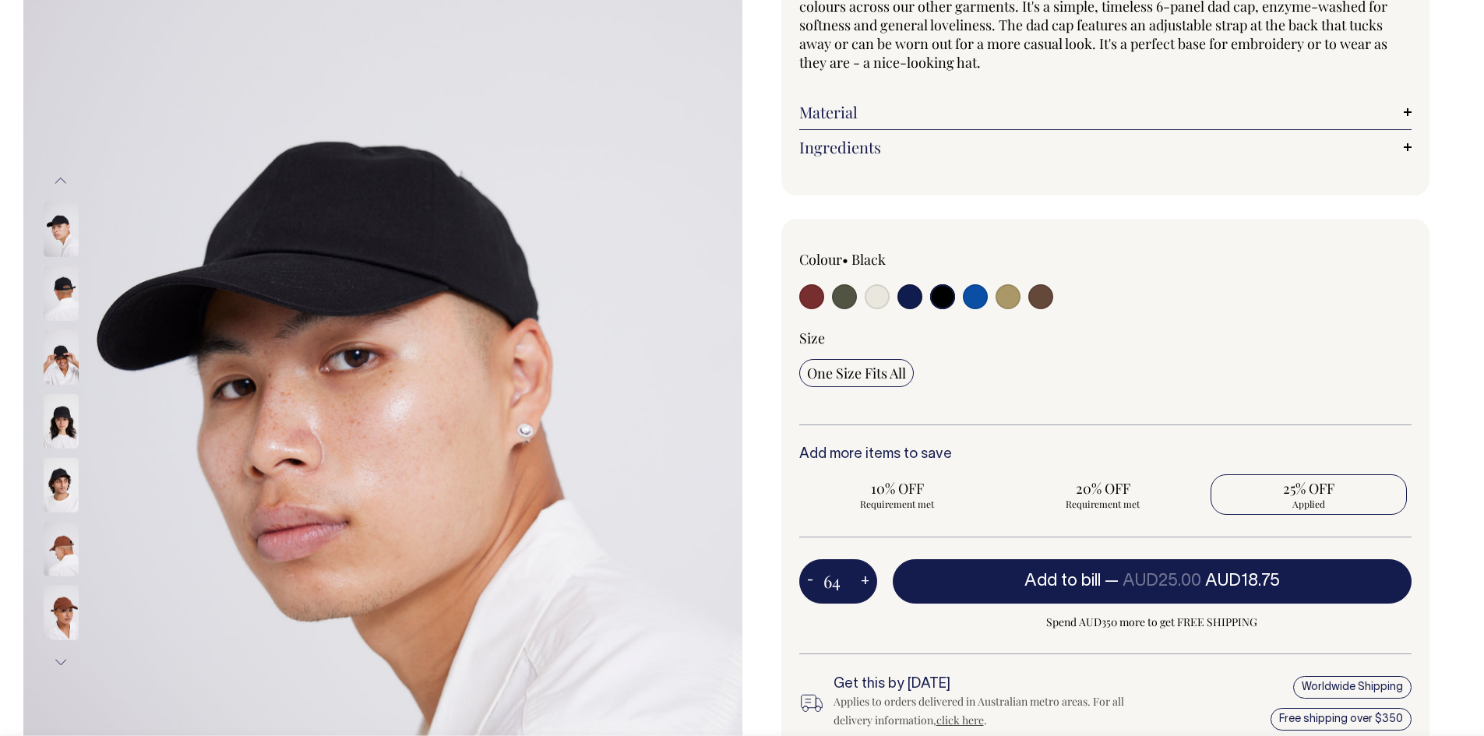
type input "64"
click at [863, 578] on button "+" at bounding box center [865, 581] width 24 height 31
type input "65"
radio input "true"
type input "65"
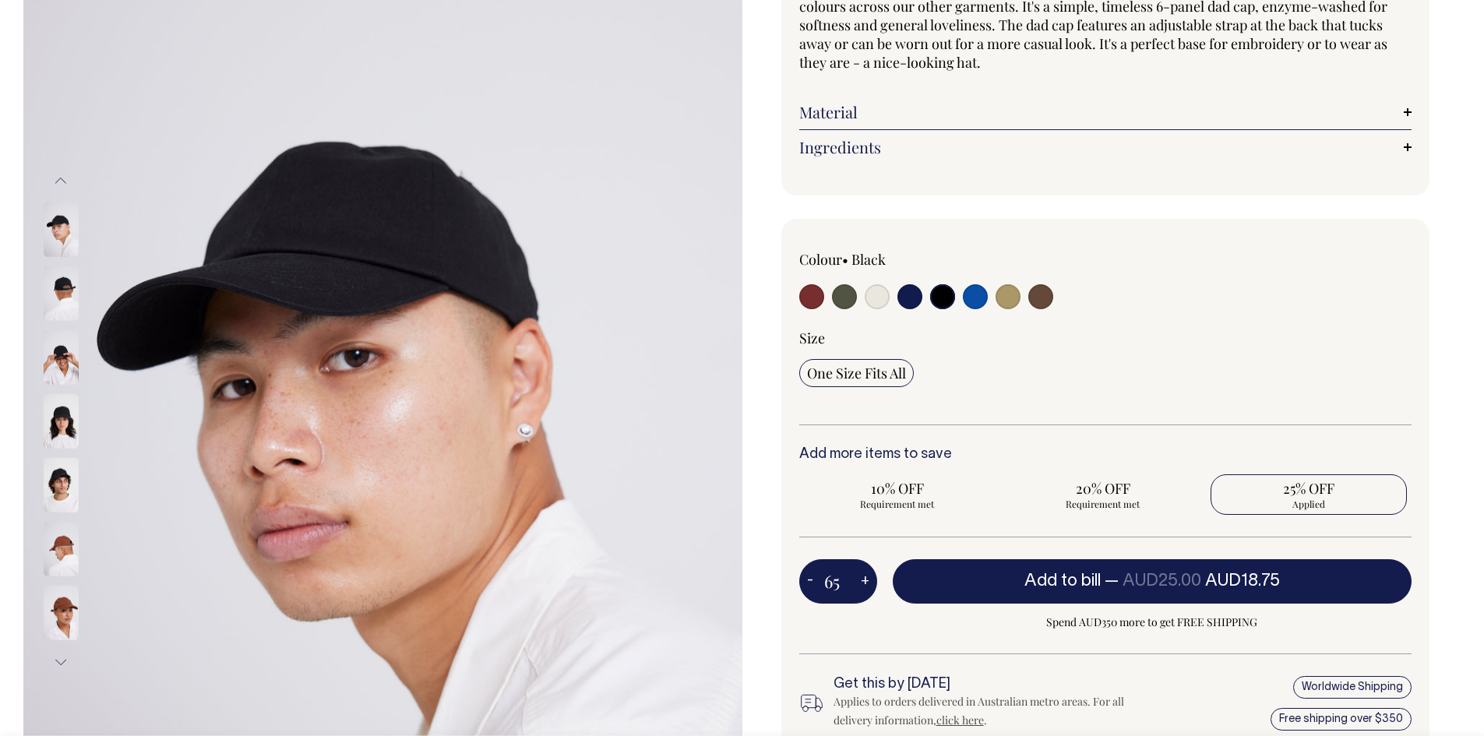
click at [863, 578] on button "+" at bounding box center [865, 581] width 24 height 31
type input "66"
radio input "true"
type input "66"
click at [863, 578] on button "+" at bounding box center [865, 581] width 24 height 31
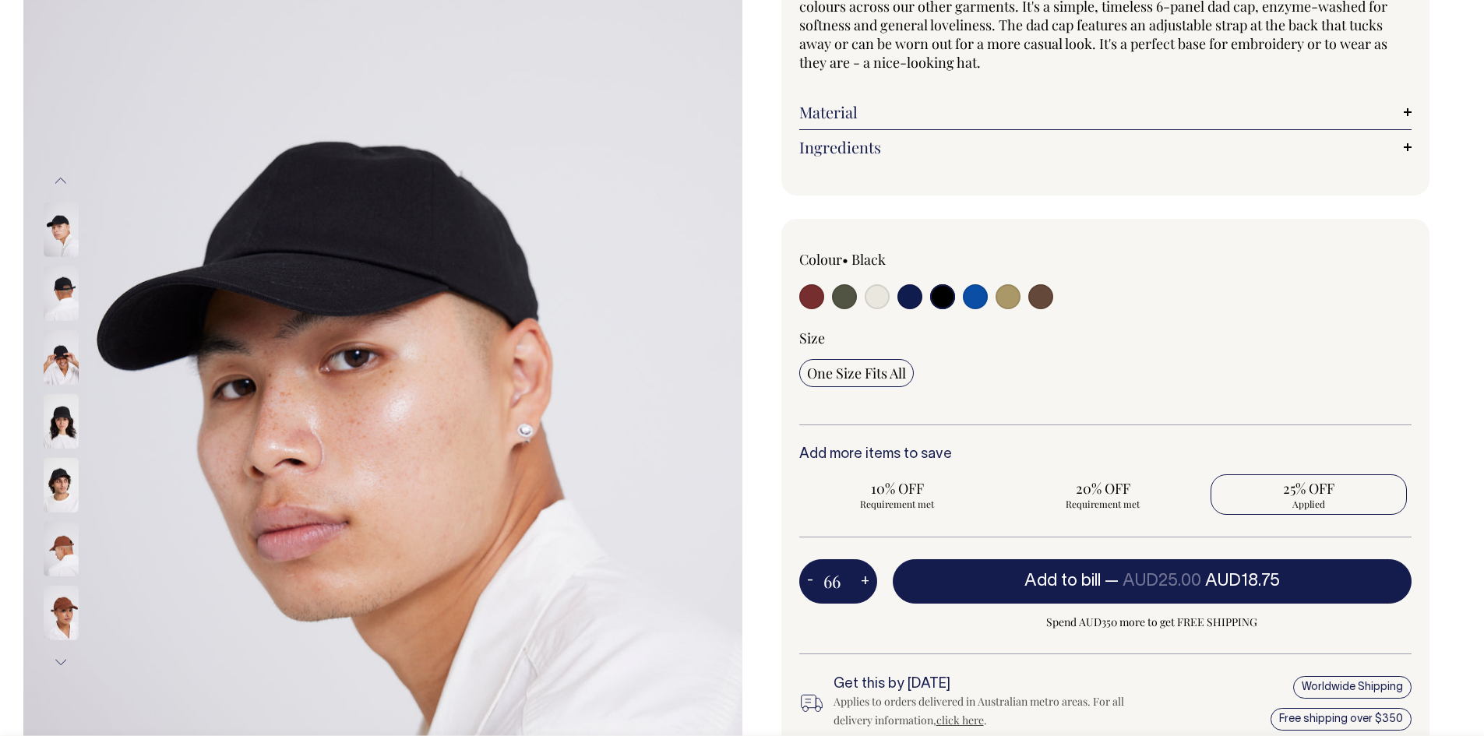
type input "67"
radio input "true"
type input "67"
click at [863, 578] on button "+" at bounding box center [865, 581] width 24 height 31
type input "68"
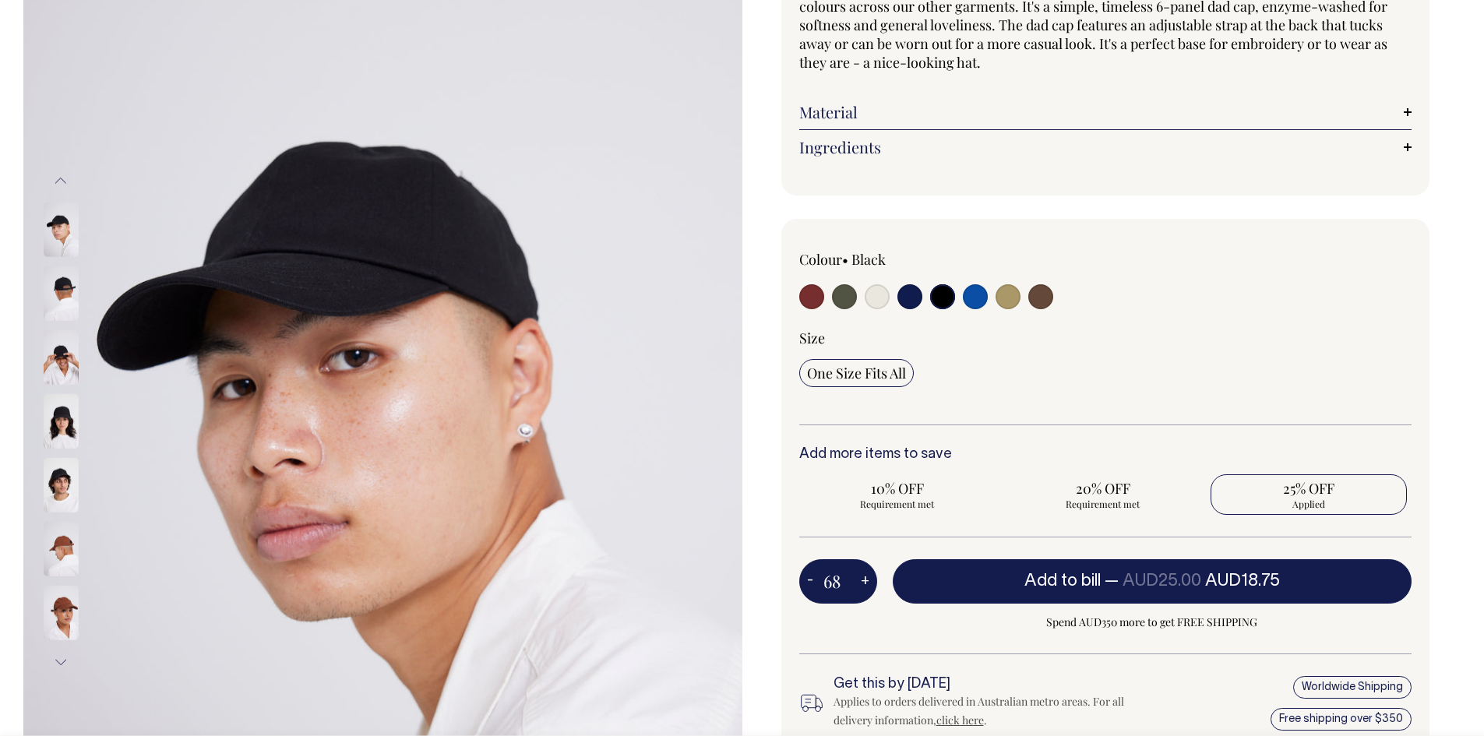
radio input "true"
type input "68"
click at [863, 578] on button "+" at bounding box center [865, 581] width 24 height 31
type input "69"
radio input "true"
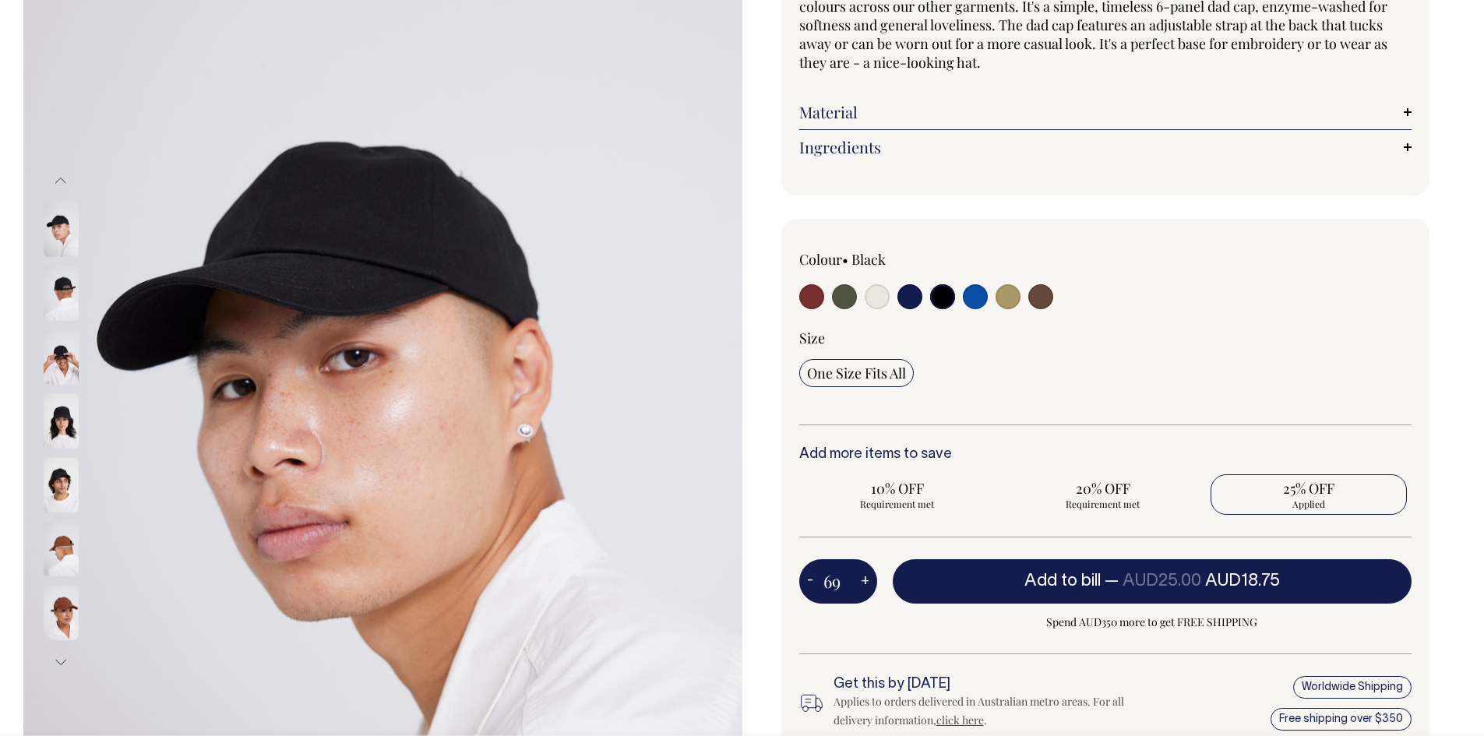
click at [863, 578] on button "+" at bounding box center [865, 581] width 24 height 31
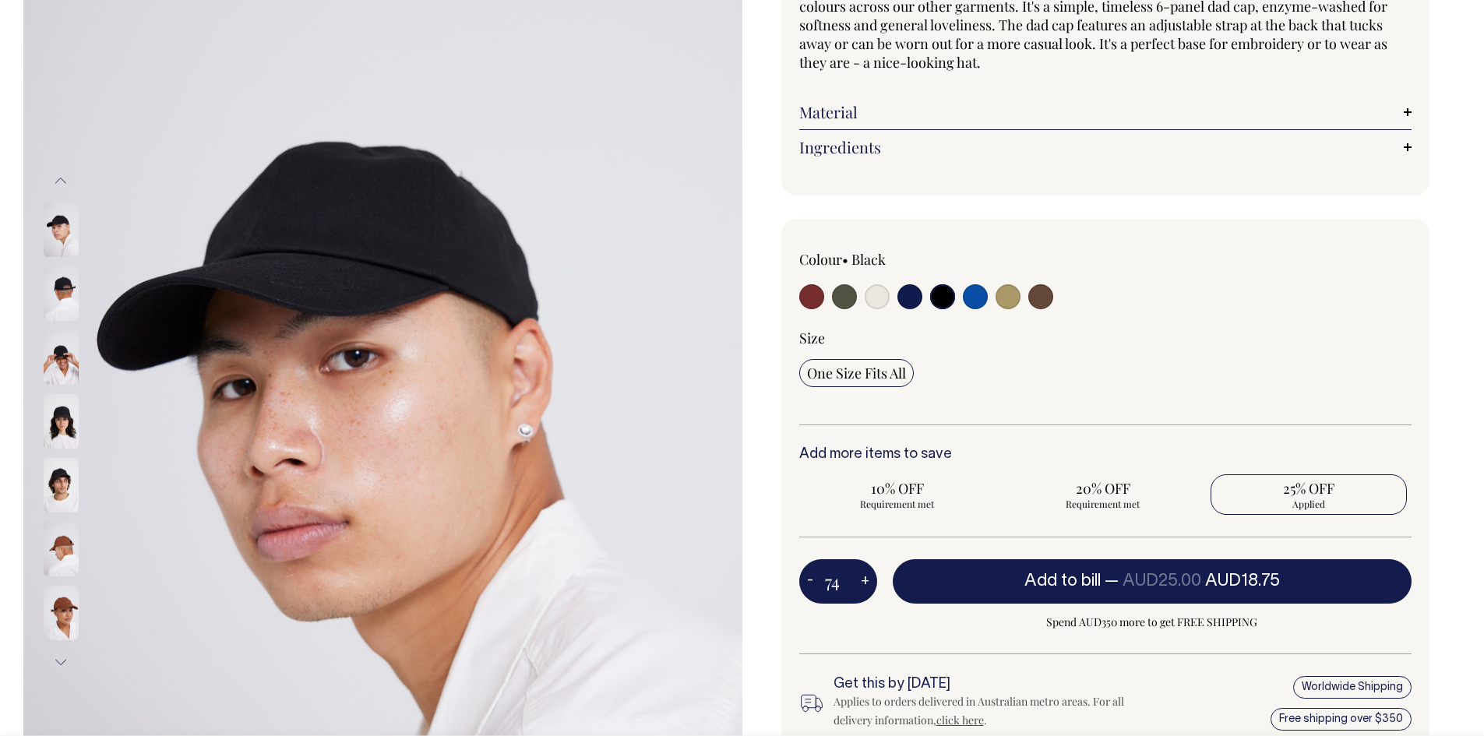
click at [863, 578] on button "+" at bounding box center [865, 581] width 24 height 31
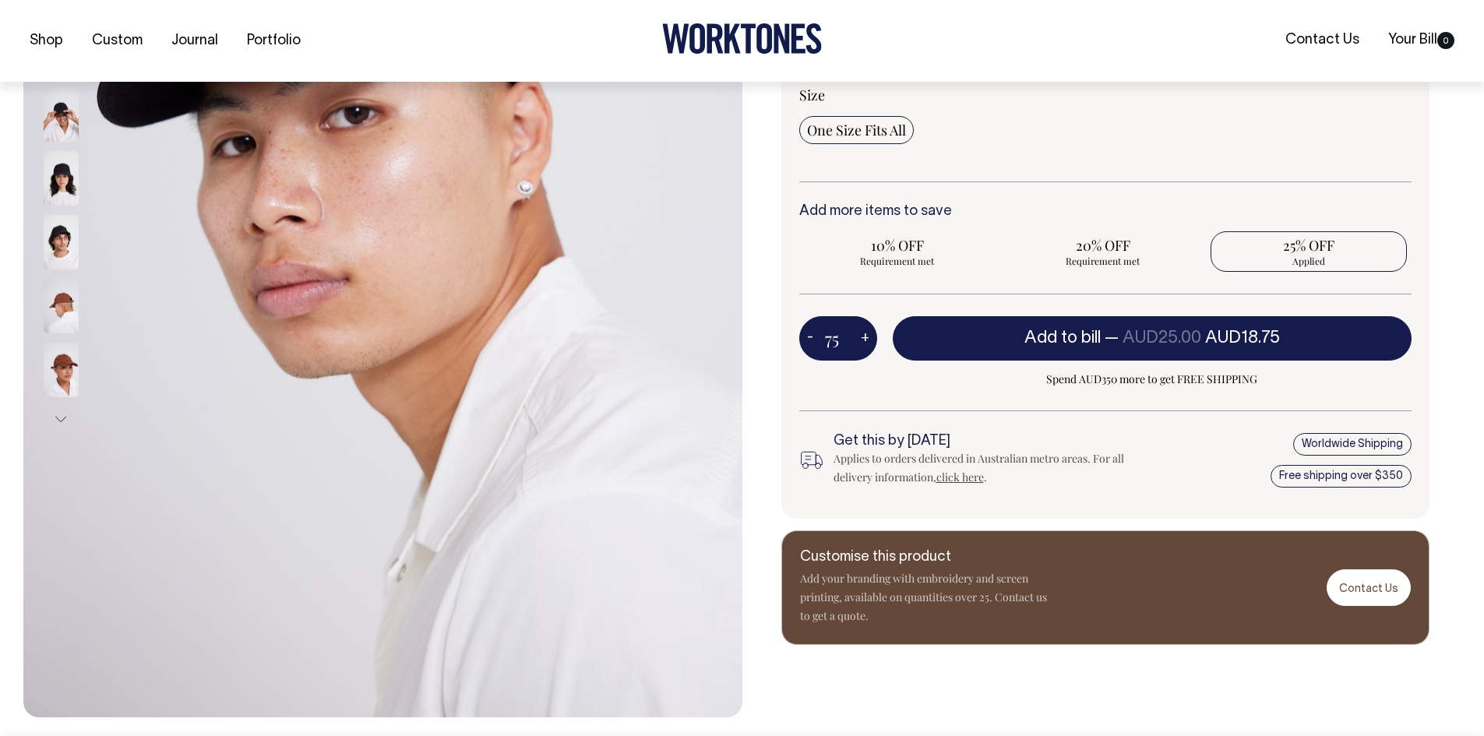
scroll to position [491, 0]
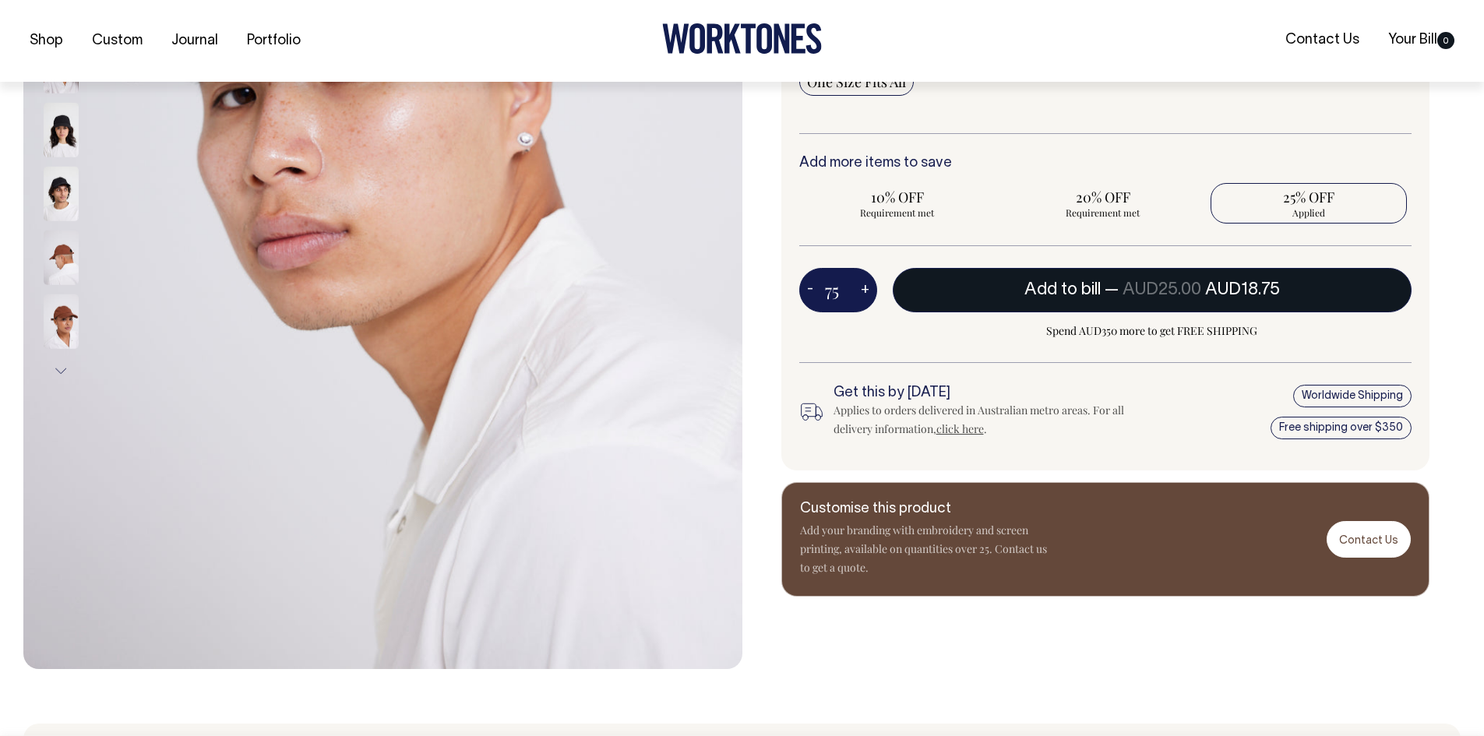
click at [1048, 289] on span "Add to bill" at bounding box center [1062, 290] width 76 height 16
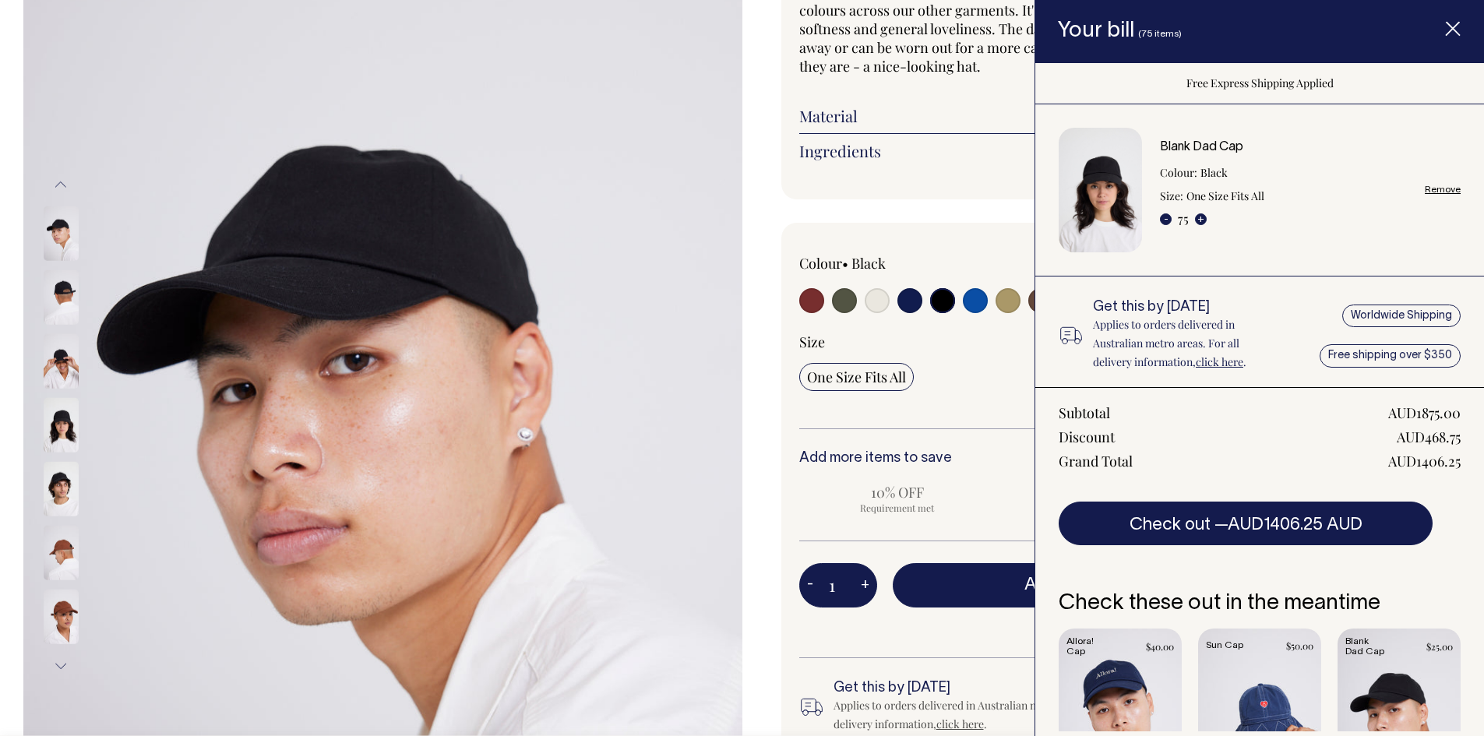
scroll to position [173, 0]
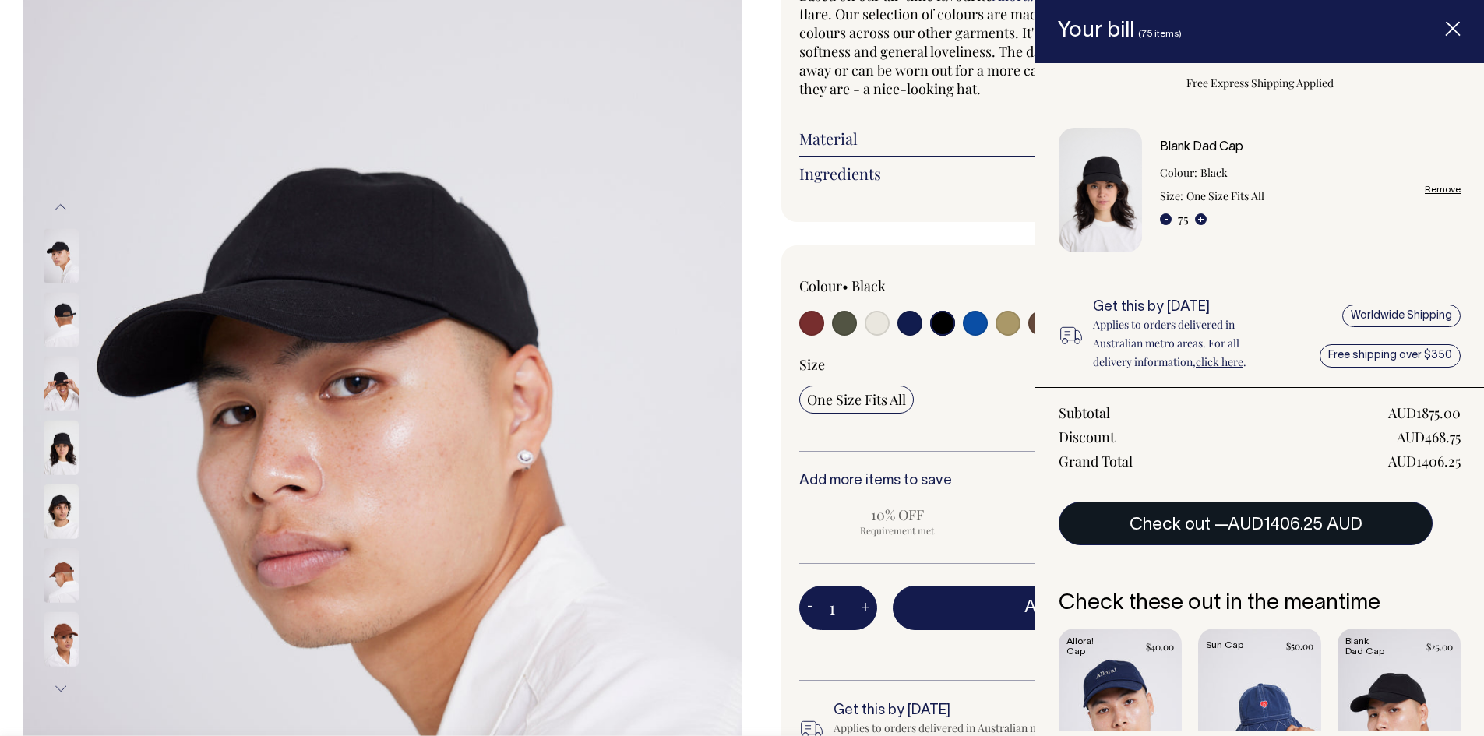
click at [1253, 522] on span "AUD1406.25 AUD" at bounding box center [1295, 525] width 135 height 16
